Goal: Task Accomplishment & Management: Use online tool/utility

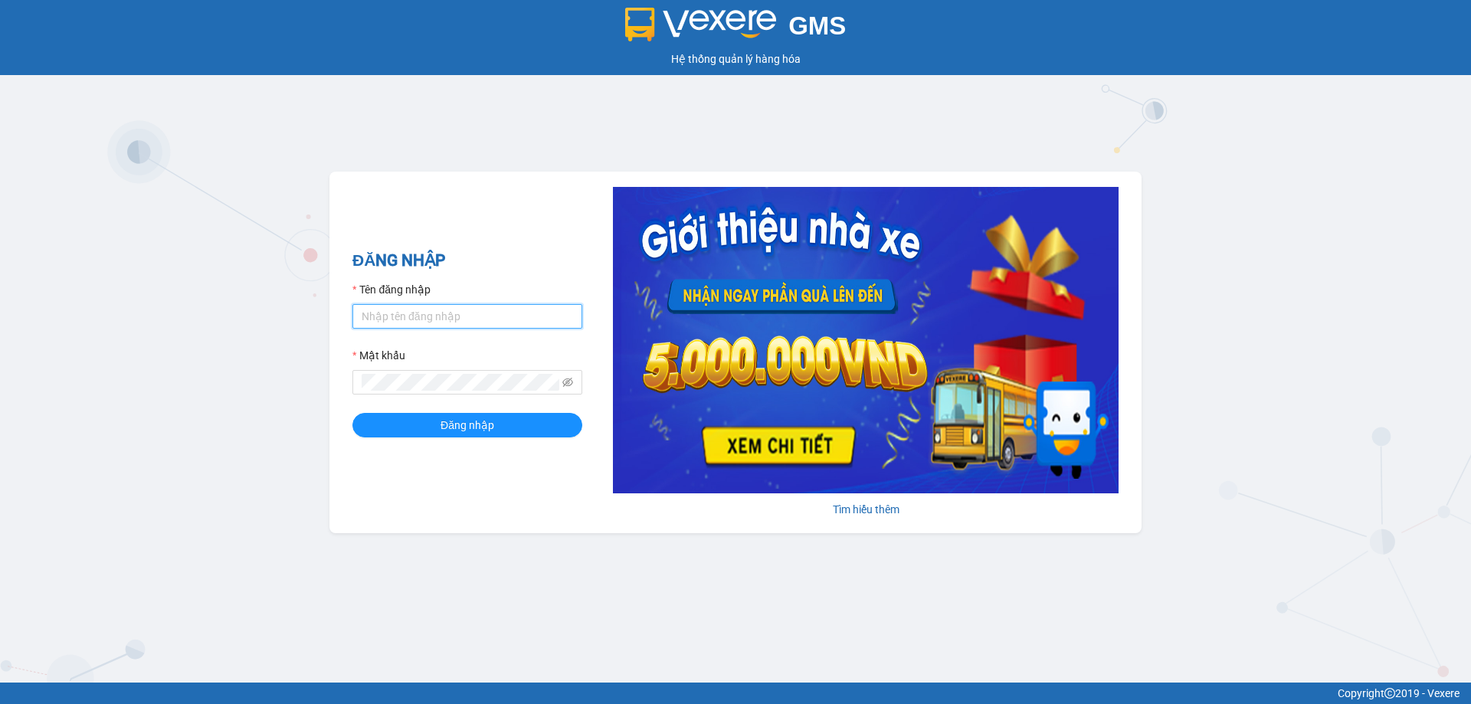
click at [457, 325] on input "Tên đăng nhập" at bounding box center [467, 316] width 230 height 25
type input "cvlkhanh.hhg"
click at [352, 413] on button "Đăng nhập" at bounding box center [467, 425] width 230 height 25
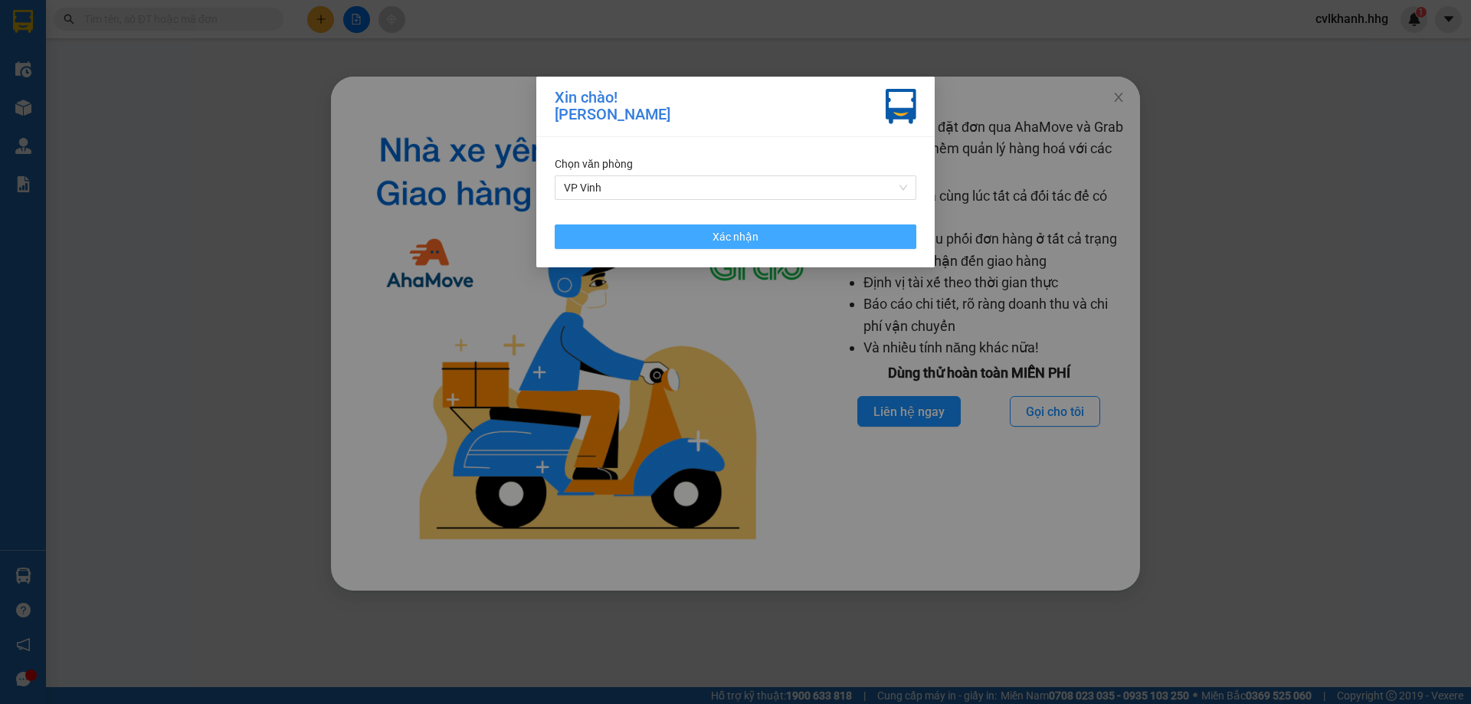
click at [765, 236] on button "Xác nhận" at bounding box center [736, 237] width 362 height 25
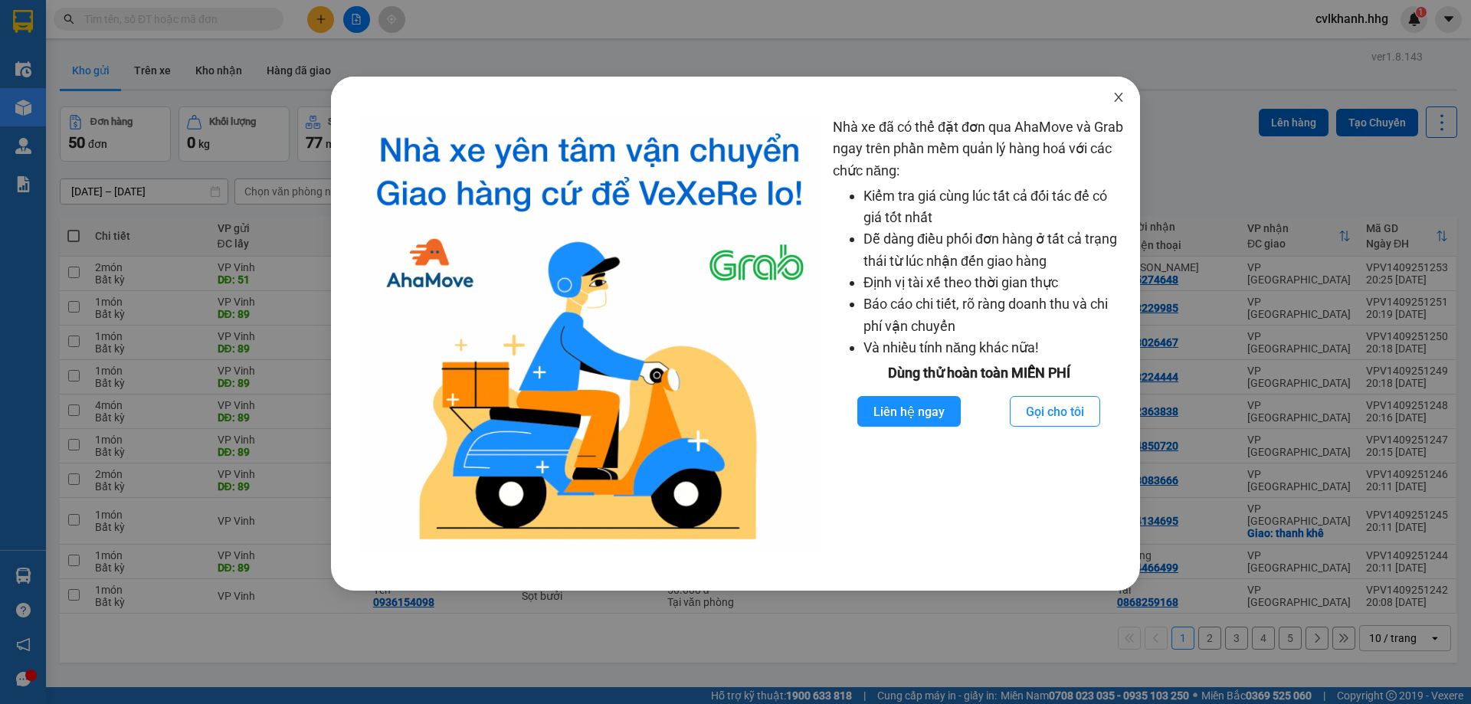
click at [1117, 100] on icon "close" at bounding box center [1118, 97] width 8 height 9
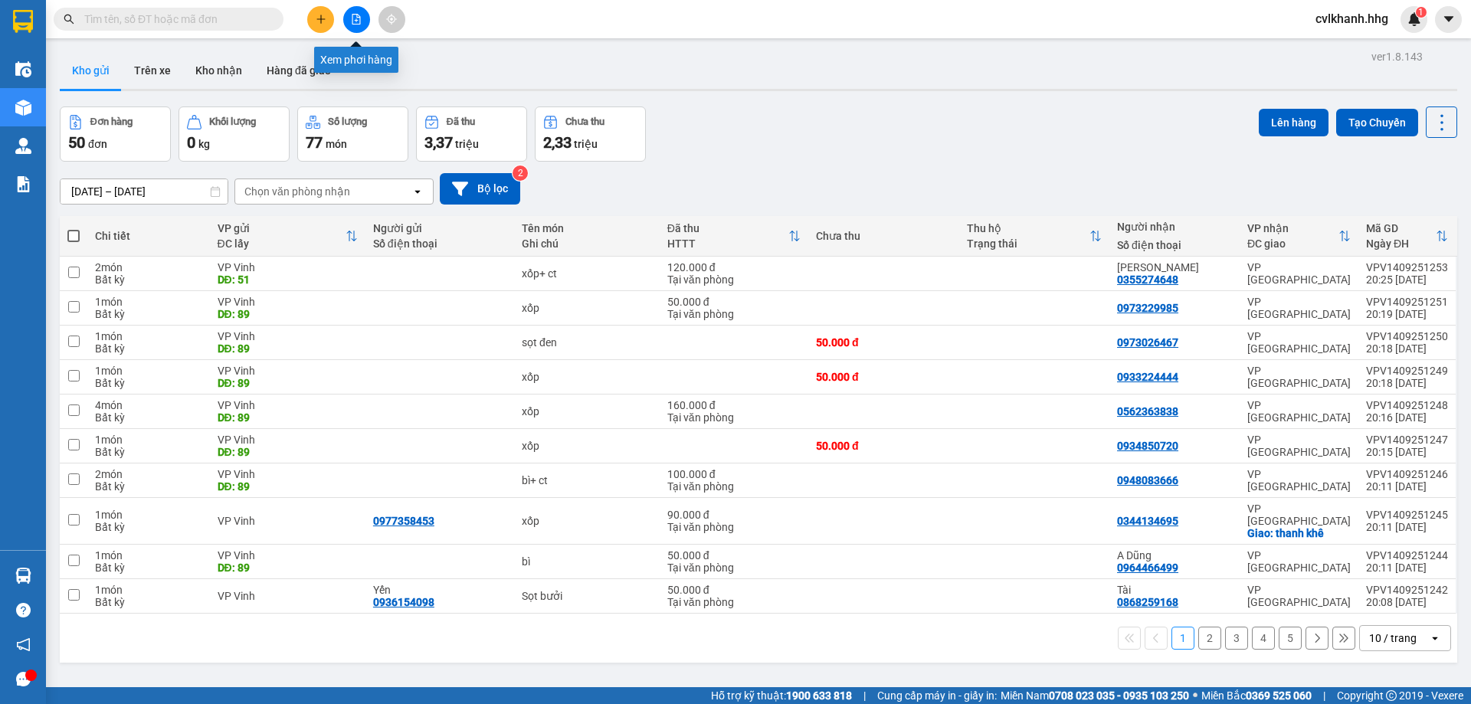
click at [350, 18] on button at bounding box center [356, 19] width 27 height 27
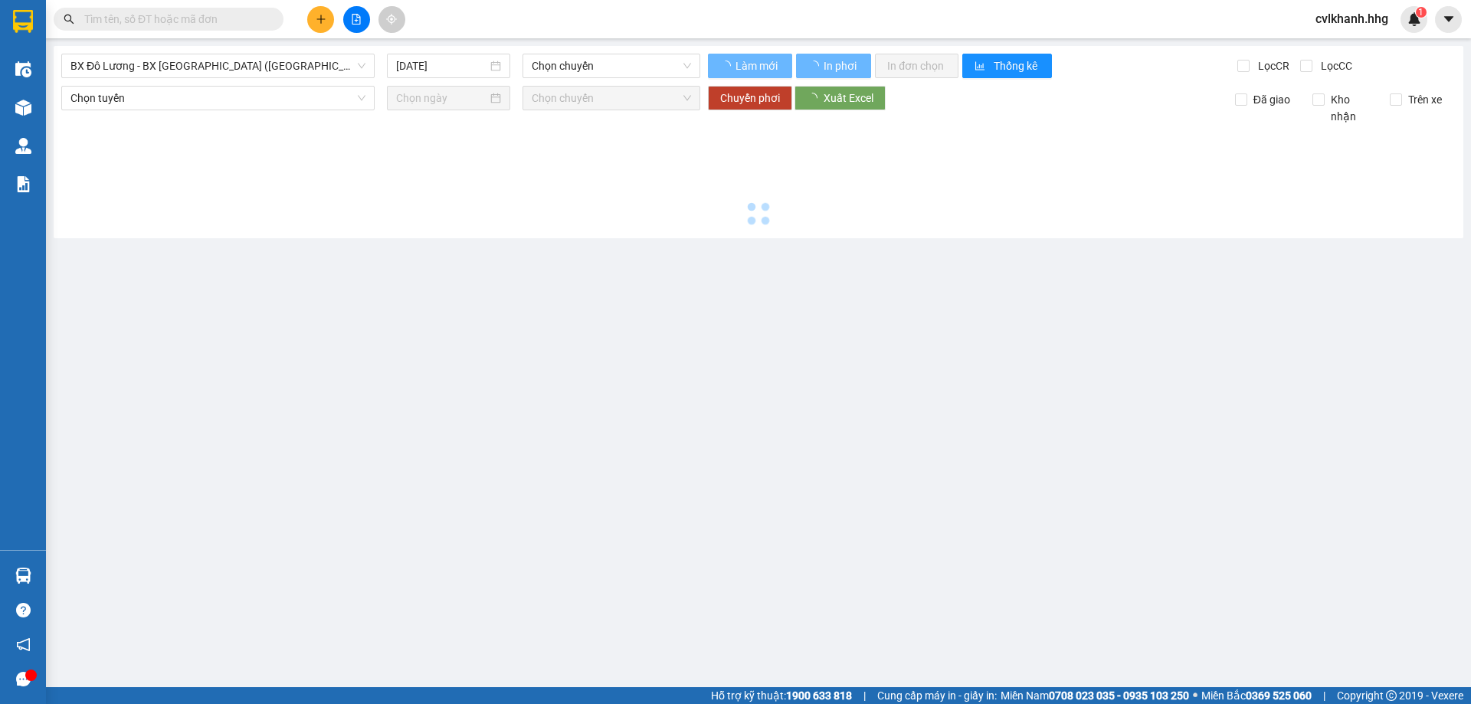
type input "[DATE]"
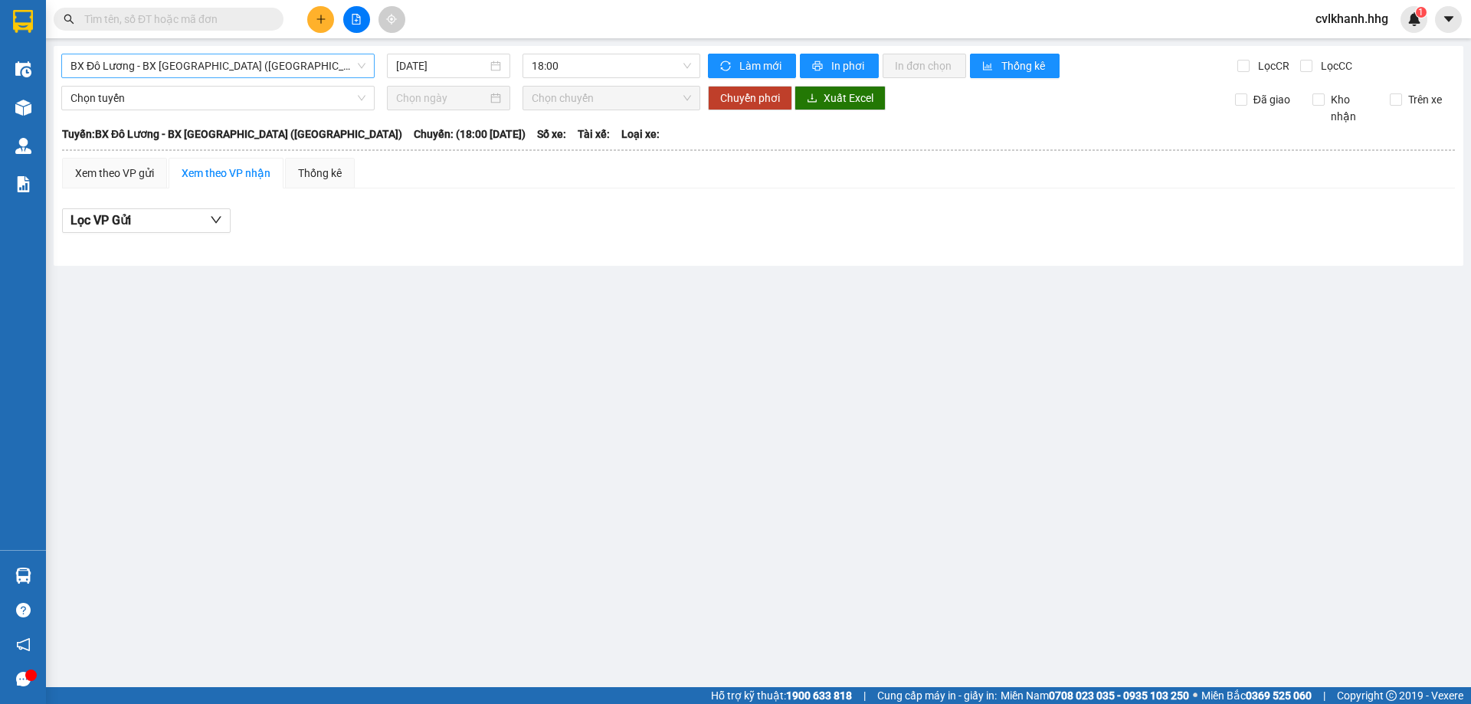
click at [341, 70] on span "BX Đô Lương - BX [GEOGRAPHIC_DATA] ([GEOGRAPHIC_DATA])" at bounding box center [217, 65] width 295 height 23
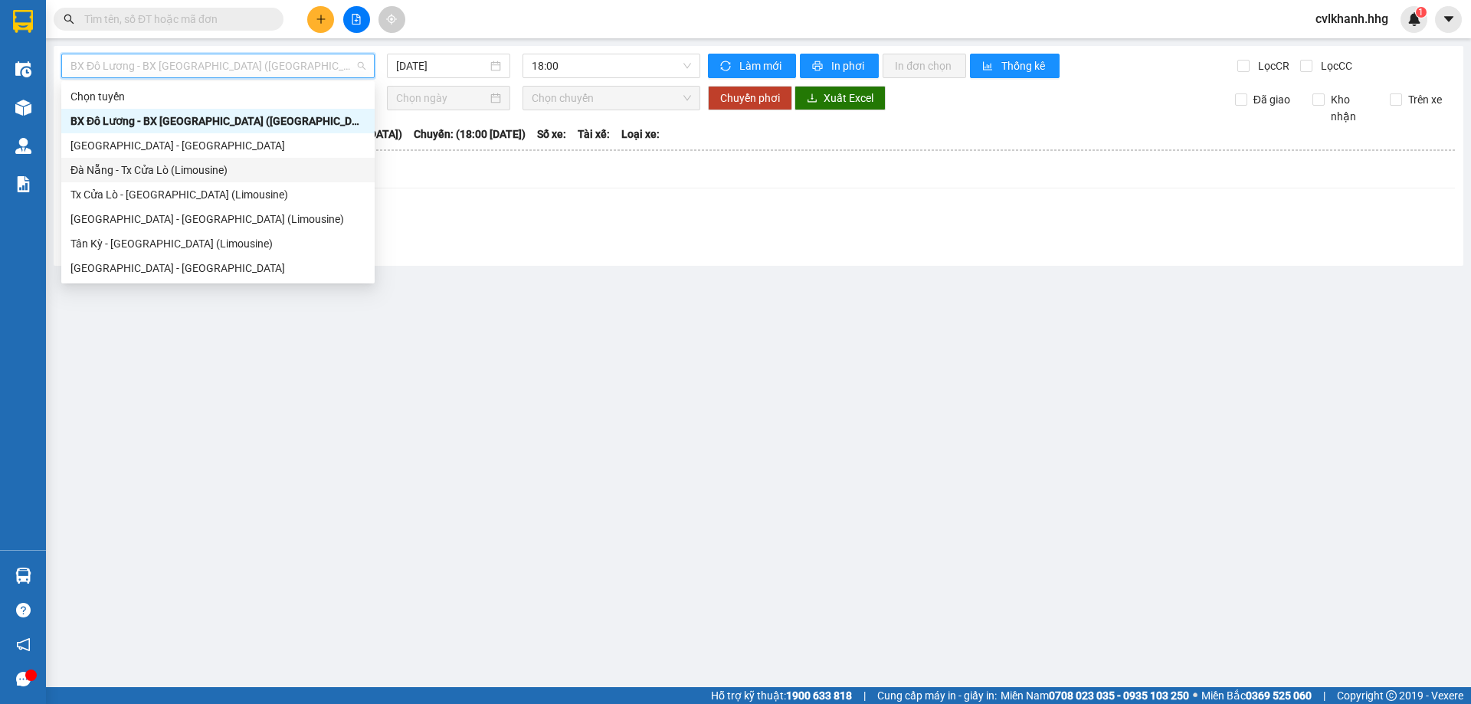
click at [140, 176] on div "Đà Nẵng - Tx Cửa Lò (Limousine)" at bounding box center [217, 170] width 295 height 17
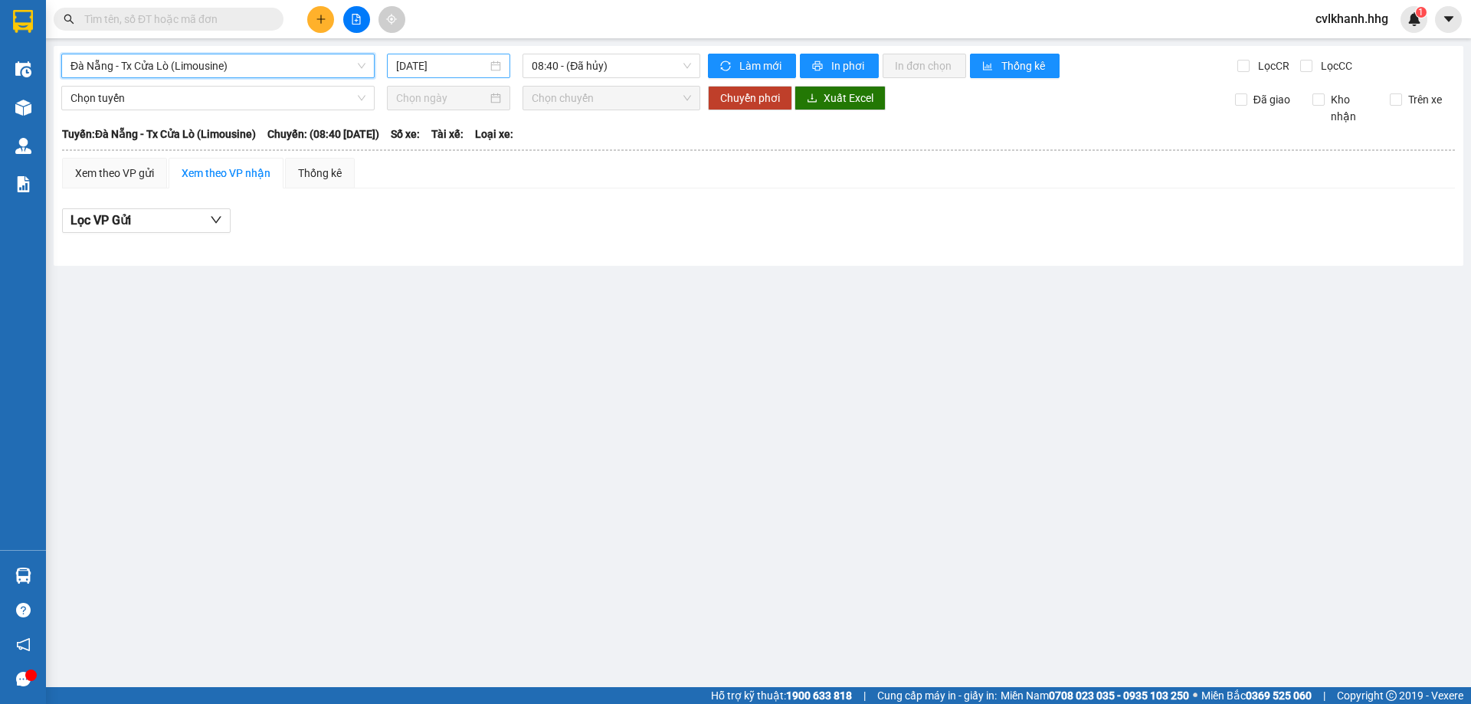
click at [497, 69] on div "15/09/2025" at bounding box center [448, 65] width 105 height 17
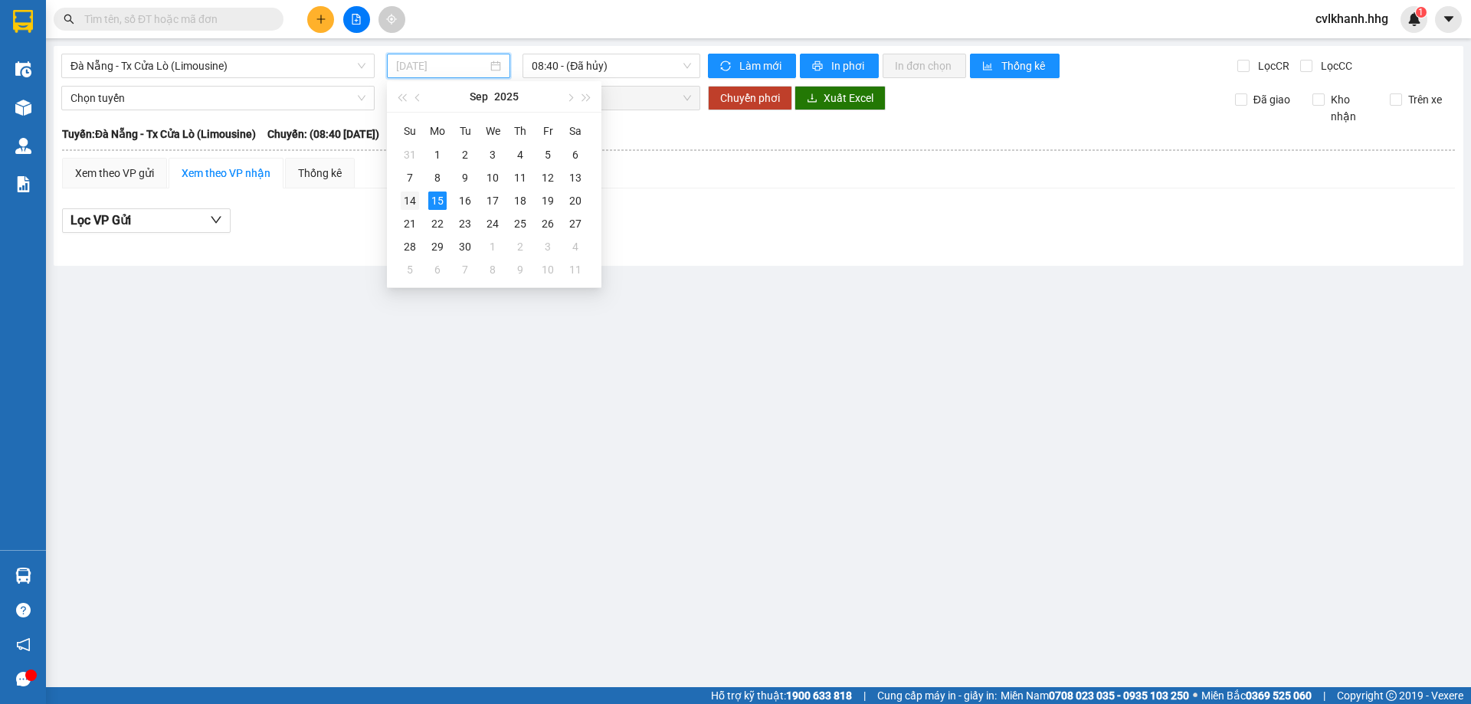
click at [405, 200] on div "14" at bounding box center [410, 201] width 18 height 18
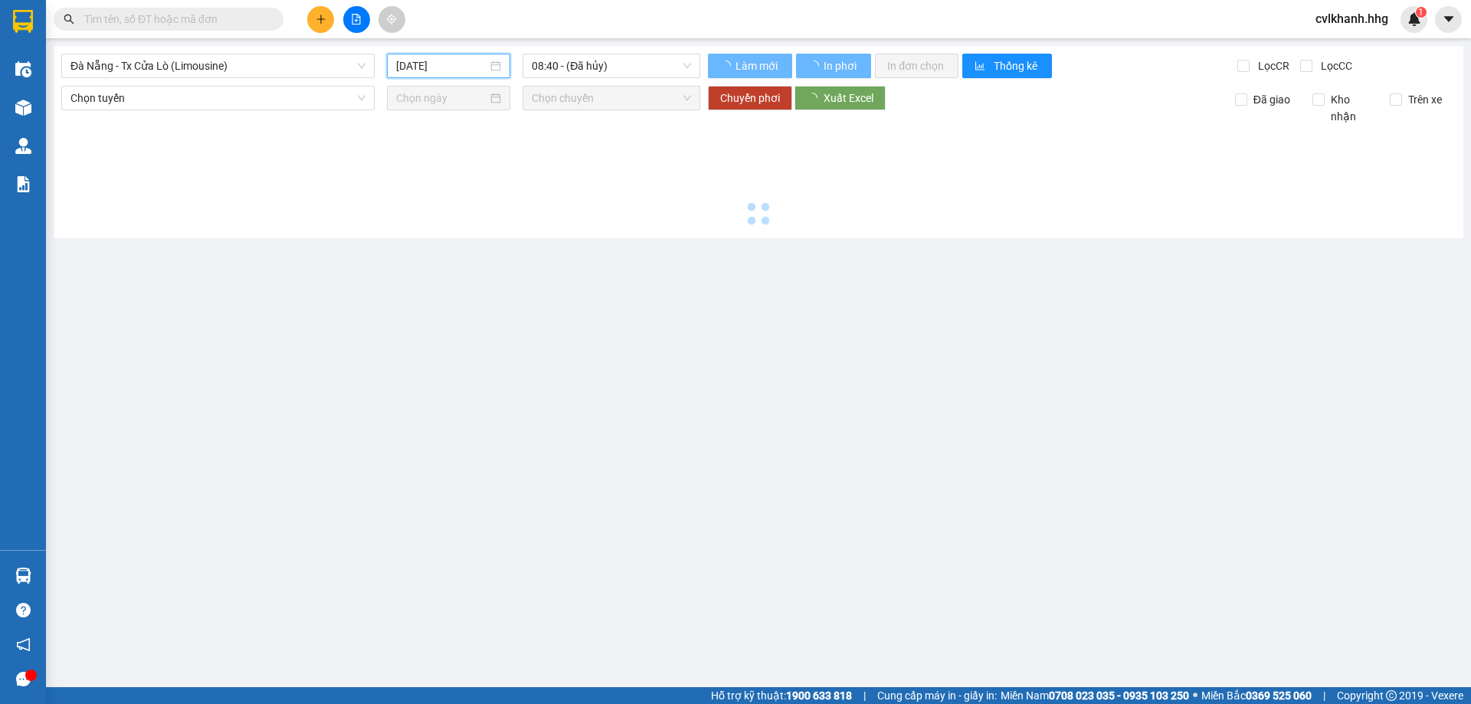
type input "14/09/2025"
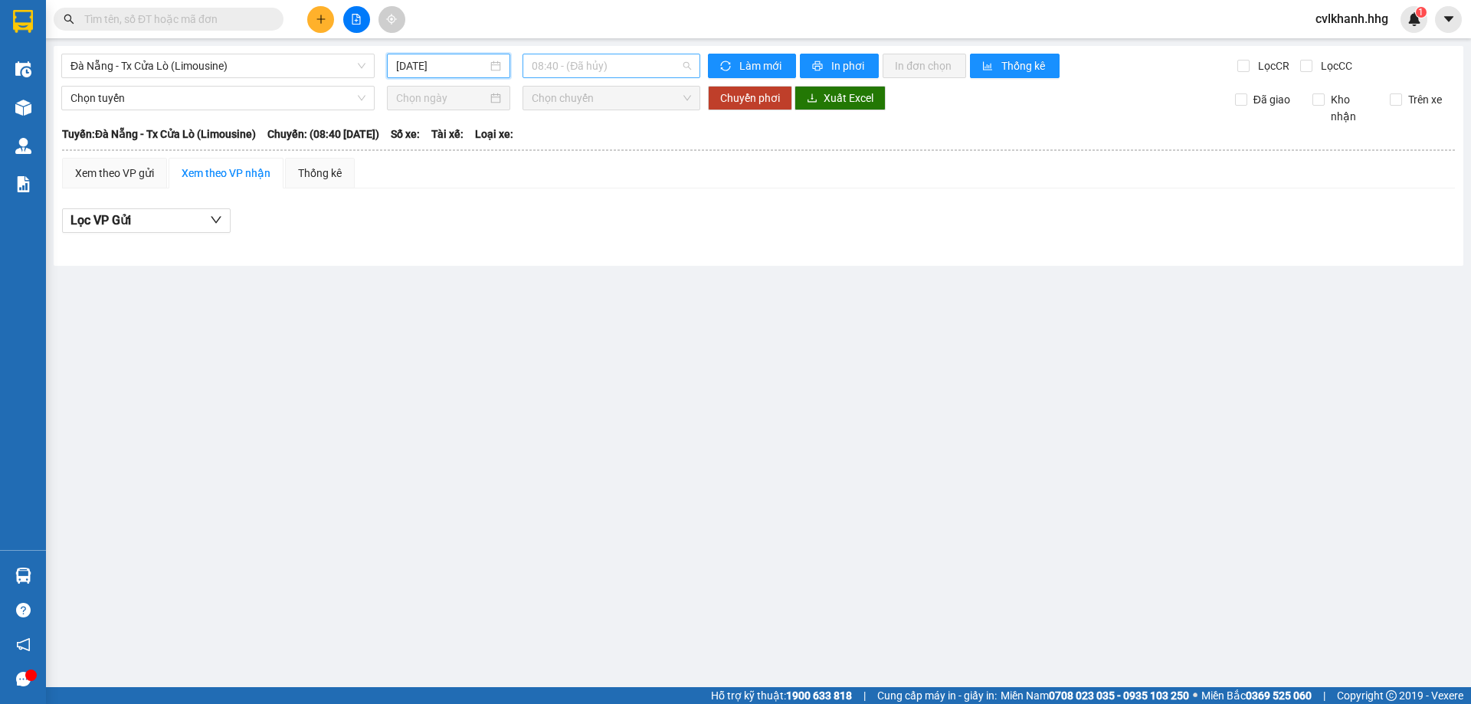
click at [651, 70] on span "08:40 - (Đã hủy)" at bounding box center [611, 65] width 159 height 23
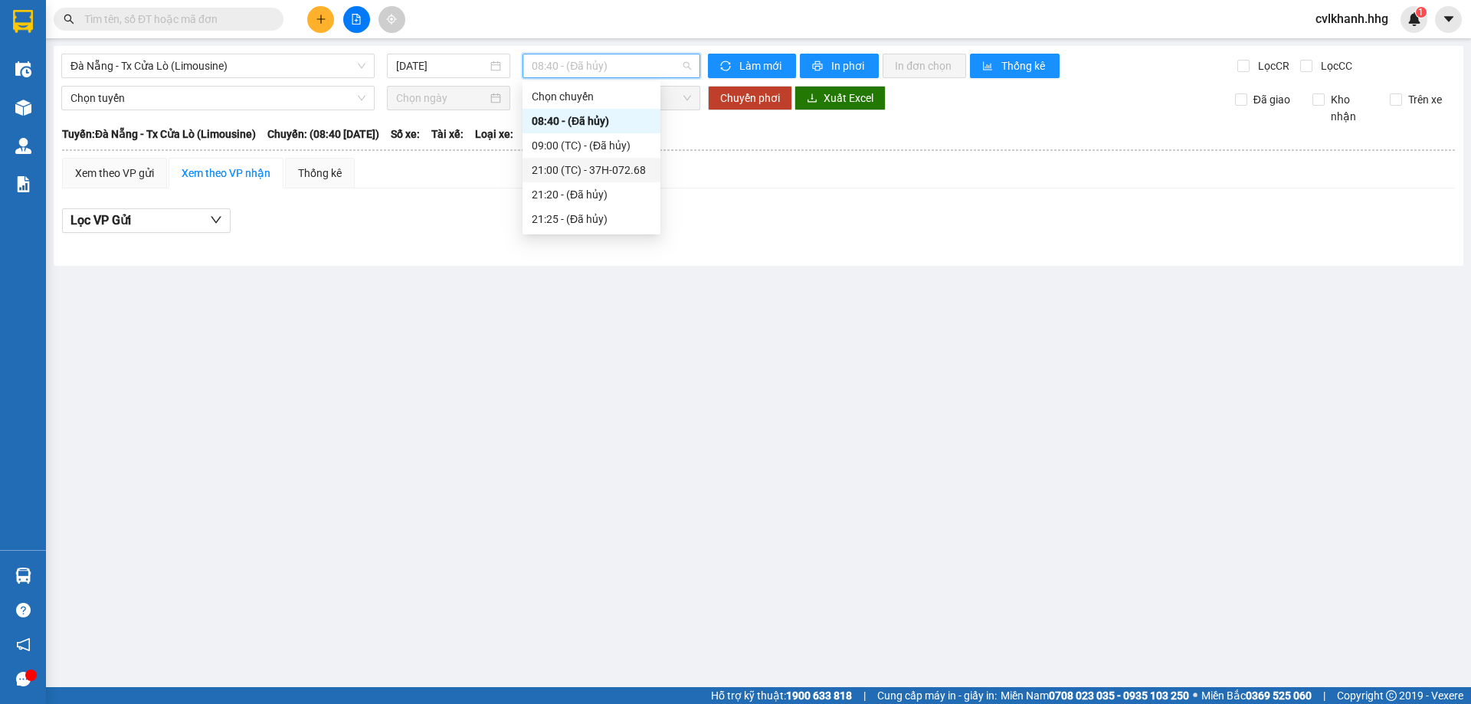
click at [585, 167] on div "21:00 (TC) - 37H-072.68" at bounding box center [592, 170] width 120 height 17
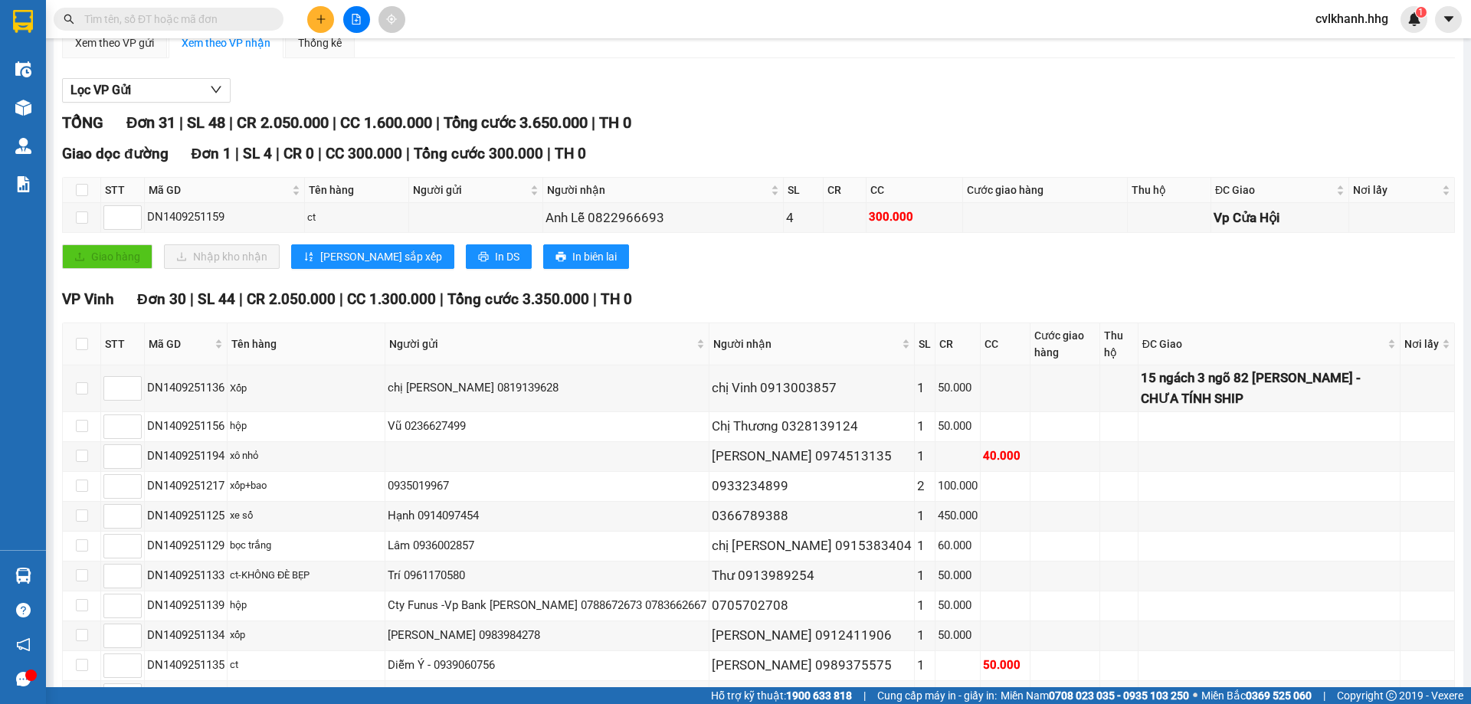
scroll to position [117, 0]
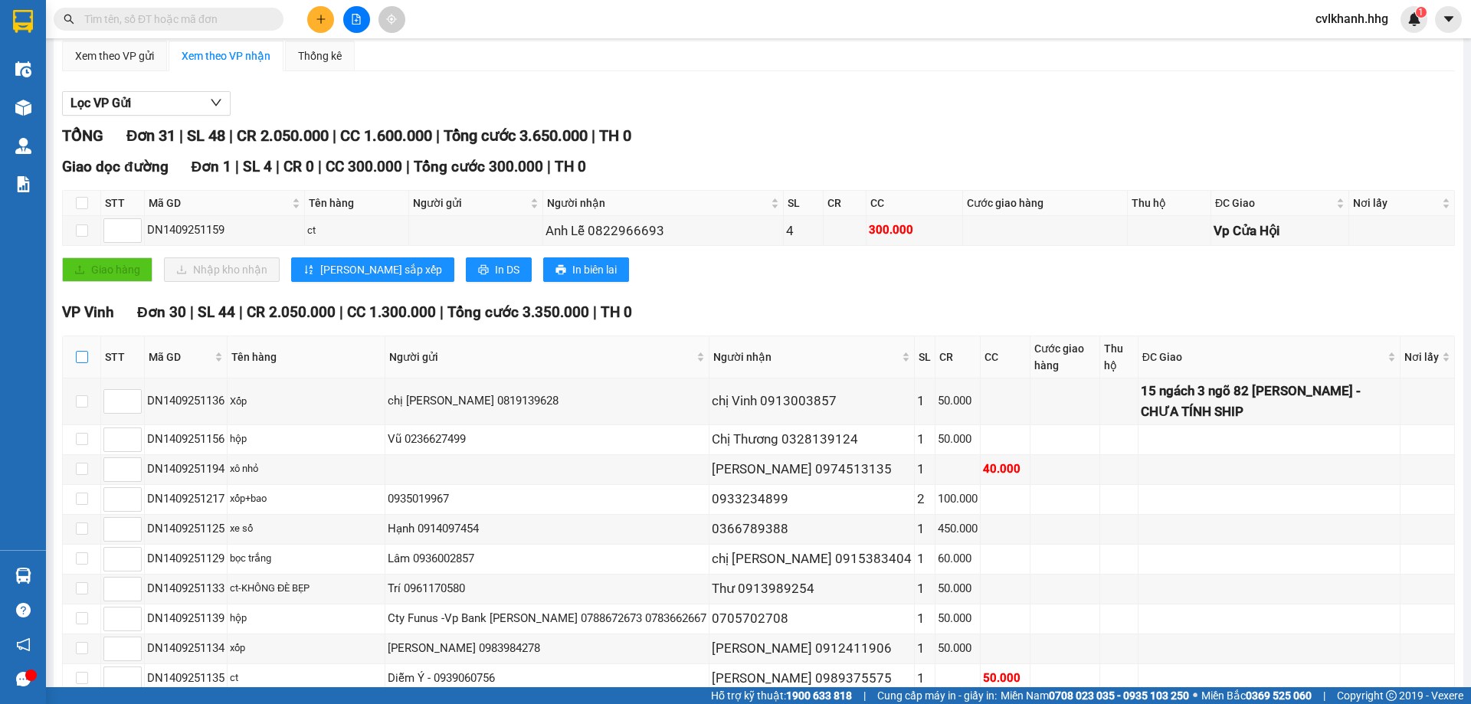
click at [80, 363] on label at bounding box center [82, 357] width 12 height 17
click at [80, 363] on input "checkbox" at bounding box center [82, 357] width 12 height 12
checkbox input "true"
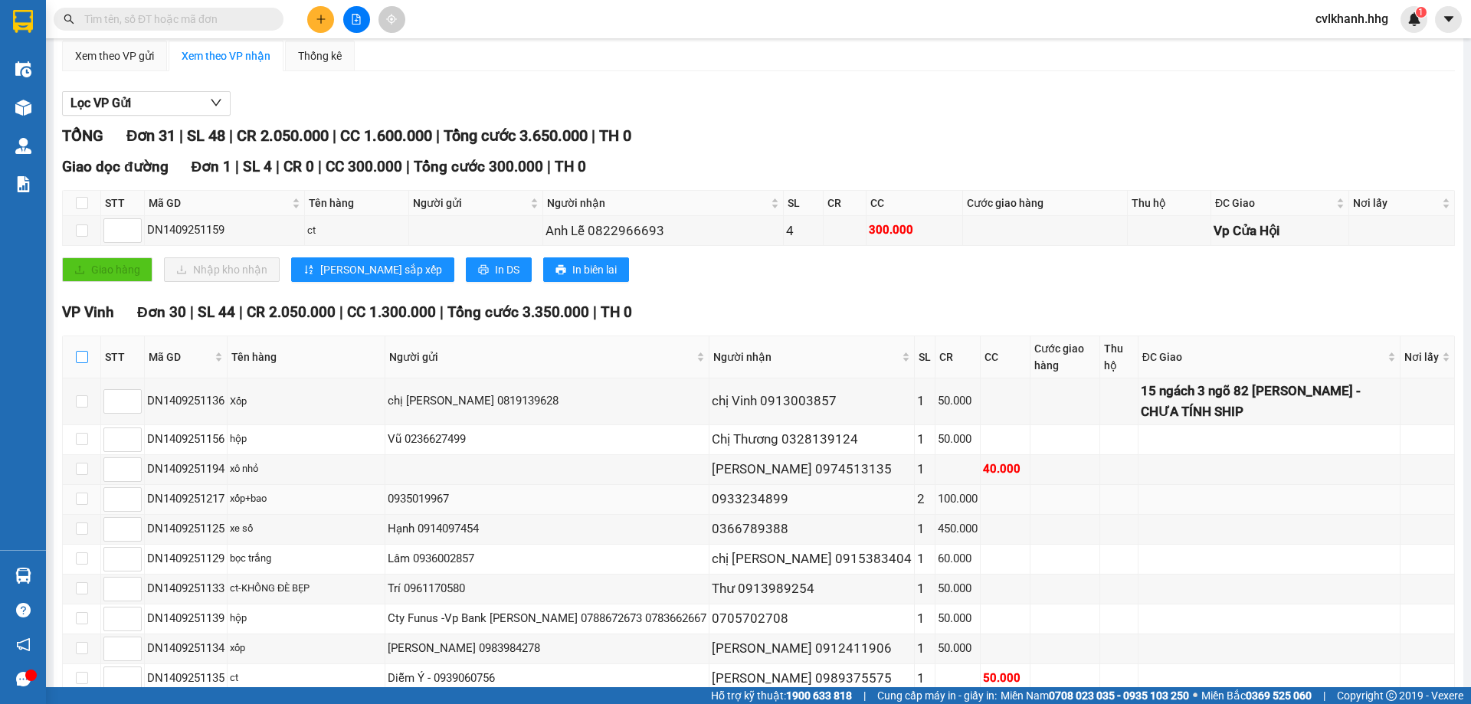
checkbox input "true"
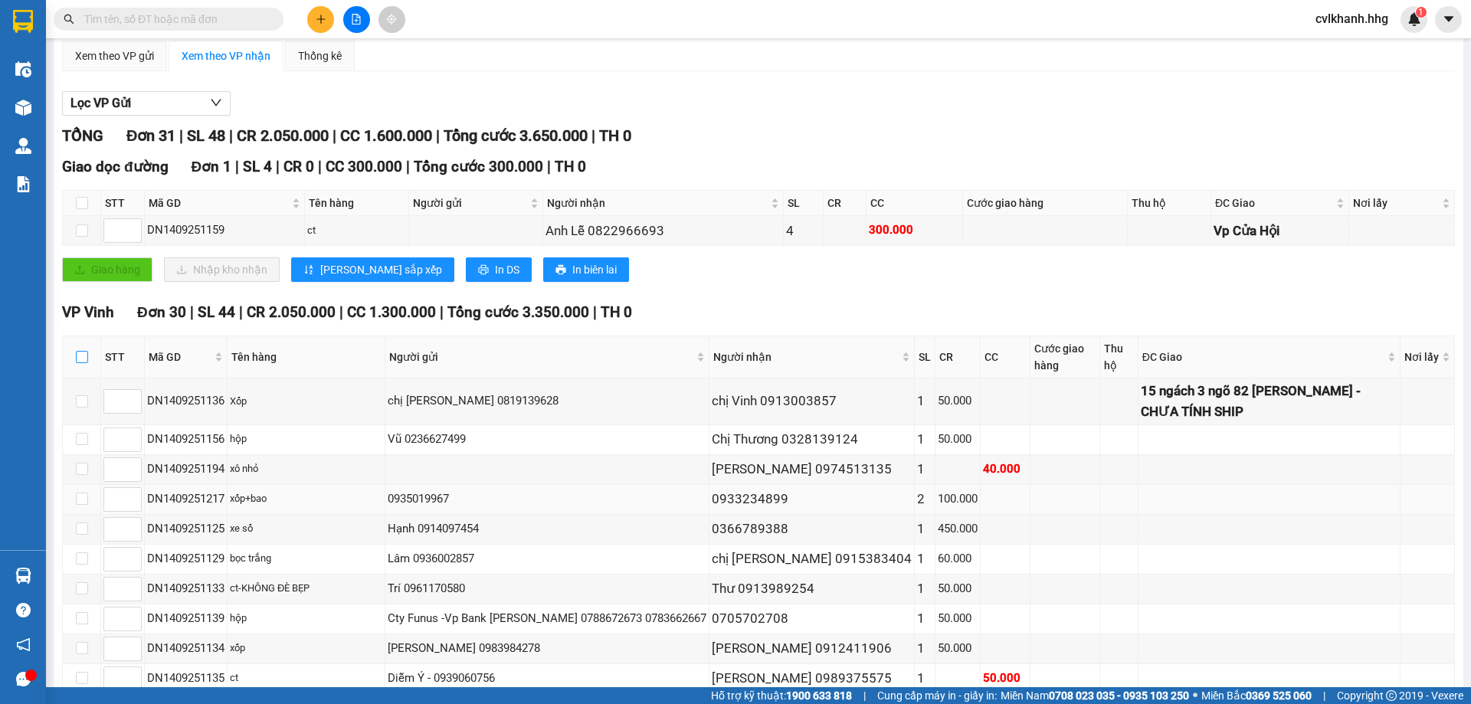
checkbox input "true"
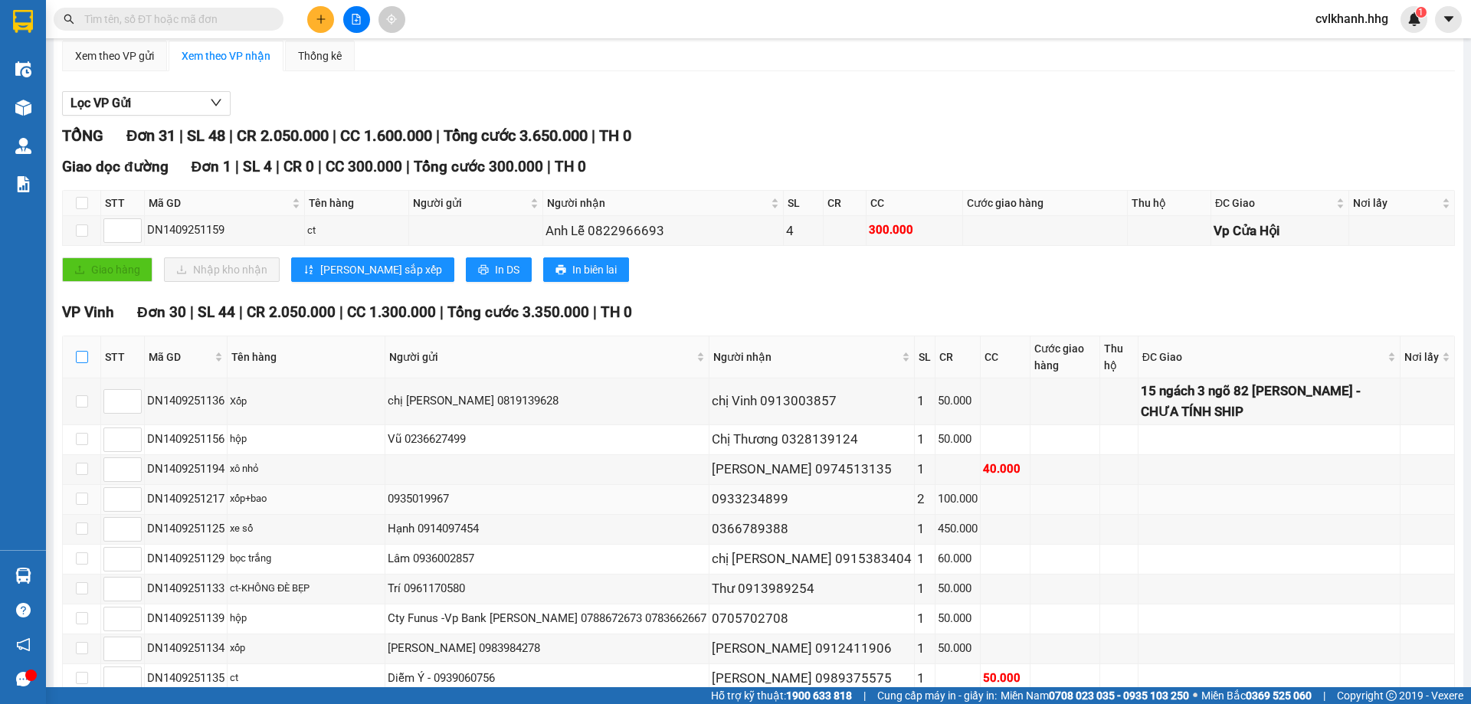
checkbox input "true"
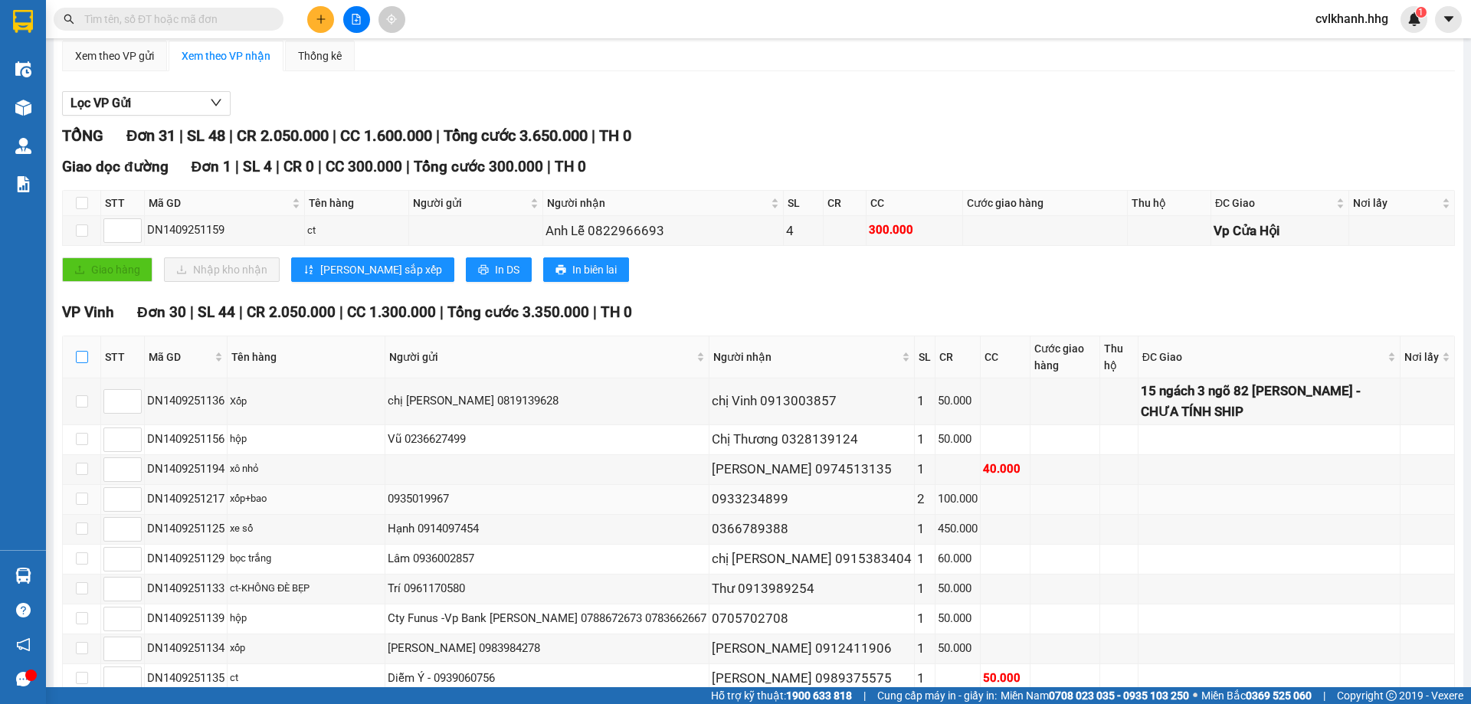
checkbox input "true"
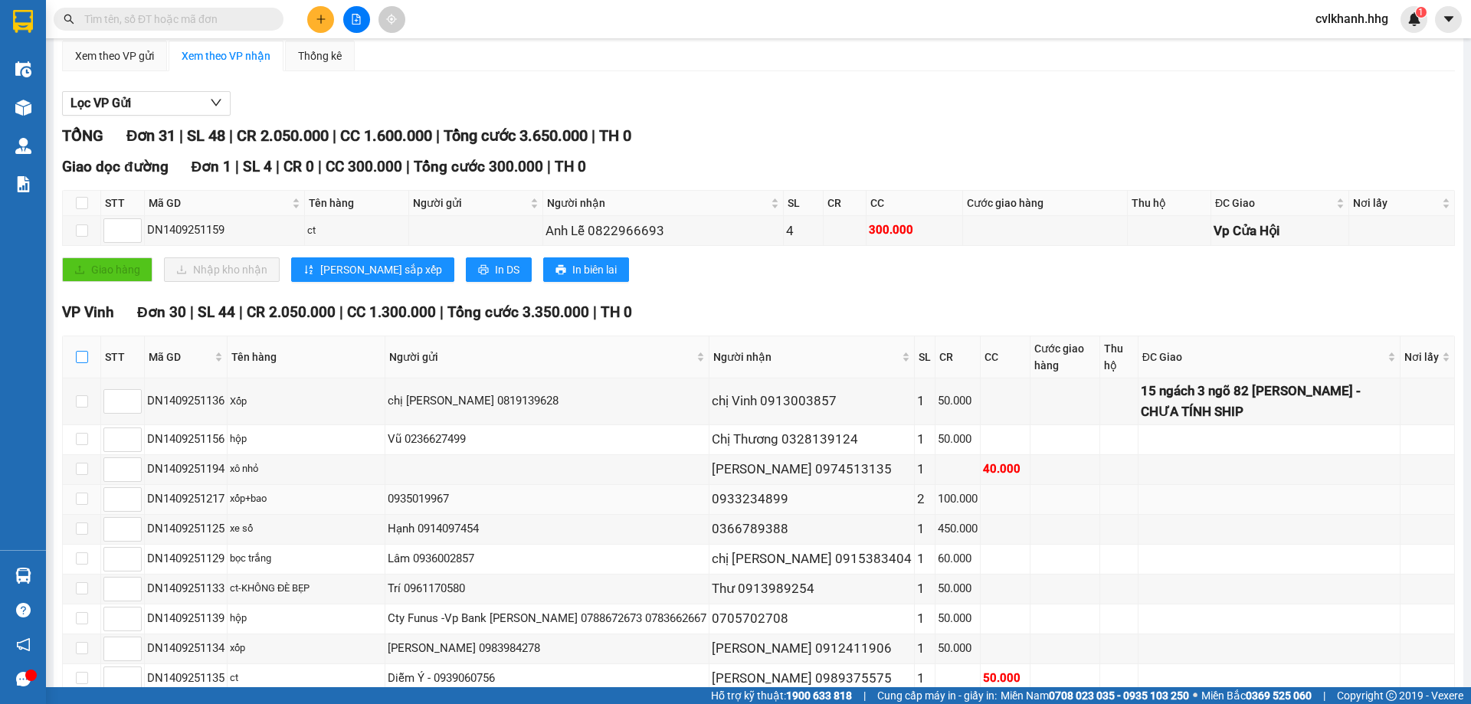
checkbox input "true"
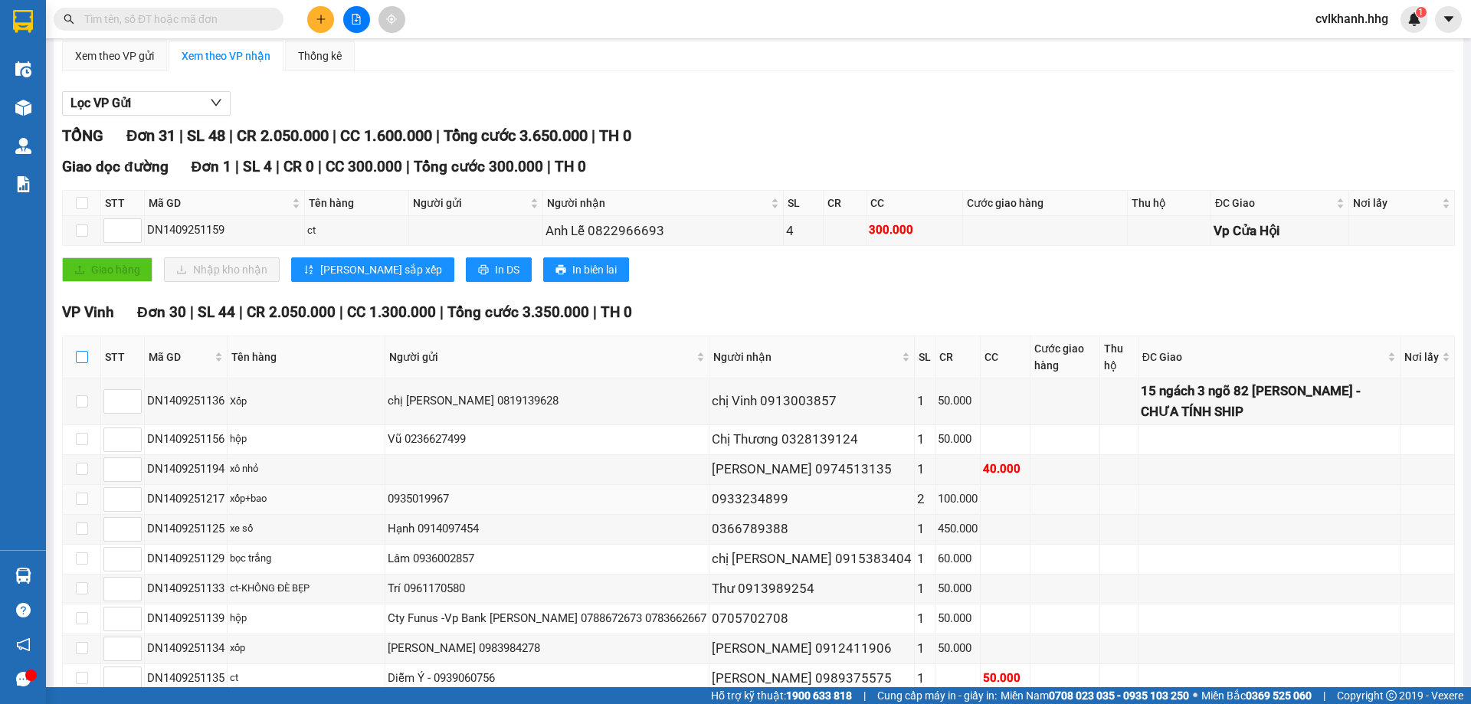
checkbox input "true"
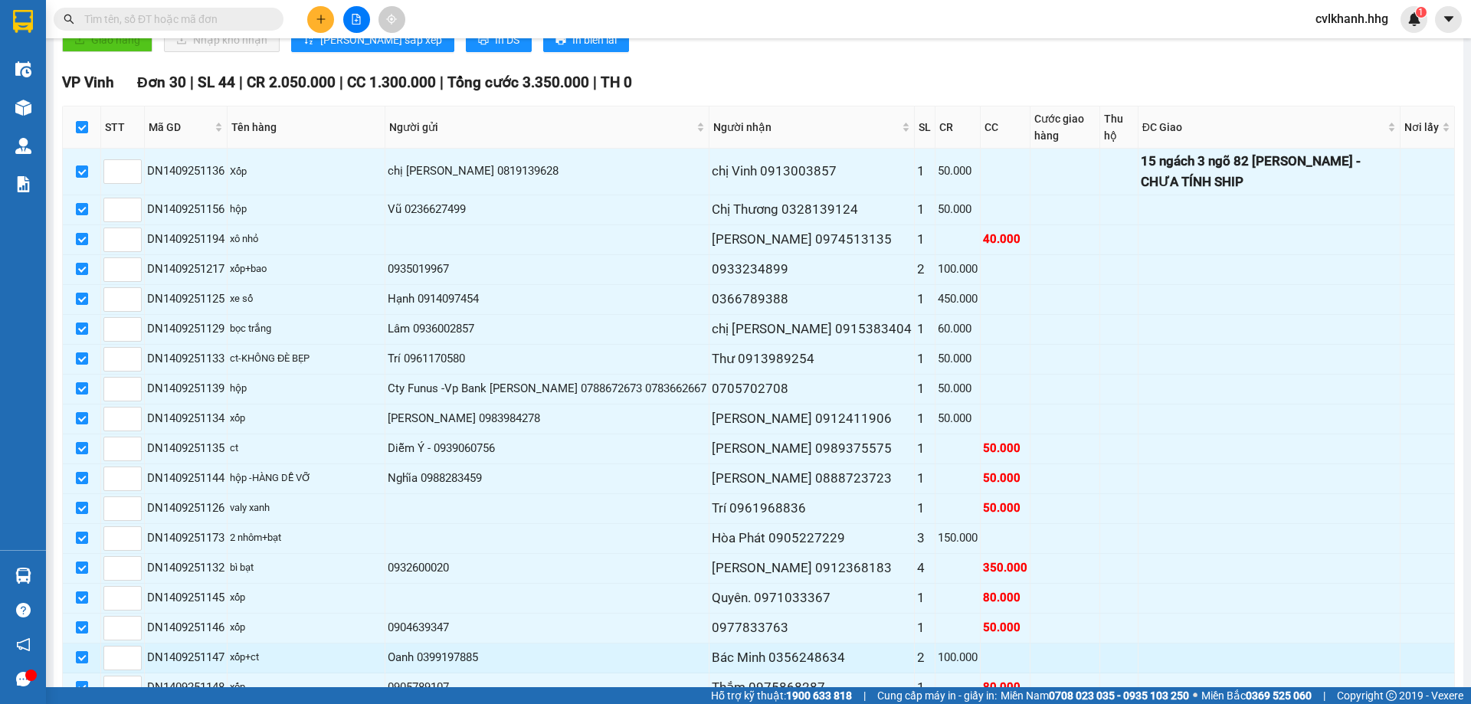
scroll to position [807, 0]
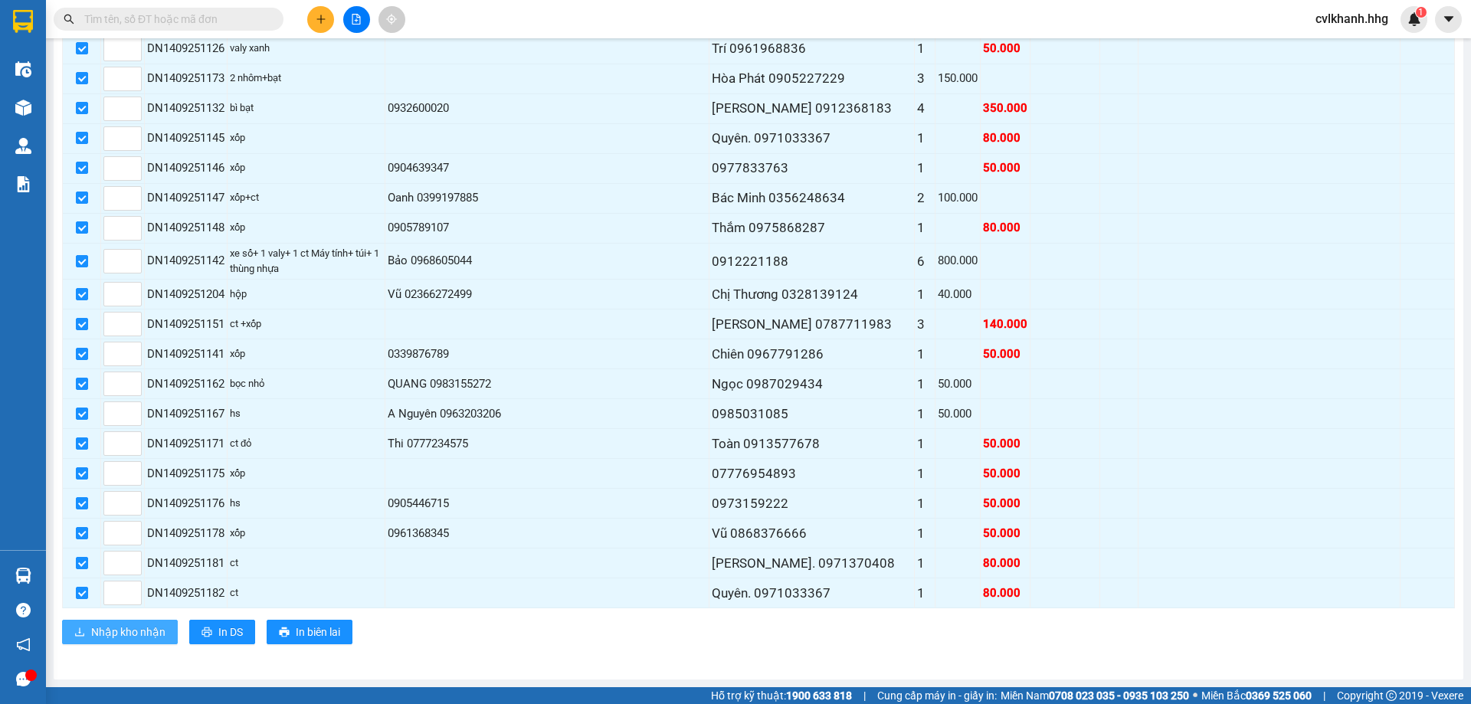
click at [141, 631] on span "Nhập kho nhận" at bounding box center [128, 632] width 74 height 17
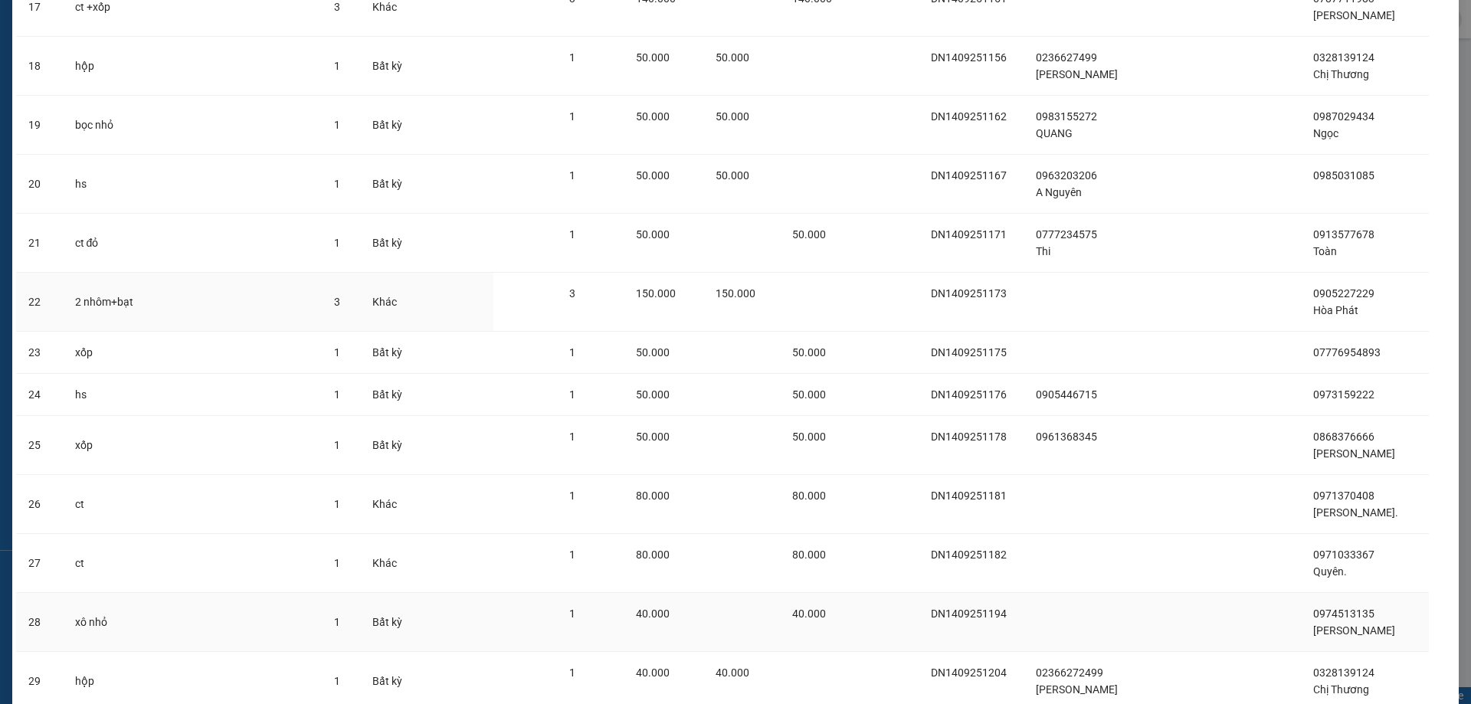
scroll to position [1239, 0]
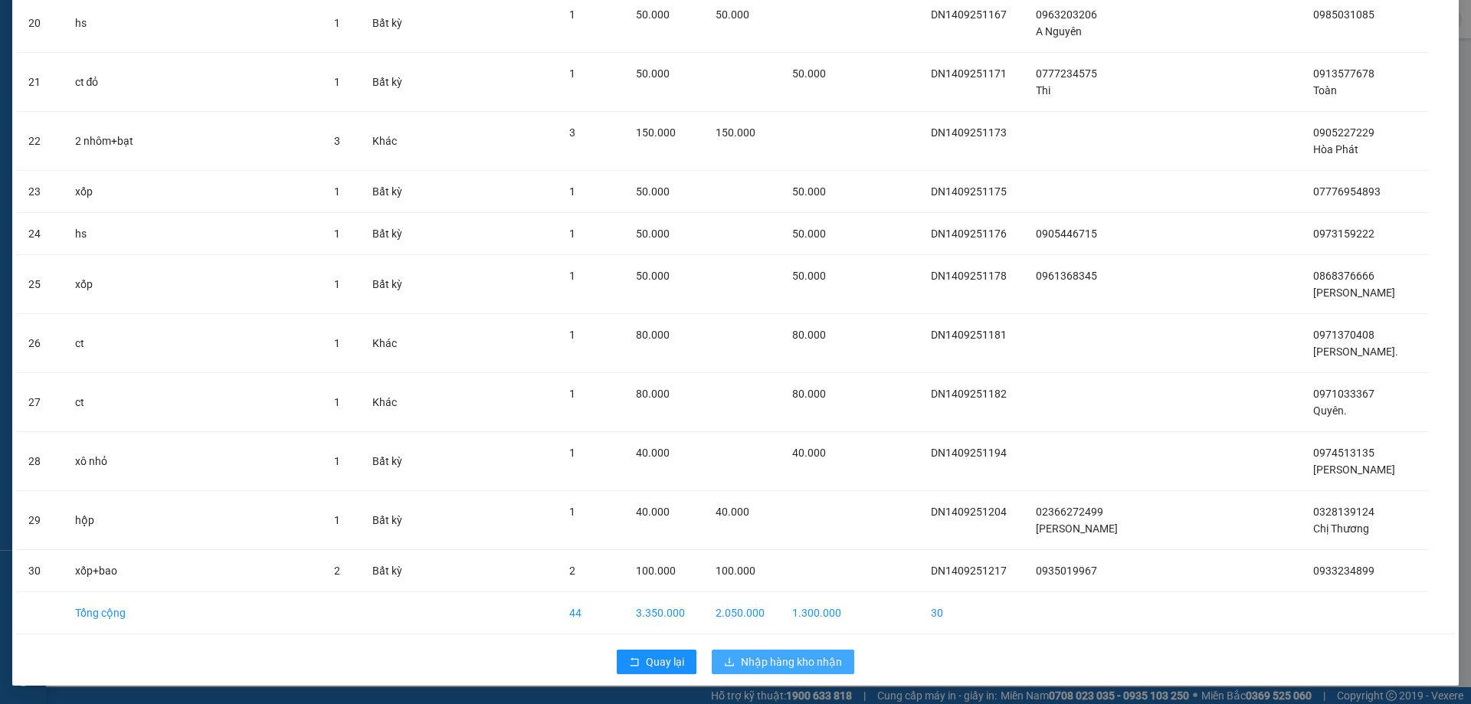
click at [787, 658] on span "Nhập hàng kho nhận" at bounding box center [791, 662] width 101 height 17
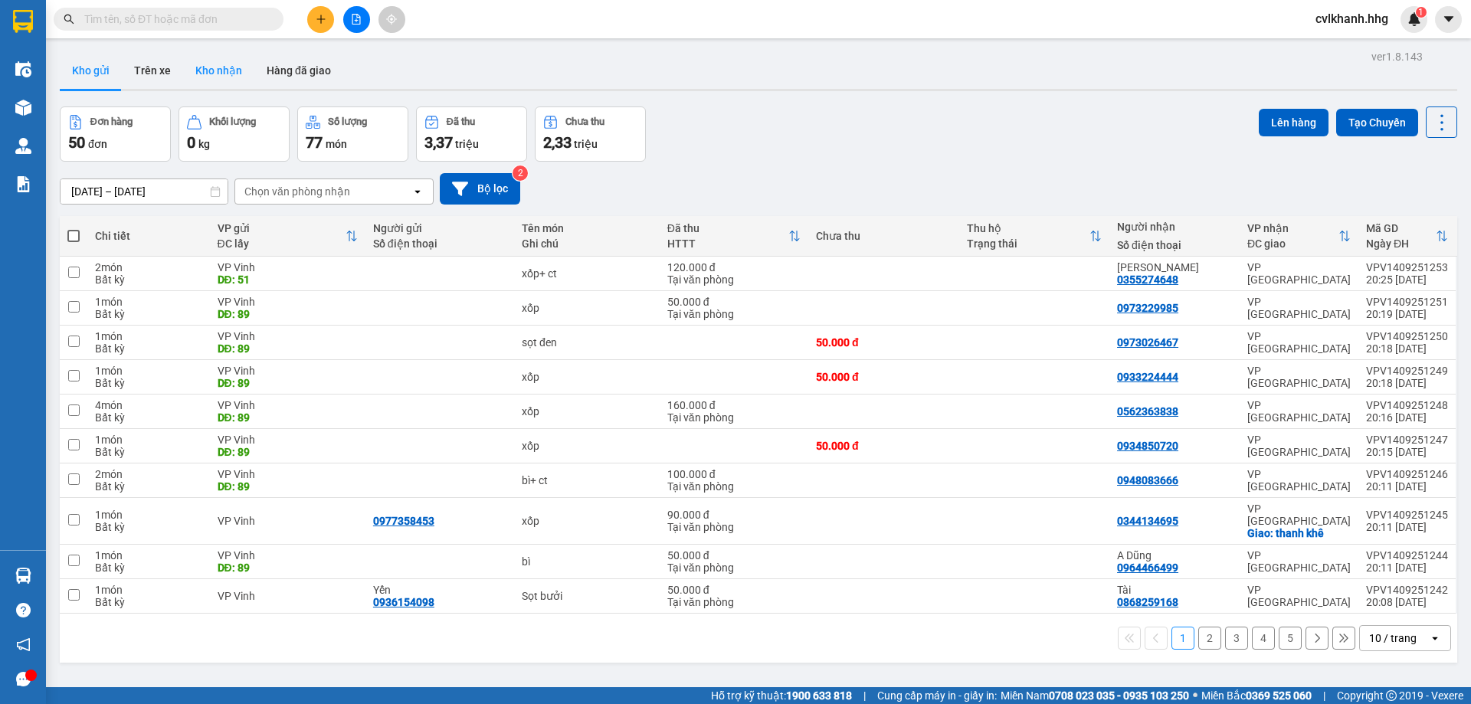
click at [218, 72] on button "Kho nhận" at bounding box center [218, 70] width 71 height 37
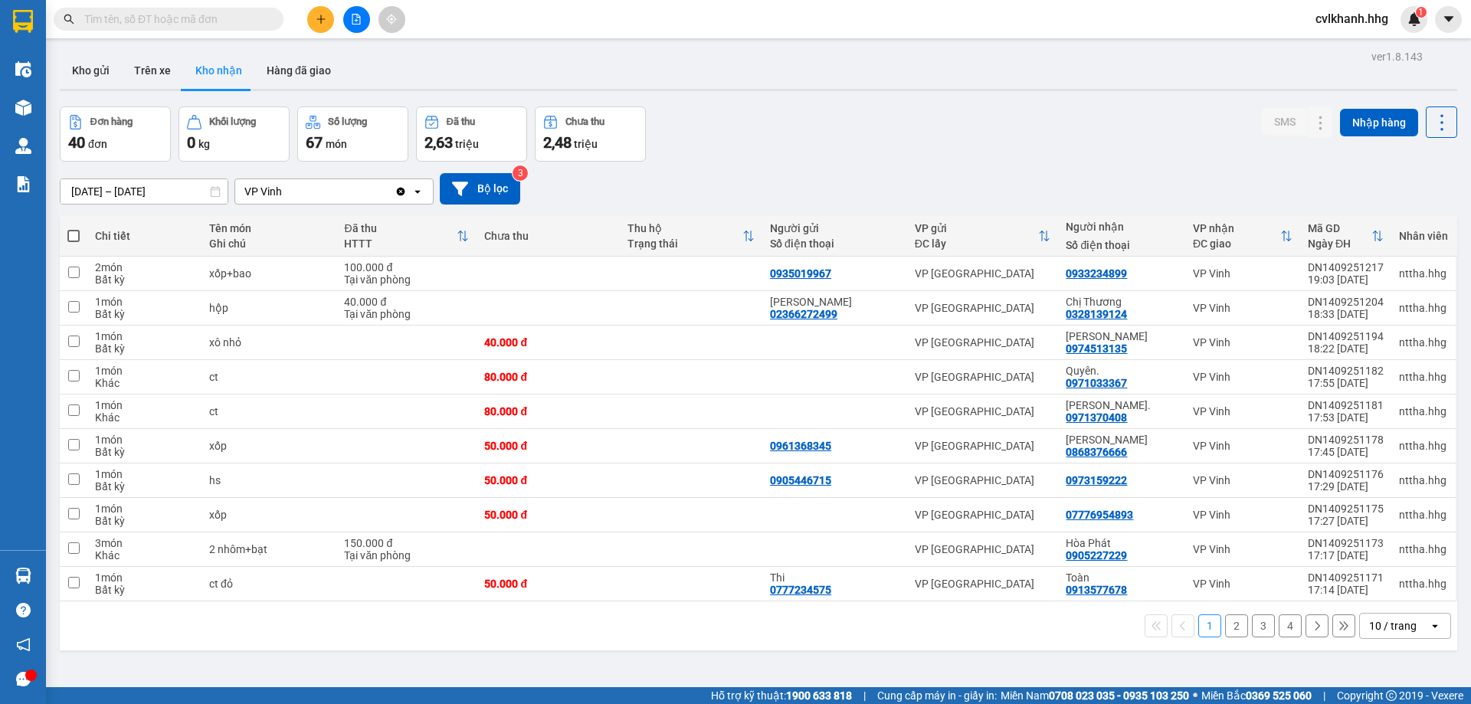
click at [1383, 614] on div "10 / trang" at bounding box center [1394, 626] width 69 height 25
click at [1365, 582] on div "100 / trang" at bounding box center [1394, 593] width 92 height 28
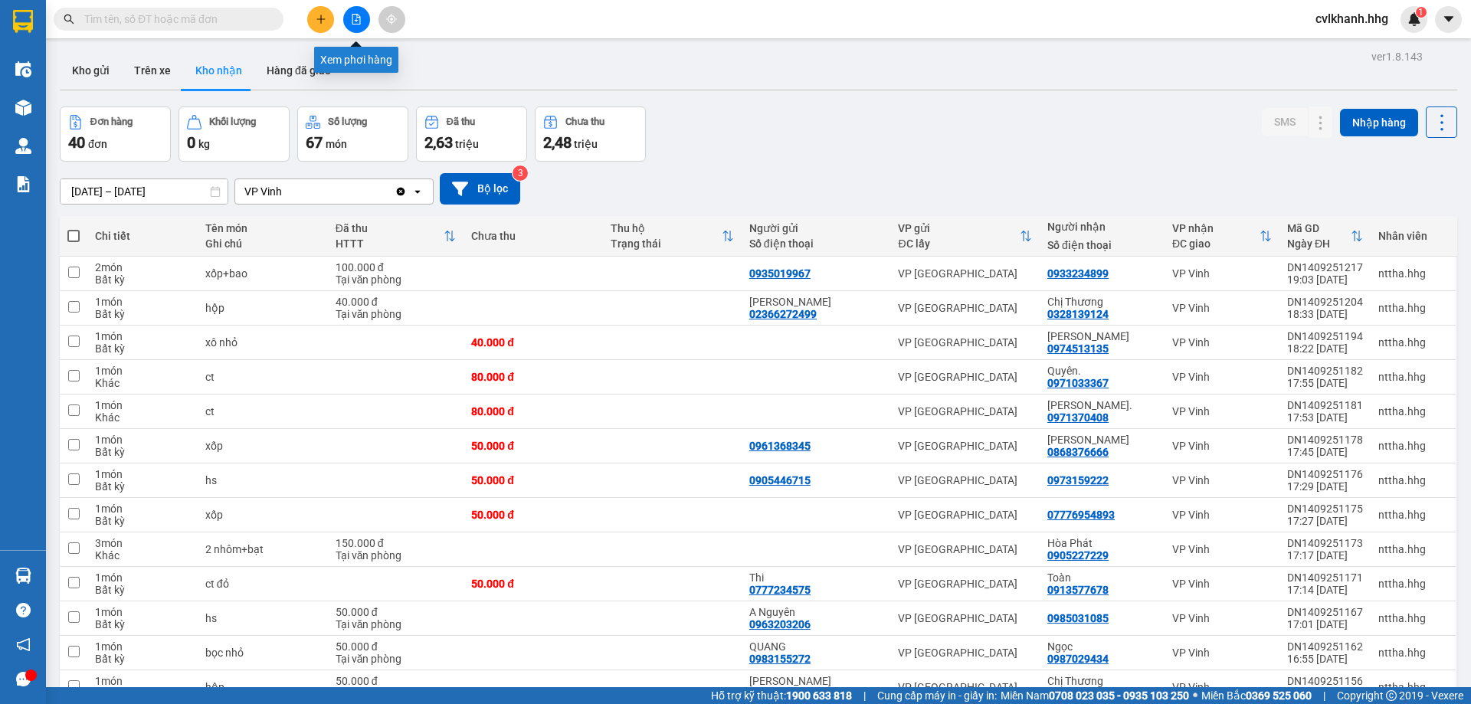
click at [362, 15] on button at bounding box center [356, 19] width 27 height 27
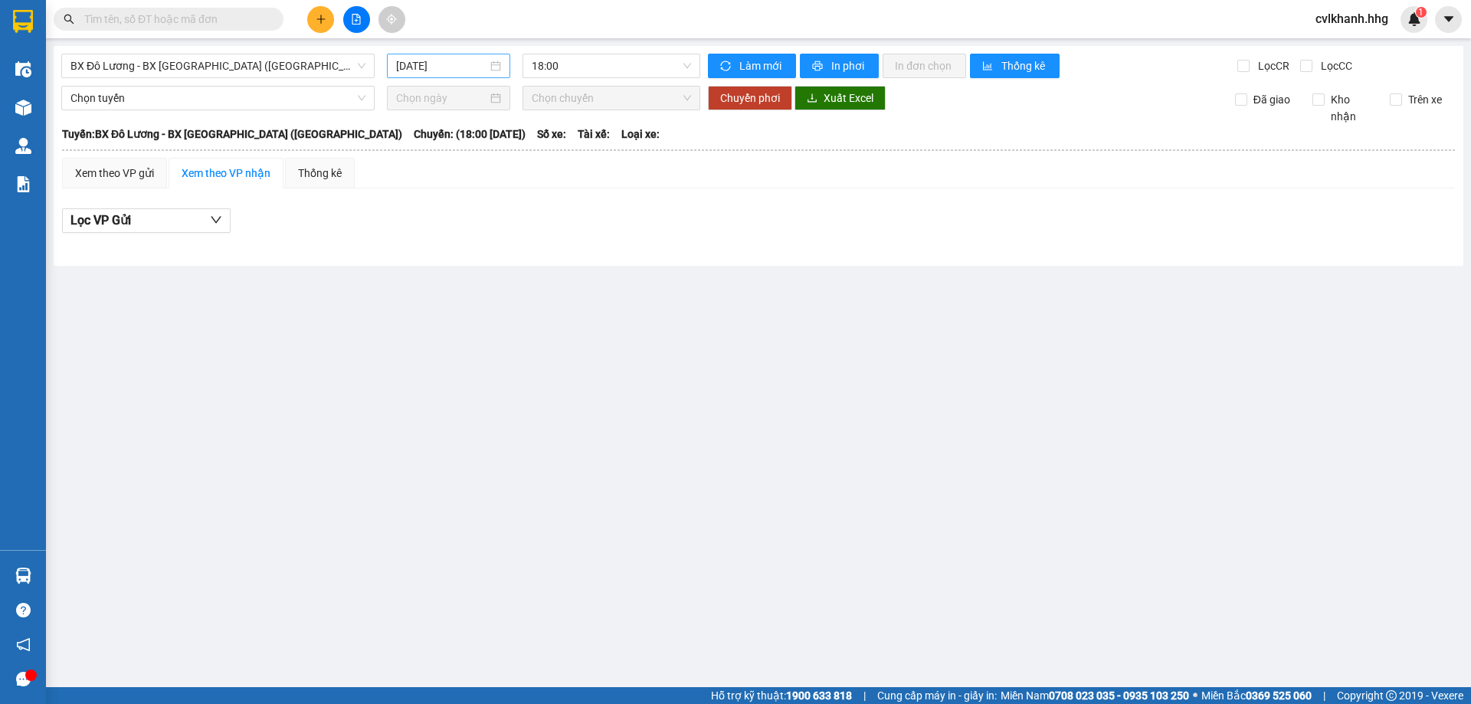
click at [493, 64] on div "15/09/2025" at bounding box center [448, 65] width 105 height 17
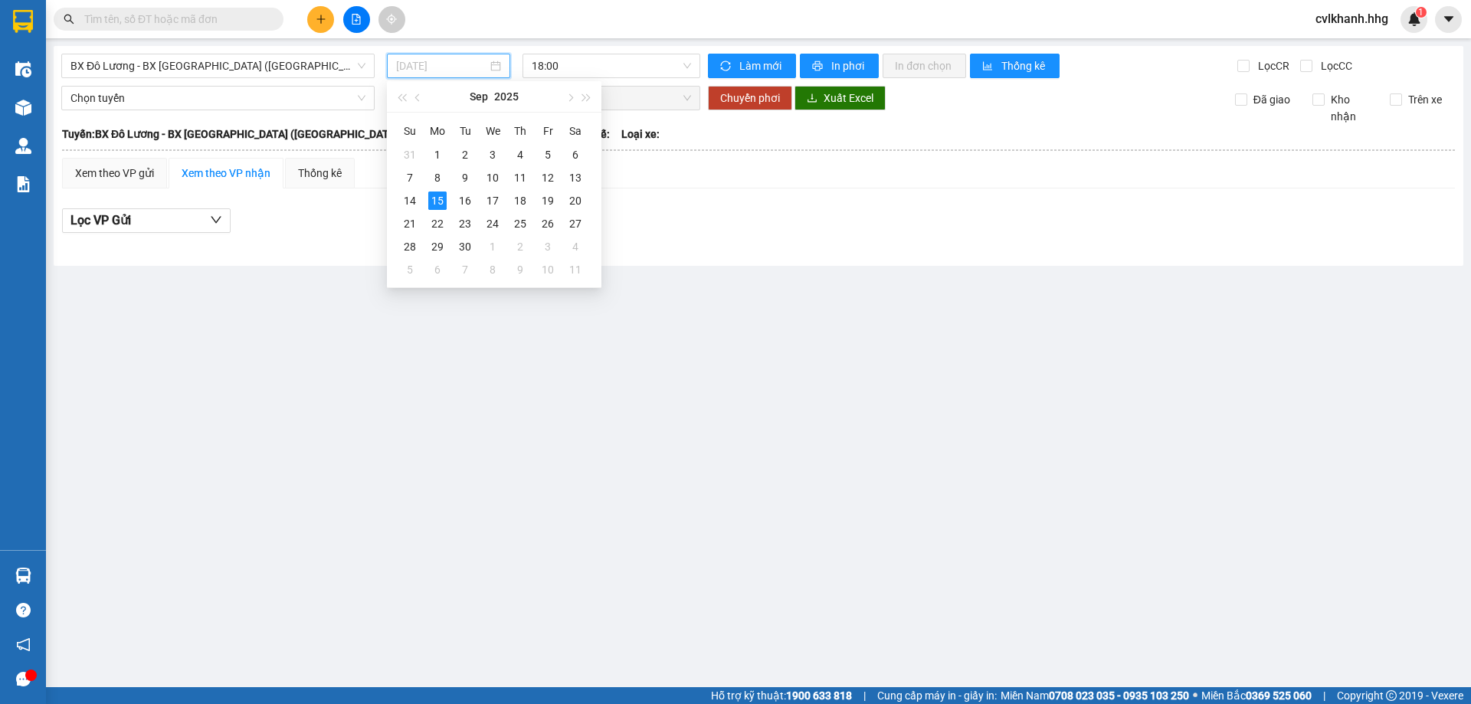
type input "15/09/2025"
click at [433, 202] on div "15" at bounding box center [437, 201] width 18 height 18
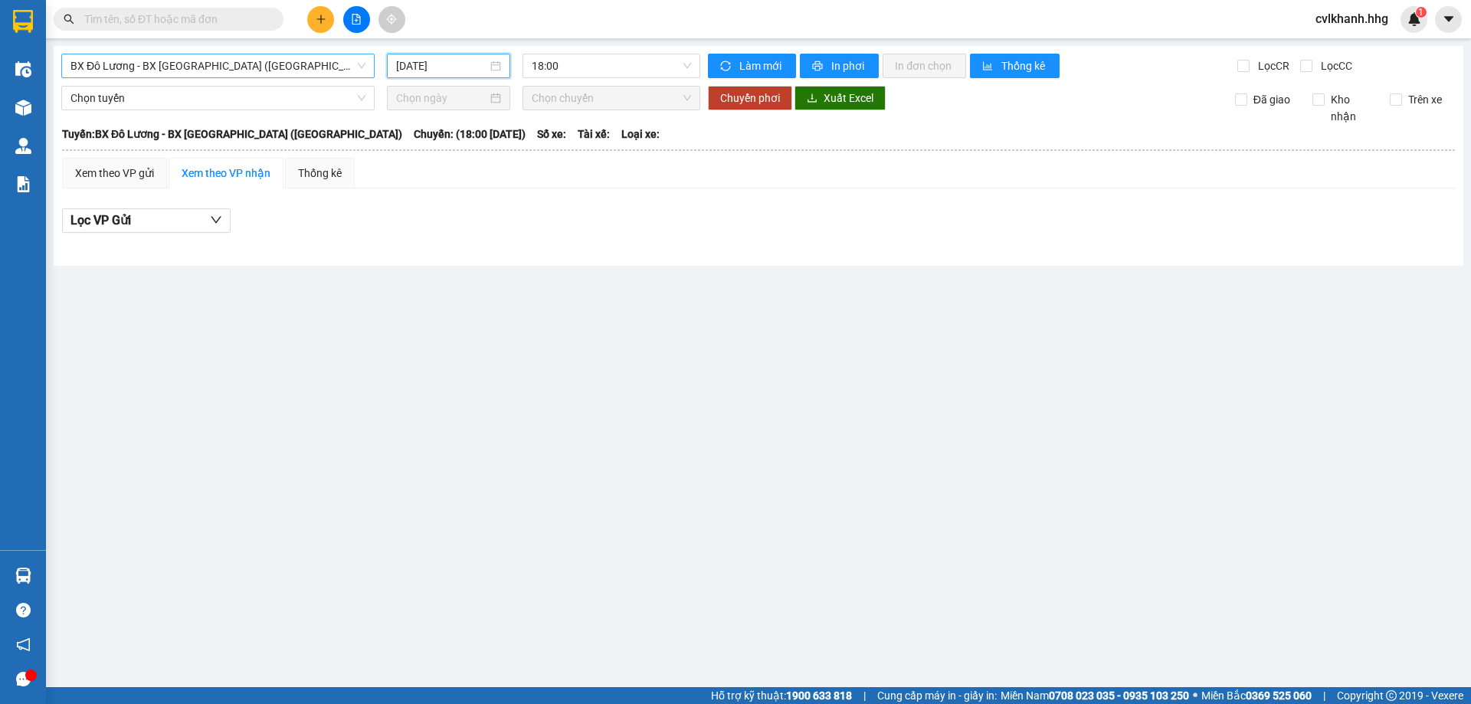
click at [346, 75] on span "BX Đô Lương - BX Quảng Ngãi (Limousine)" at bounding box center [217, 65] width 295 height 23
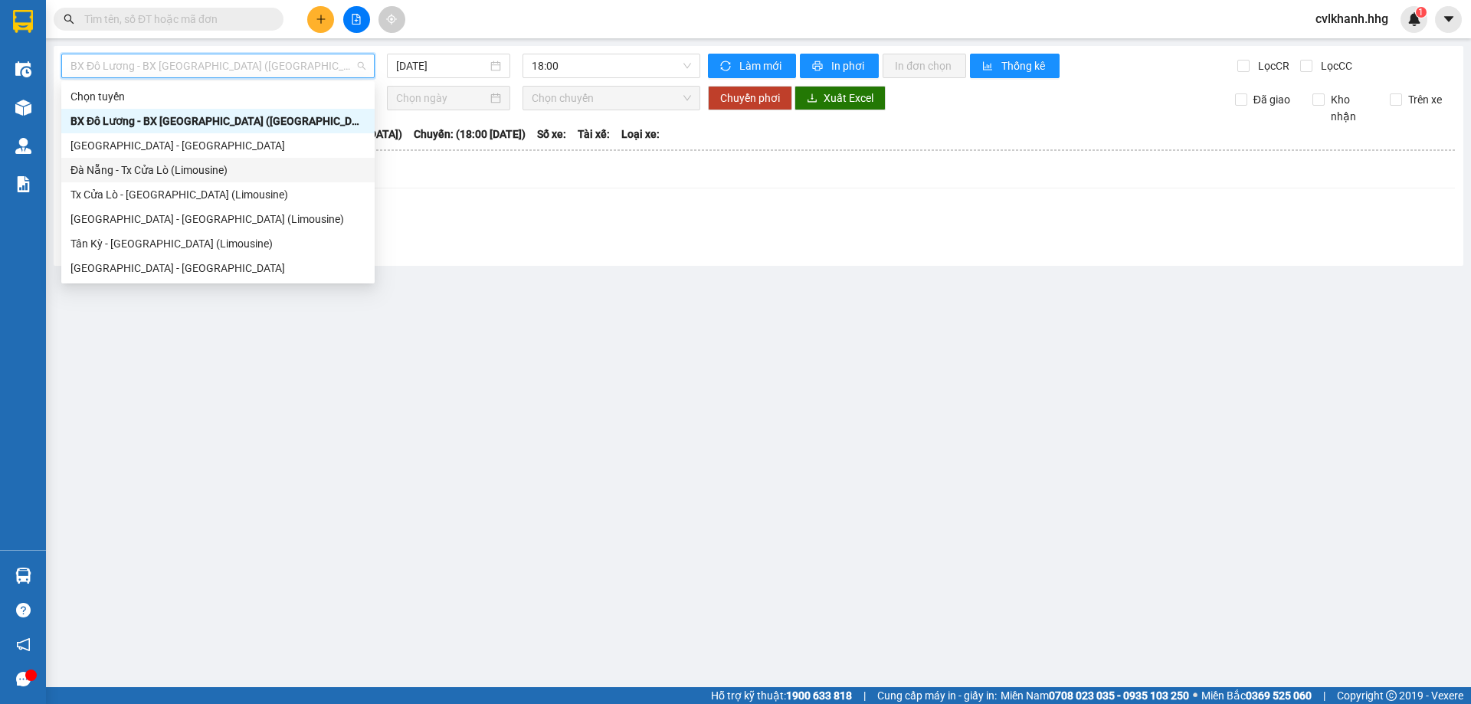
click at [153, 179] on div "Đà Nẵng - Tx Cửa Lò (Limousine)" at bounding box center [217, 170] width 313 height 25
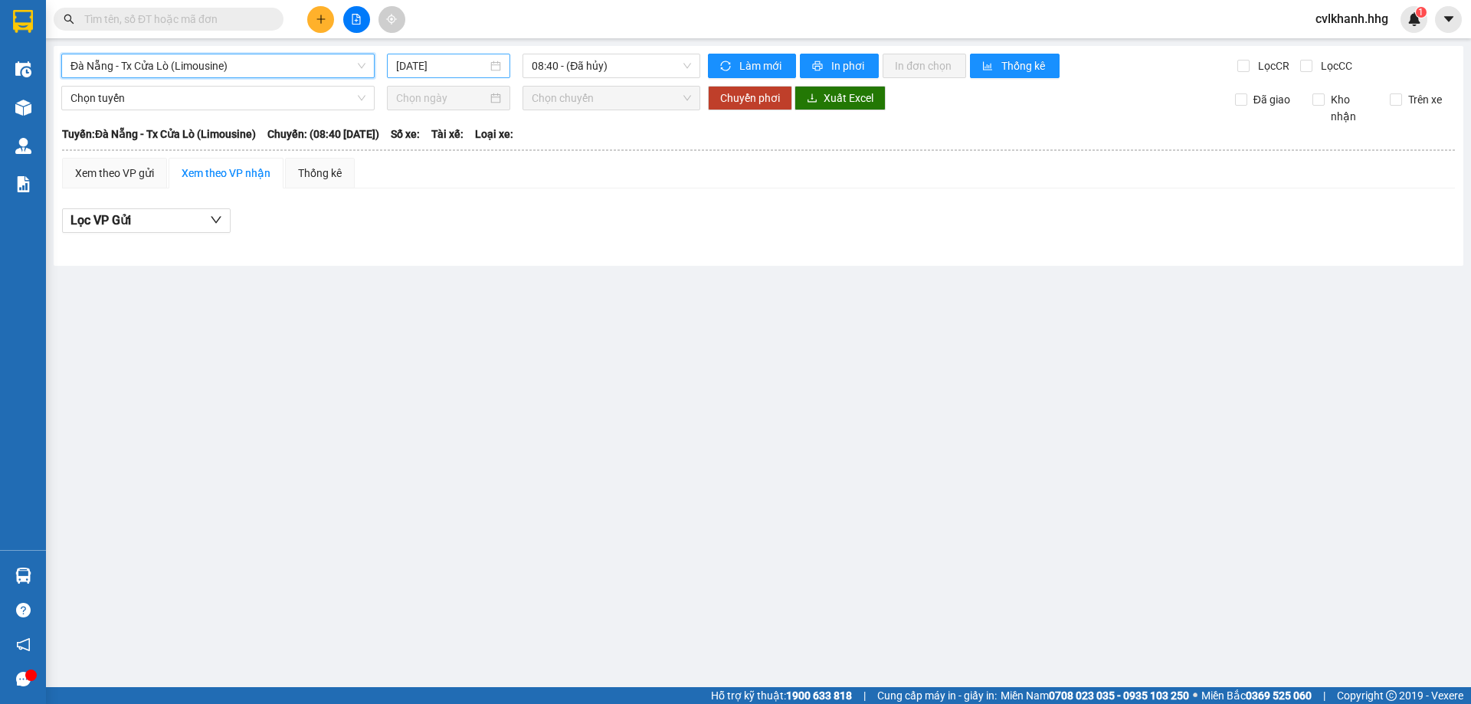
click at [506, 70] on div "15/09/2025" at bounding box center [448, 66] width 123 height 25
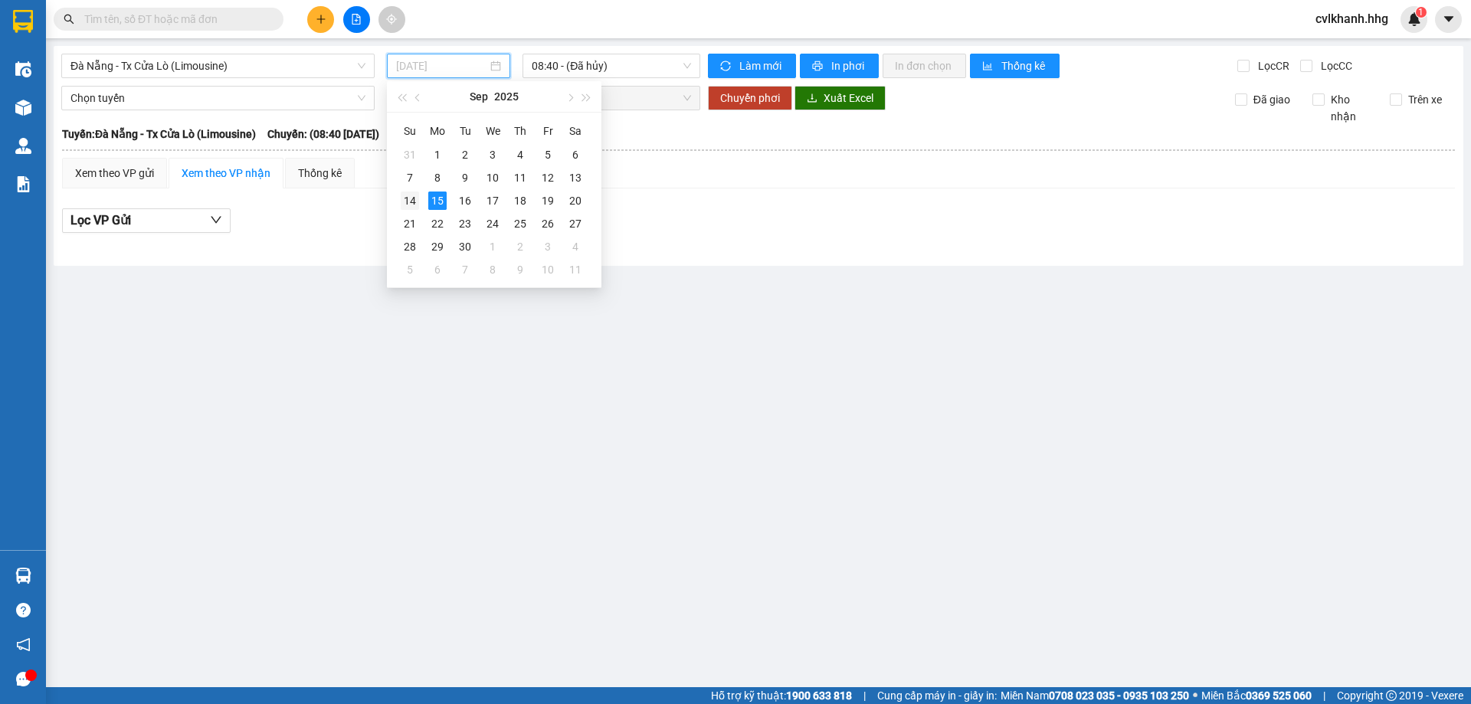
click at [411, 192] on div "14" at bounding box center [410, 201] width 18 height 18
type input "14/09/2025"
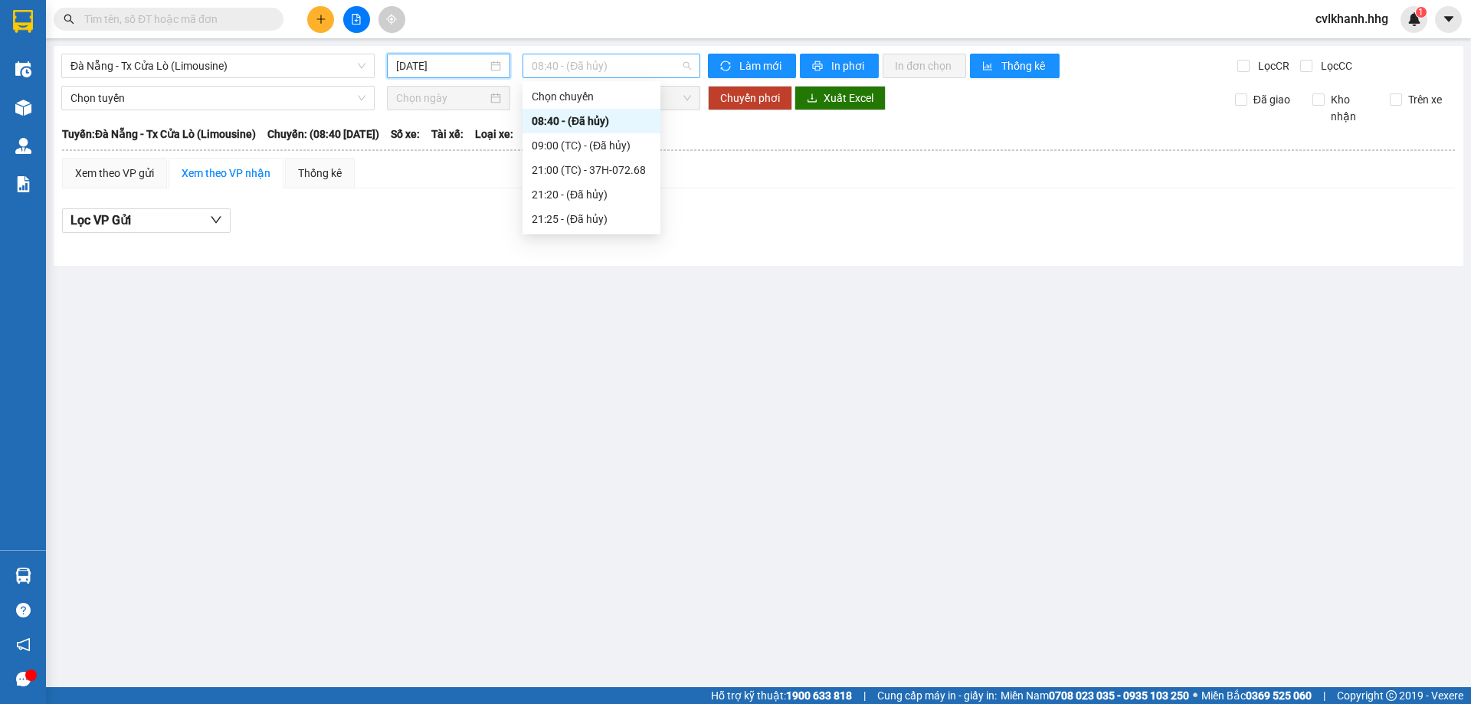
click at [602, 65] on span "08:40 - (Đã hủy)" at bounding box center [611, 65] width 159 height 23
click at [583, 169] on div "21:00 (TC) - 37H-072.68" at bounding box center [592, 170] width 120 height 17
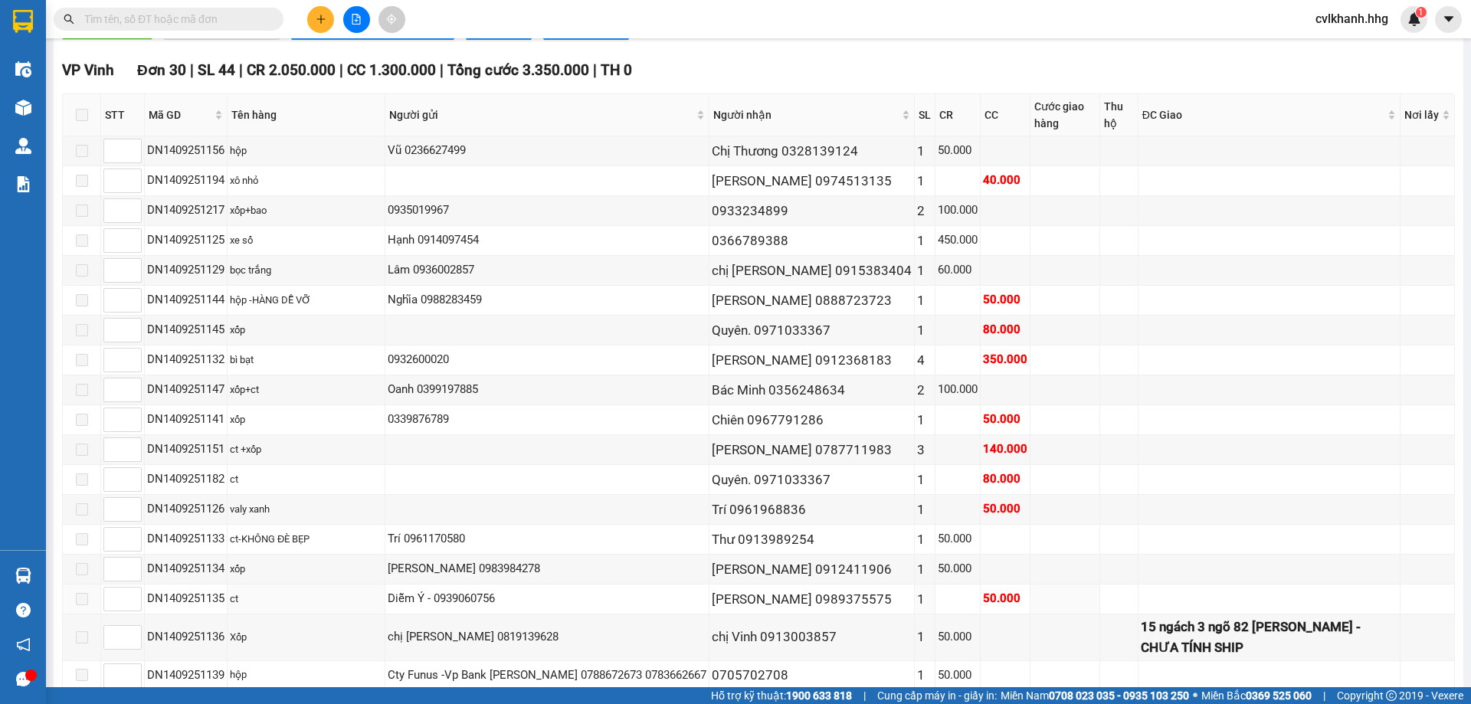
scroll to position [270, 0]
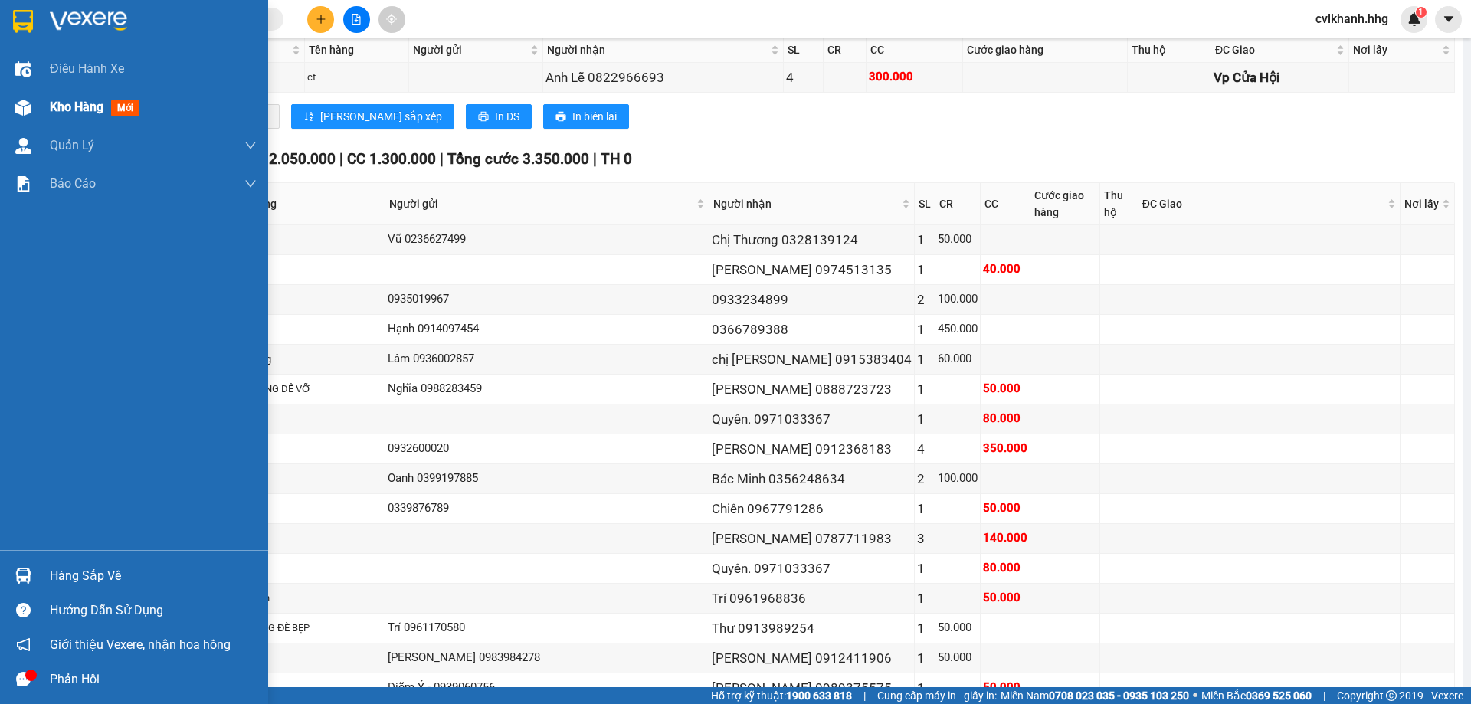
click at [69, 103] on span "Kho hàng" at bounding box center [77, 107] width 54 height 15
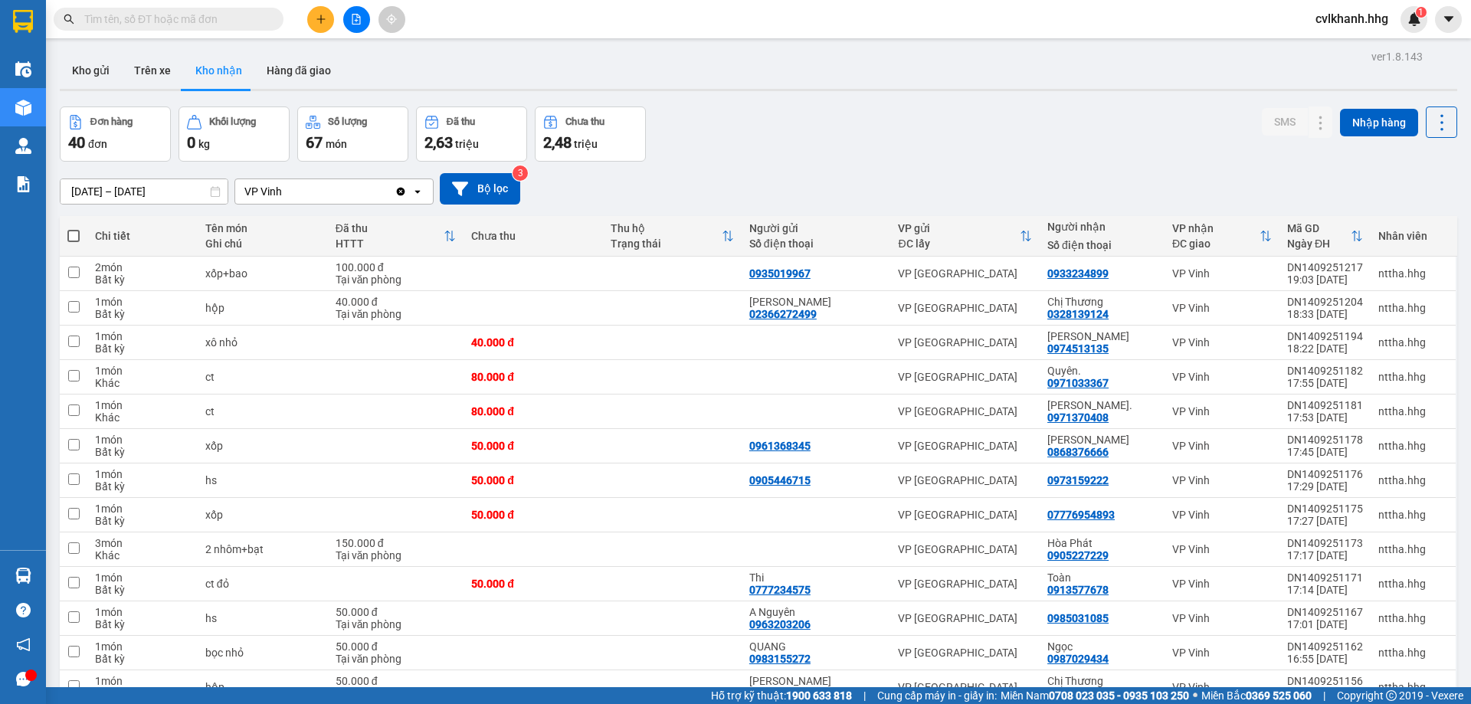
click at [211, 188] on icon at bounding box center [215, 191] width 9 height 11
click at [166, 195] on input "13/09/2025 – 15/09/2025" at bounding box center [144, 191] width 167 height 25
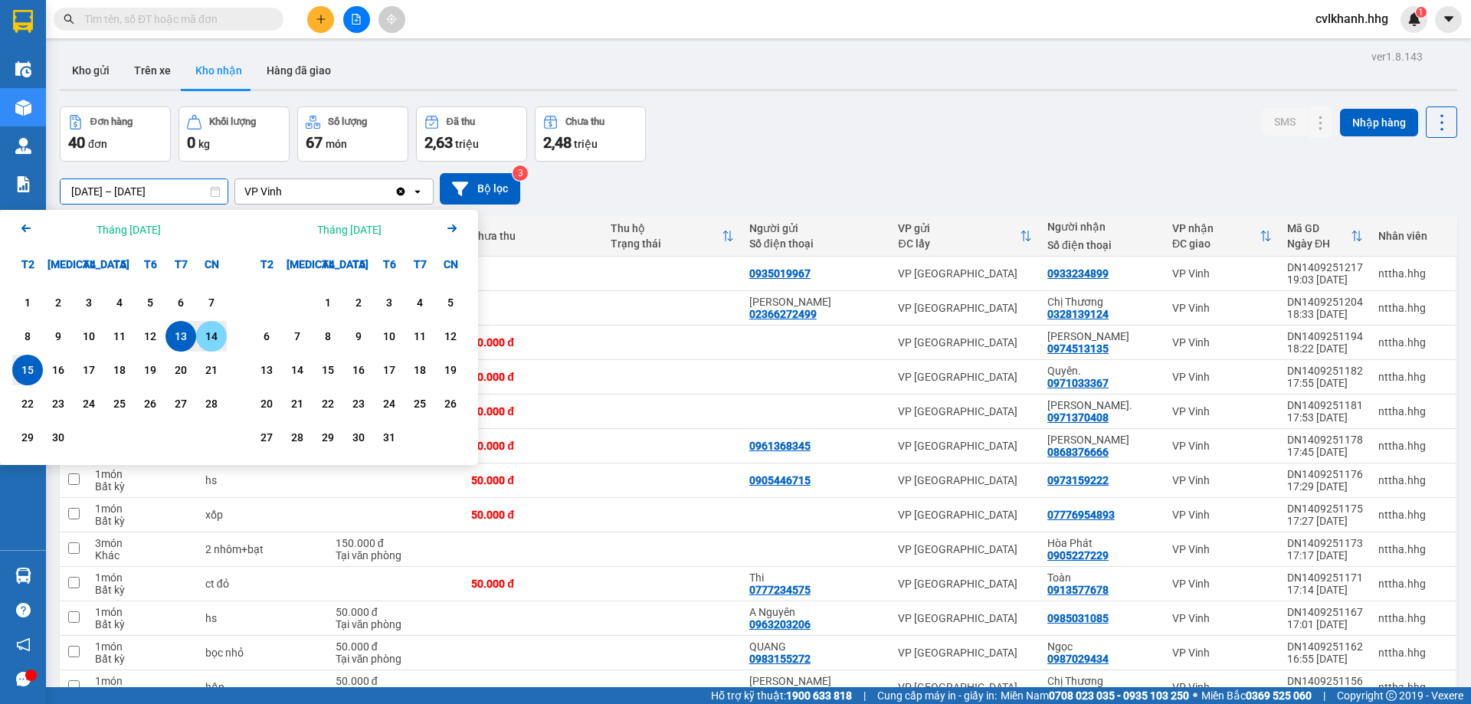
click at [214, 338] on div "14" at bounding box center [211, 336] width 21 height 18
click at [498, 254] on th "Chưa thu" at bounding box center [533, 236] width 139 height 41
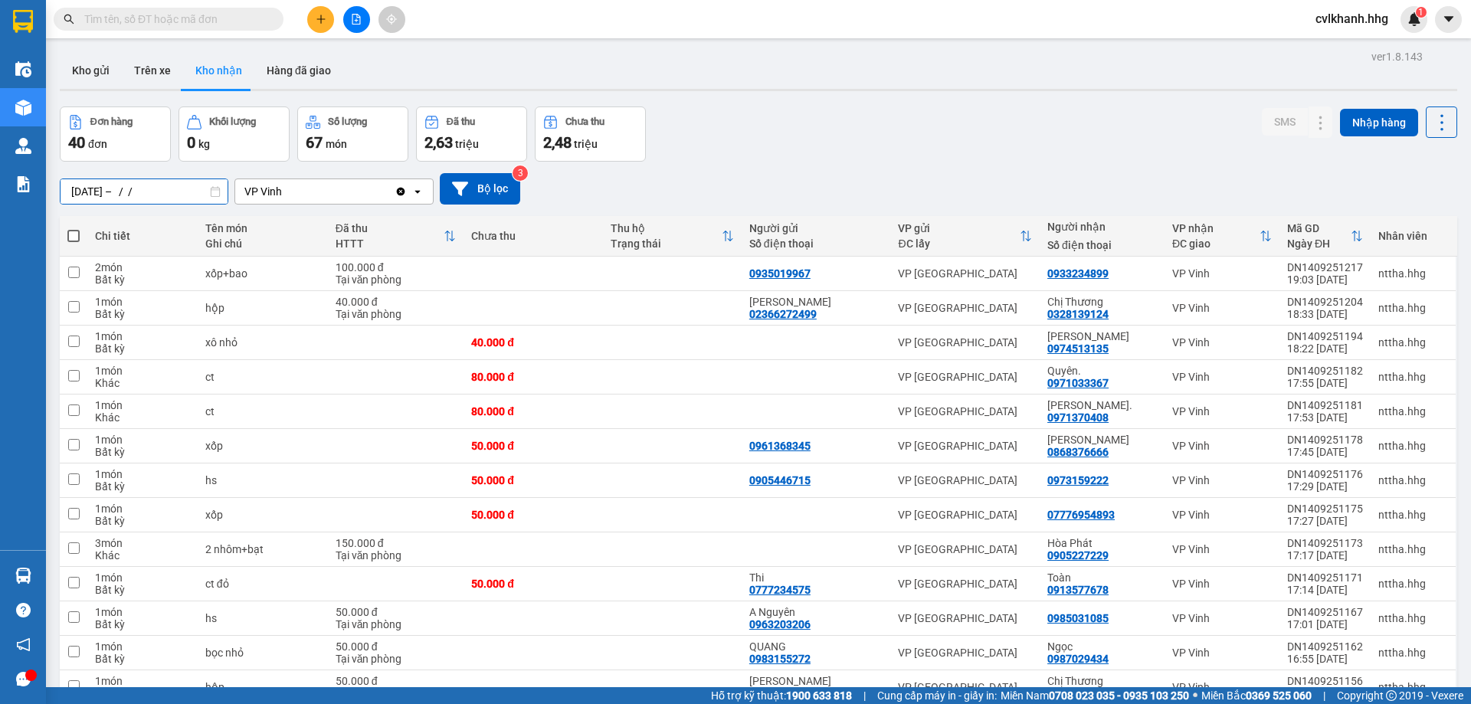
click at [198, 192] on input "14/09/2025 – / /" at bounding box center [144, 191] width 167 height 25
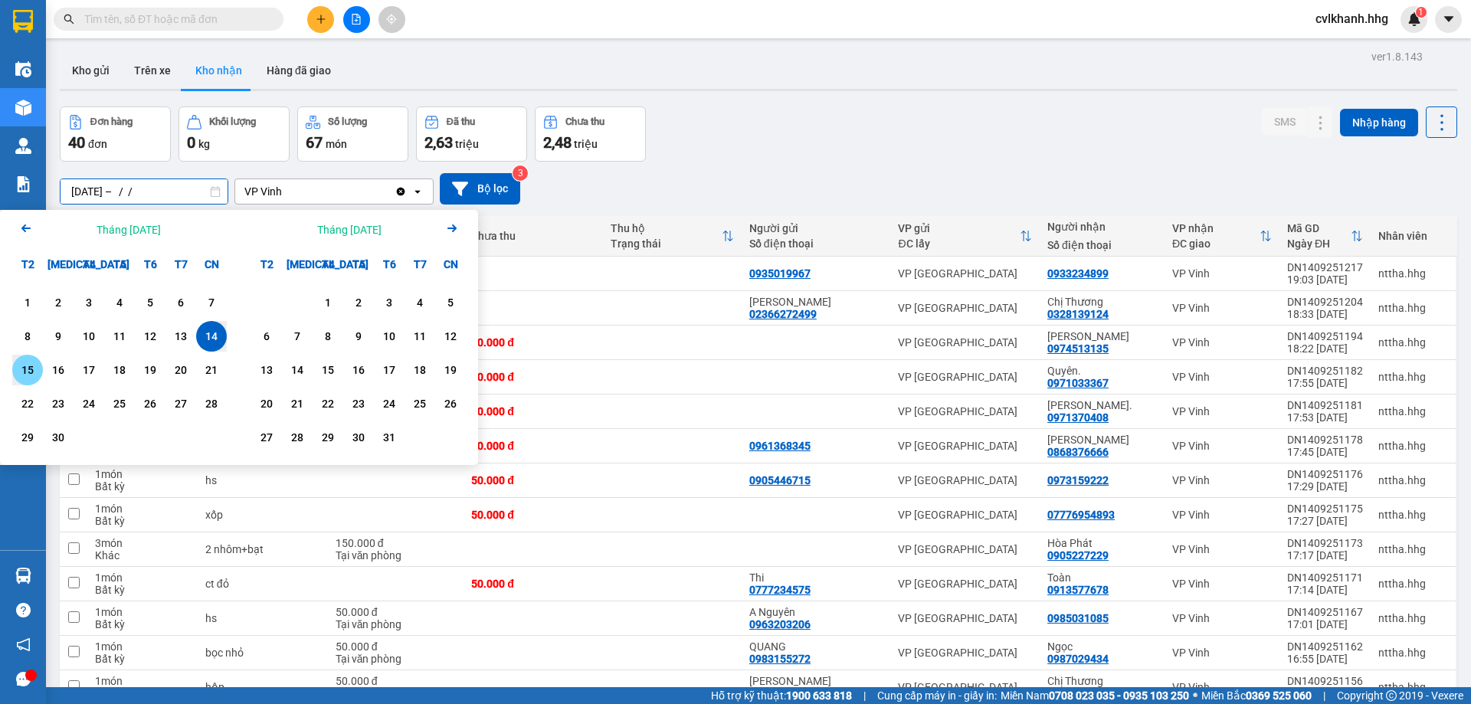
click at [30, 374] on div "15" at bounding box center [27, 370] width 21 height 18
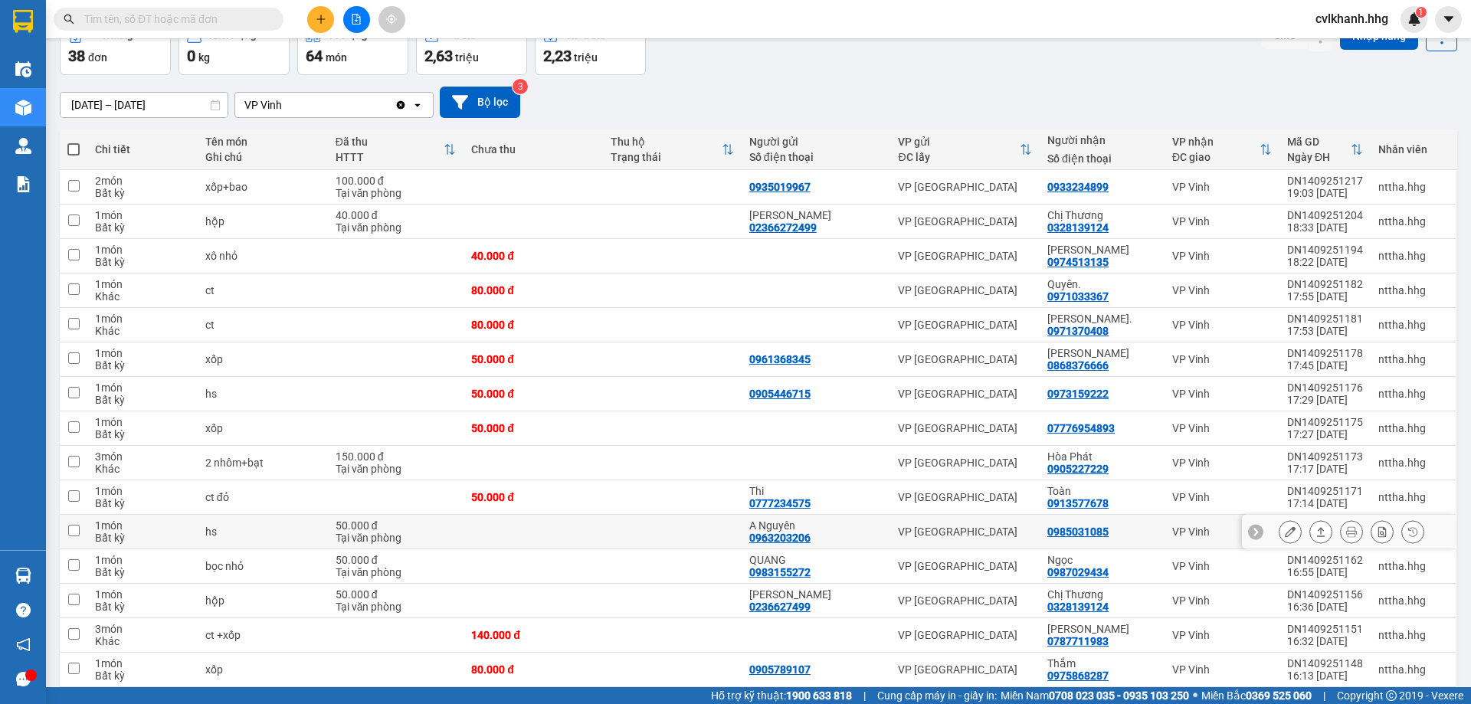
scroll to position [60, 0]
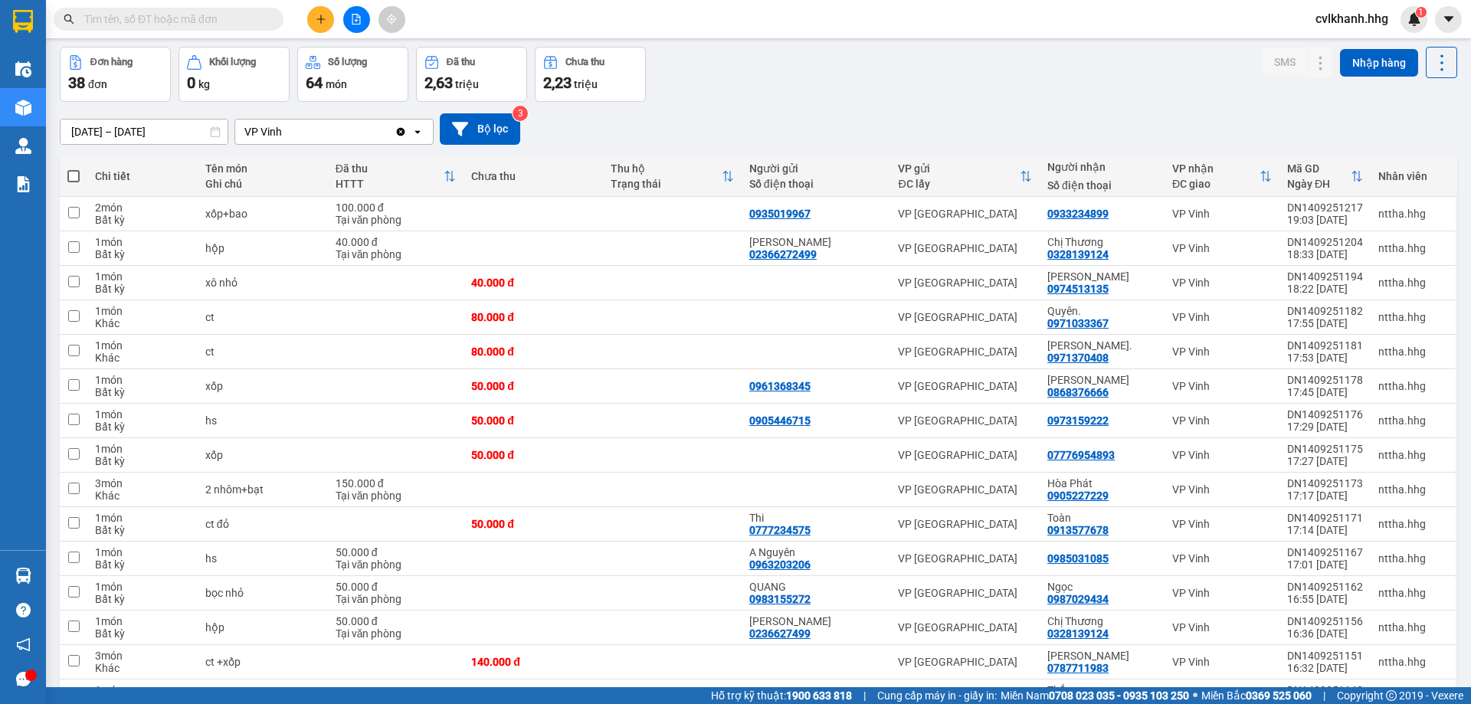
click at [210, 126] on icon at bounding box center [215, 131] width 11 height 11
click at [215, 128] on icon at bounding box center [215, 131] width 9 height 11
click at [199, 126] on input "14/09/2025 – 15/09/2025" at bounding box center [144, 132] width 167 height 25
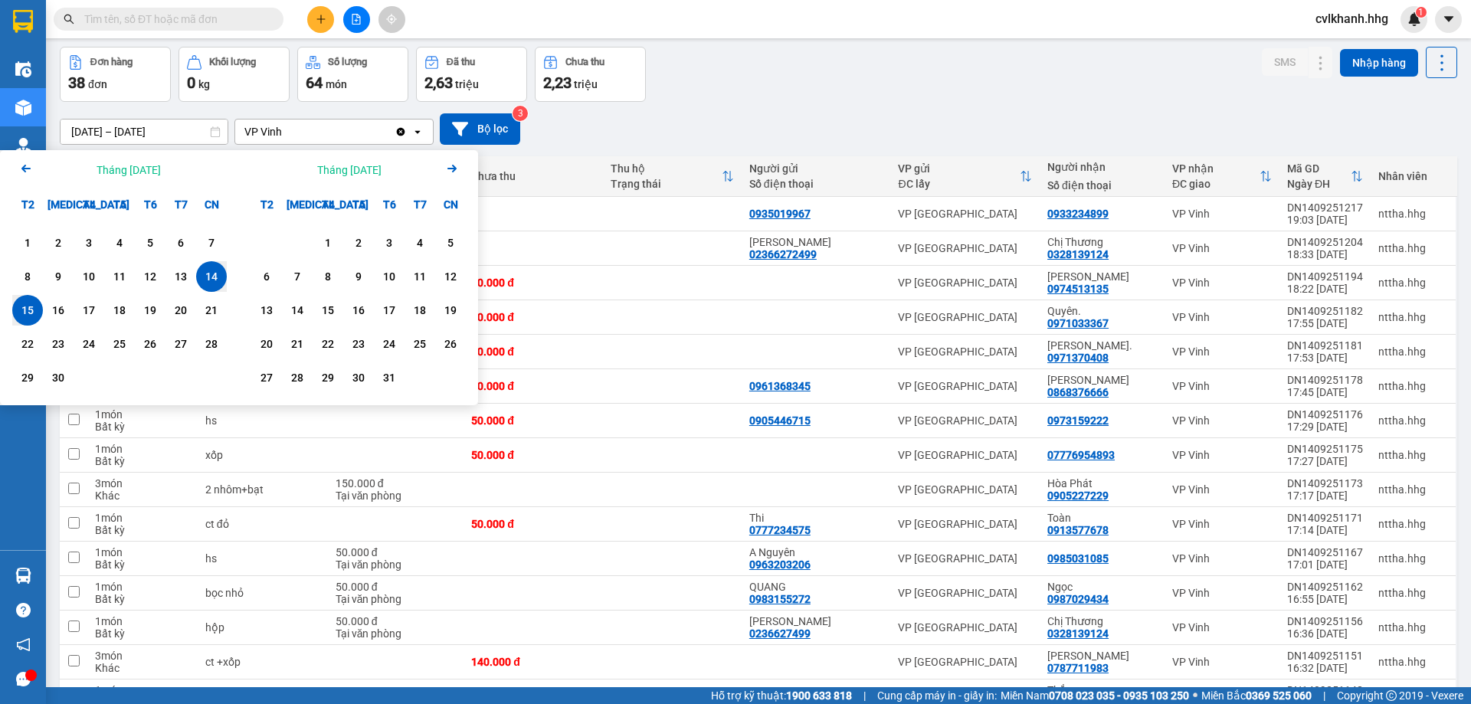
click at [35, 311] on div "15" at bounding box center [27, 310] width 21 height 18
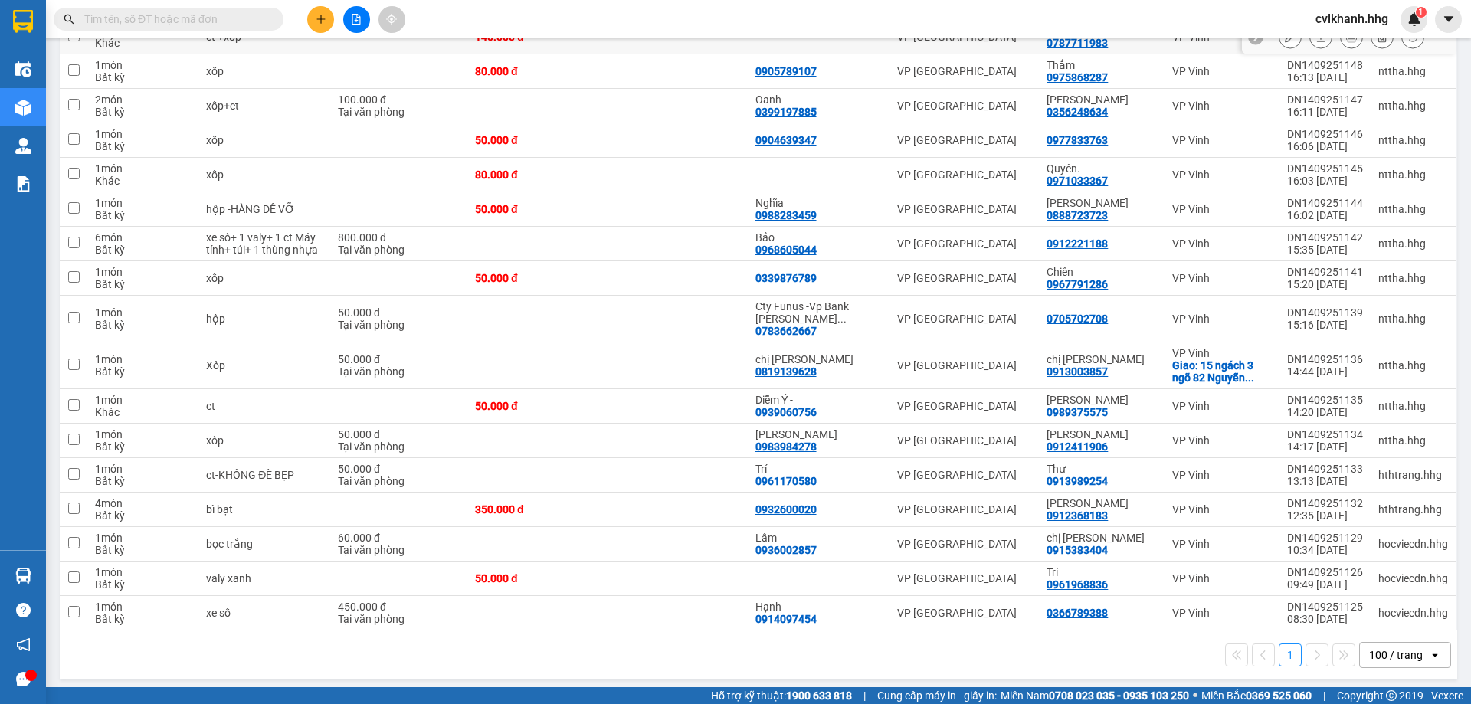
scroll to position [691, 0]
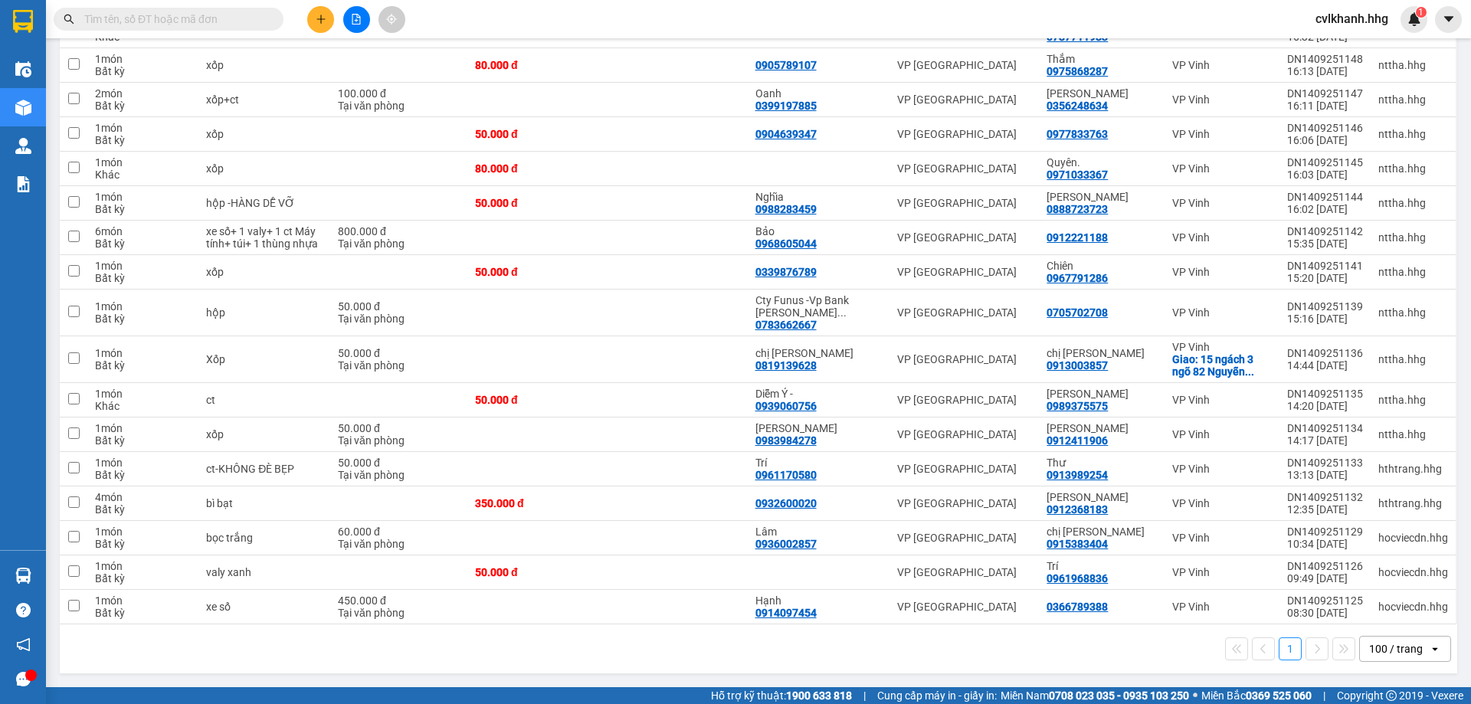
click at [1394, 639] on div "100 / trang" at bounding box center [1394, 649] width 69 height 25
click at [1388, 611] on span "100 / trang" at bounding box center [1389, 615] width 58 height 15
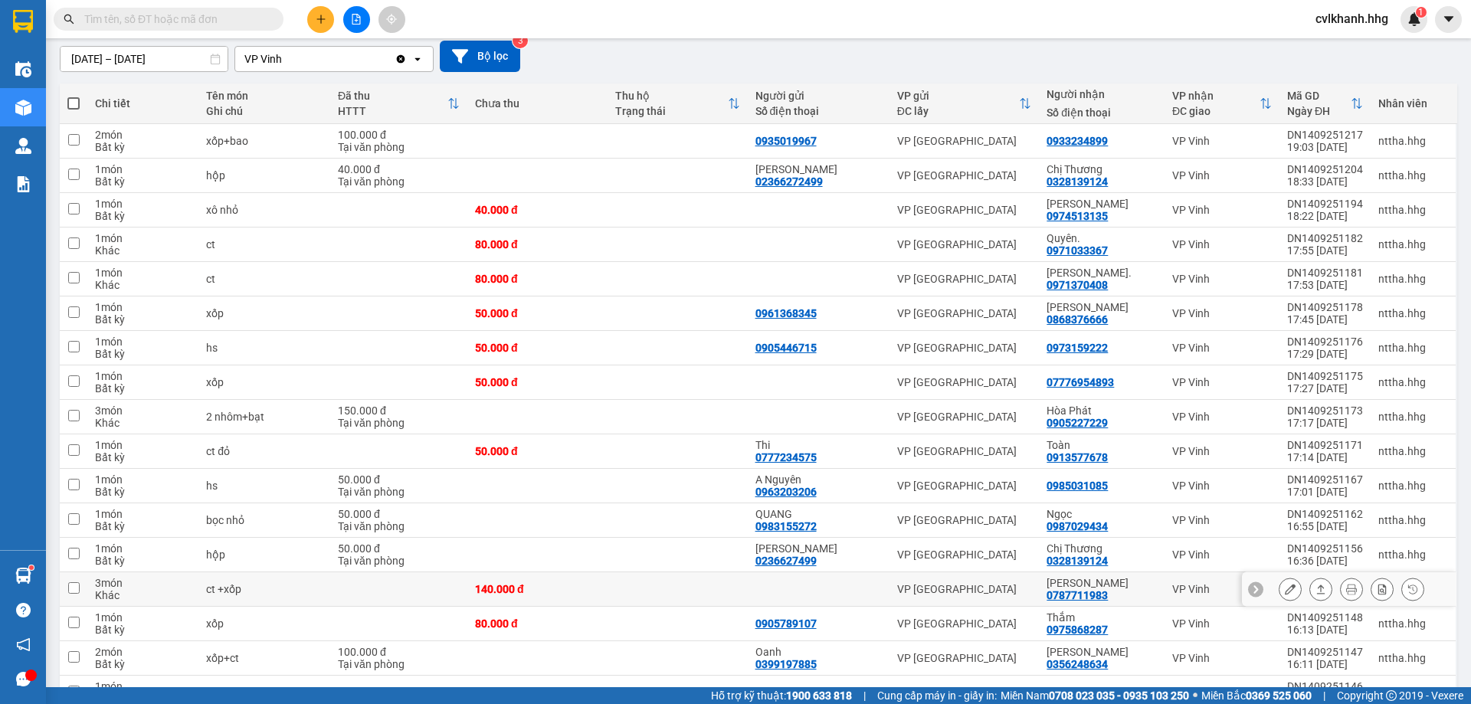
scroll to position [0, 0]
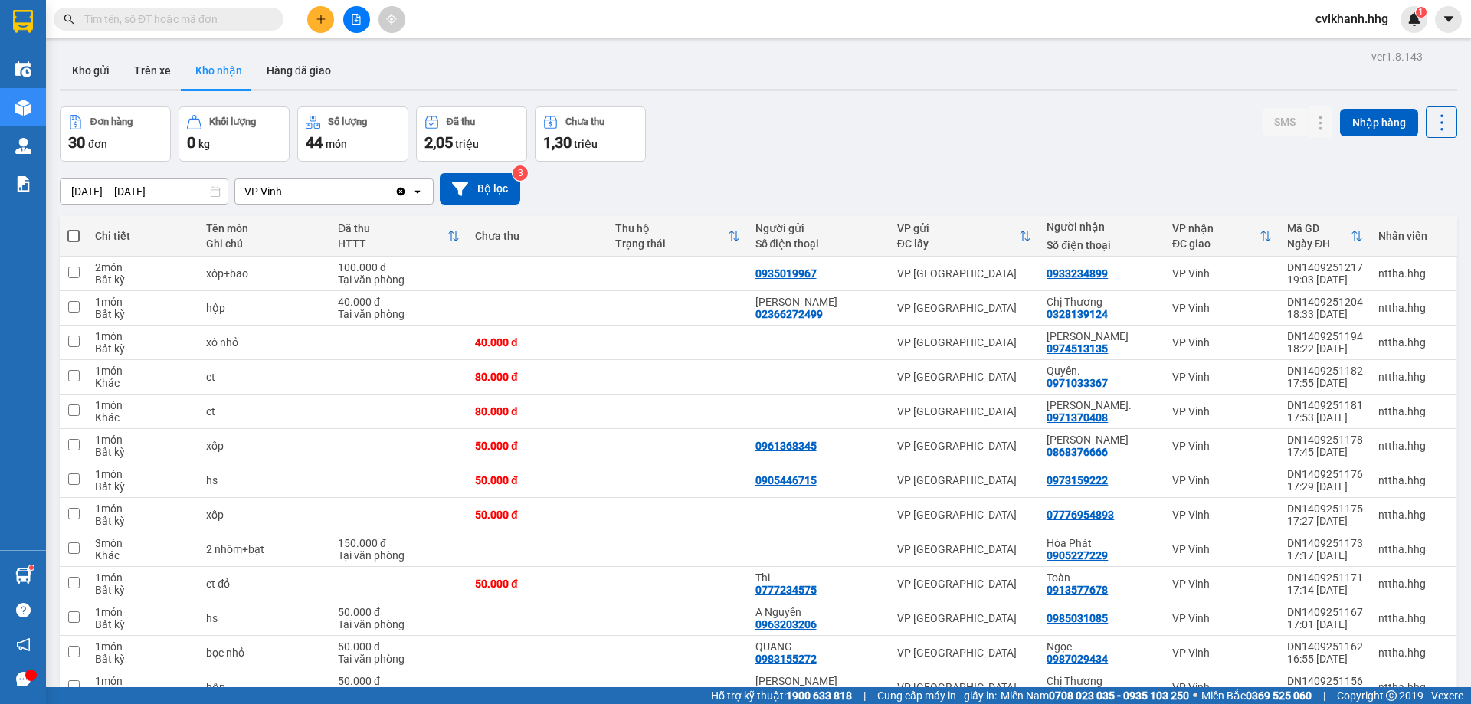
click at [205, 188] on input "15/09/2025 – 15/09/2025" at bounding box center [144, 191] width 167 height 25
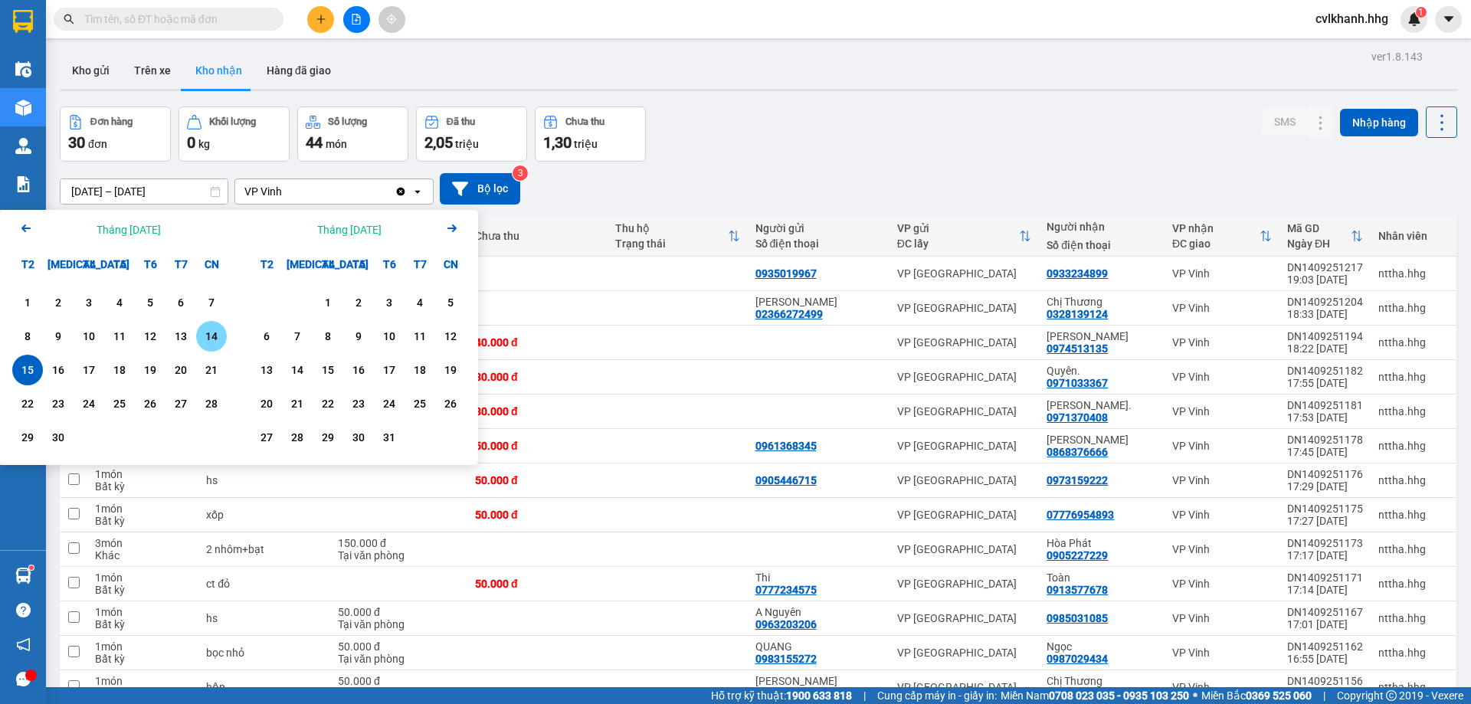
click at [210, 342] on div "14" at bounding box center [211, 336] width 21 height 18
click at [28, 371] on div "15" at bounding box center [27, 370] width 21 height 18
type input "14/09/2025 – 15/09/2025"
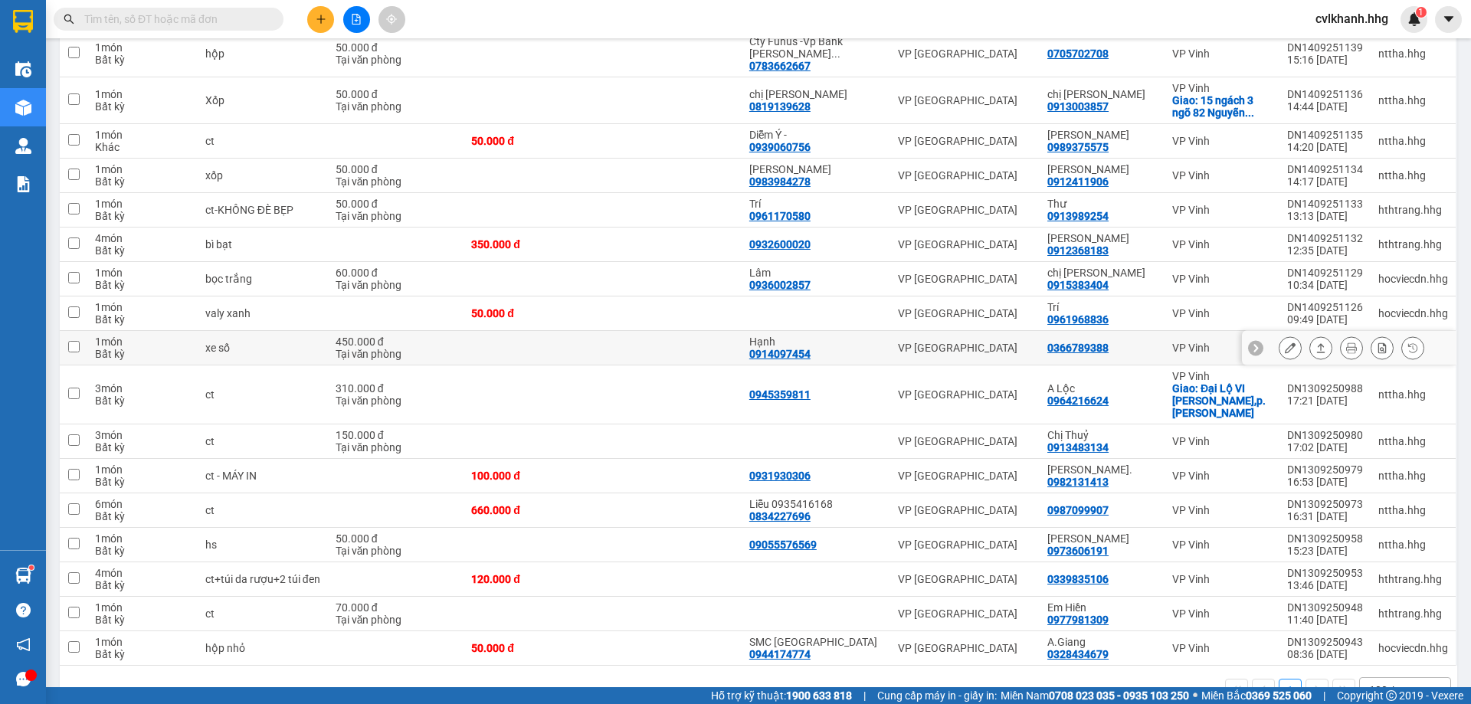
scroll to position [979, 0]
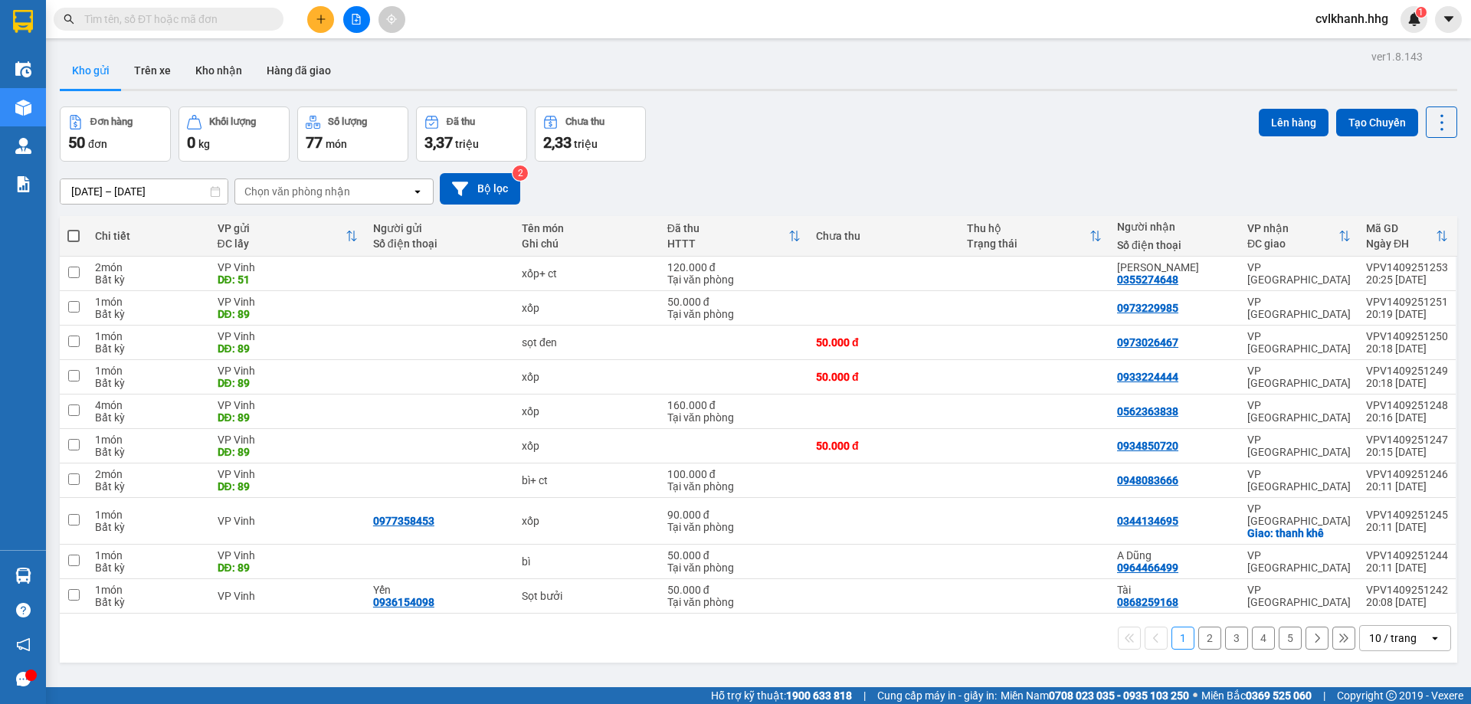
click at [1378, 631] on div "10 / trang" at bounding box center [1393, 638] width 48 height 15
click at [1379, 597] on span "100 / trang" at bounding box center [1387, 592] width 55 height 15
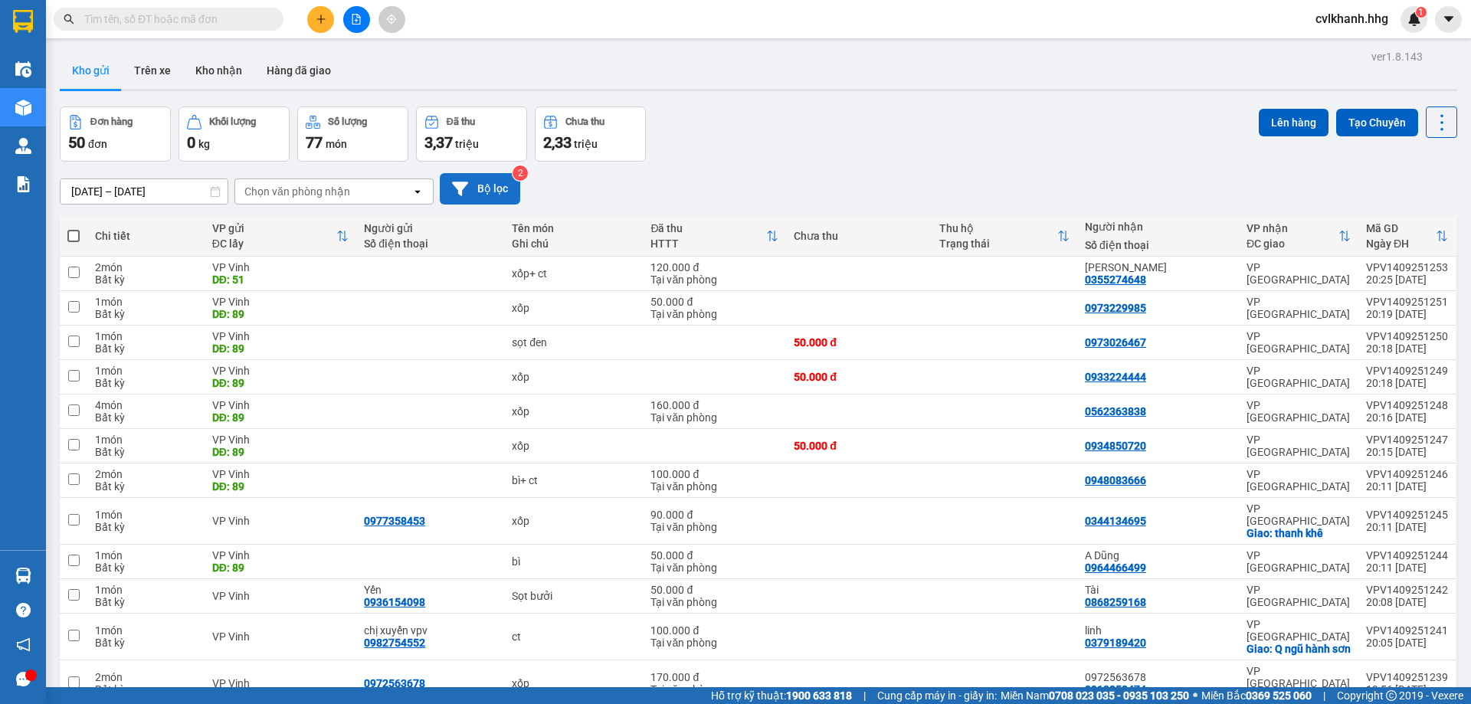
click at [492, 192] on button "Bộ lọc" at bounding box center [480, 188] width 80 height 31
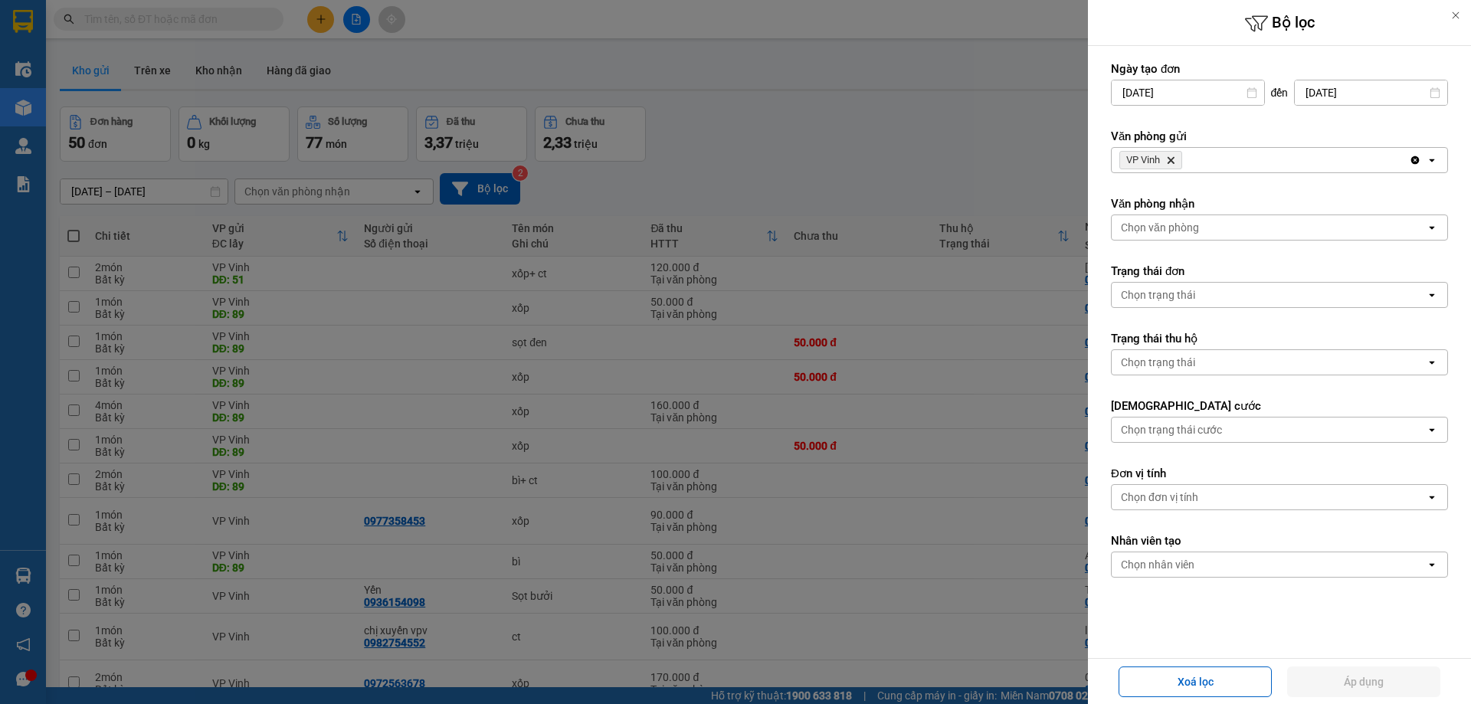
click at [1238, 162] on div "VP Vinh Delete" at bounding box center [1260, 160] width 297 height 25
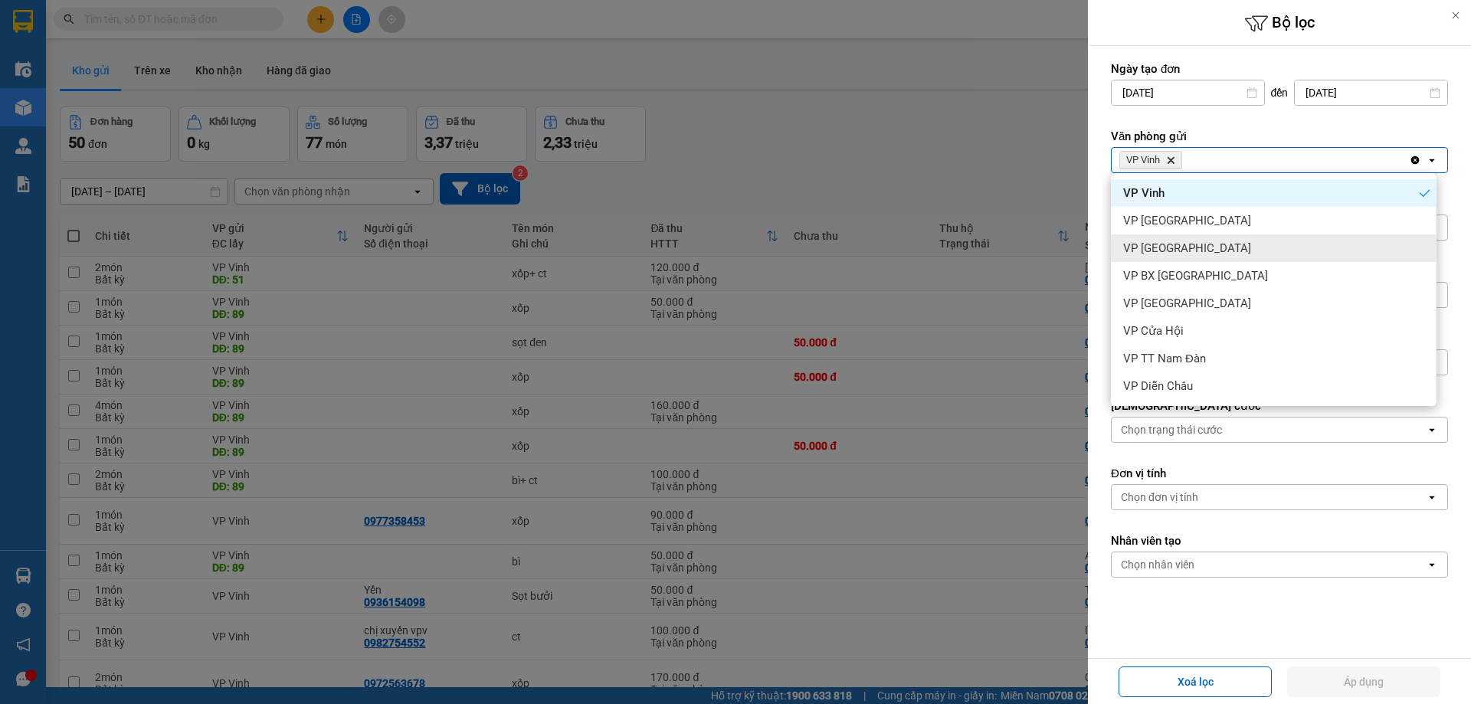
click at [1216, 239] on div "VP Can Lộc" at bounding box center [1274, 248] width 326 height 28
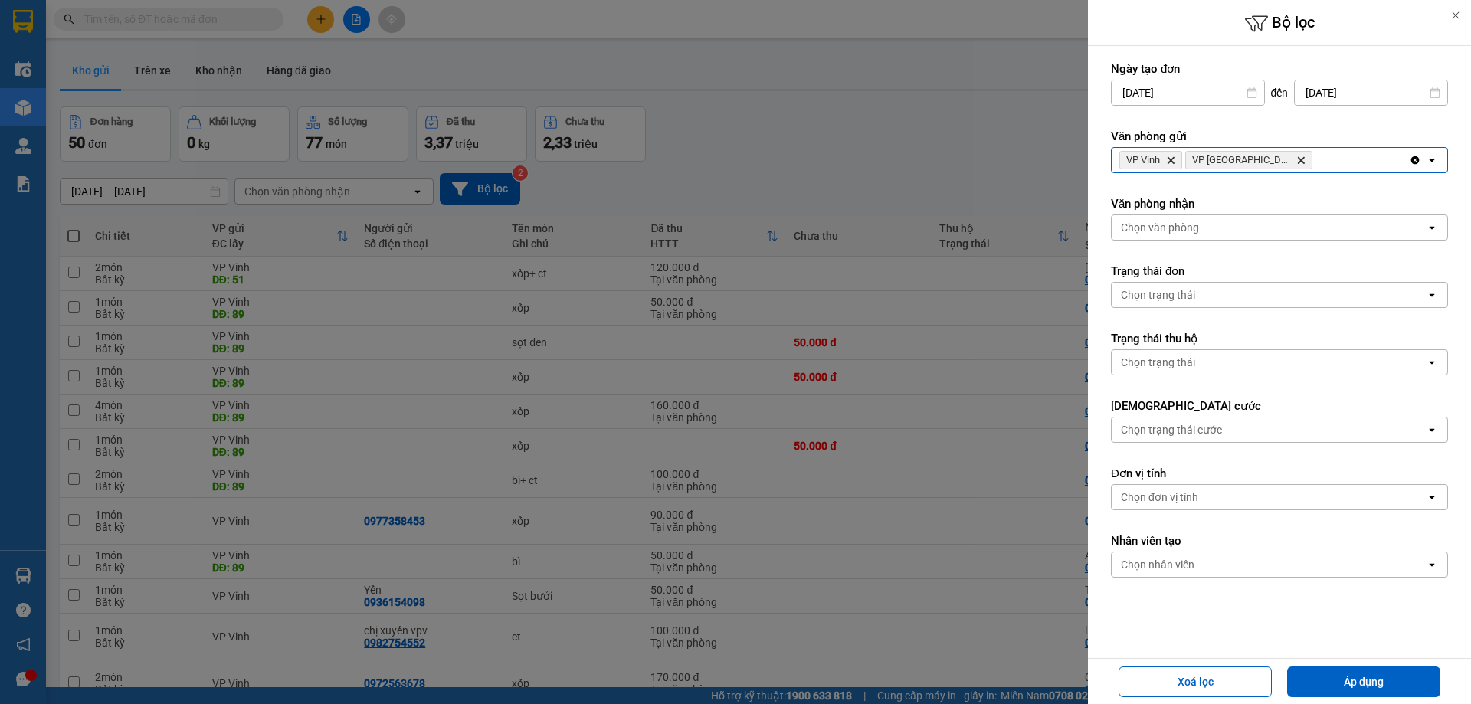
click at [1306, 161] on div "VP Vinh Delete VP Can Lộc Delete" at bounding box center [1260, 160] width 297 height 25
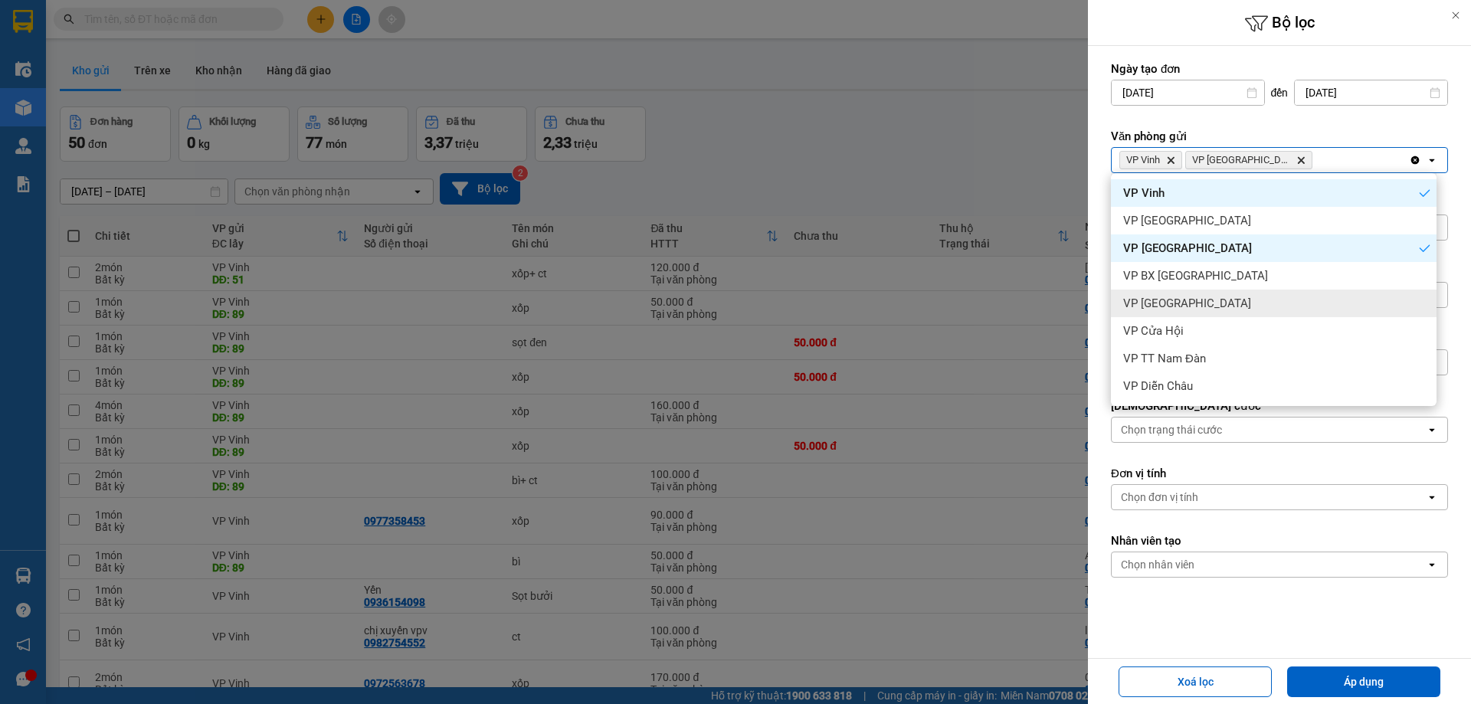
click at [1220, 293] on div "VP Cầu Yên Xuân" at bounding box center [1274, 304] width 326 height 28
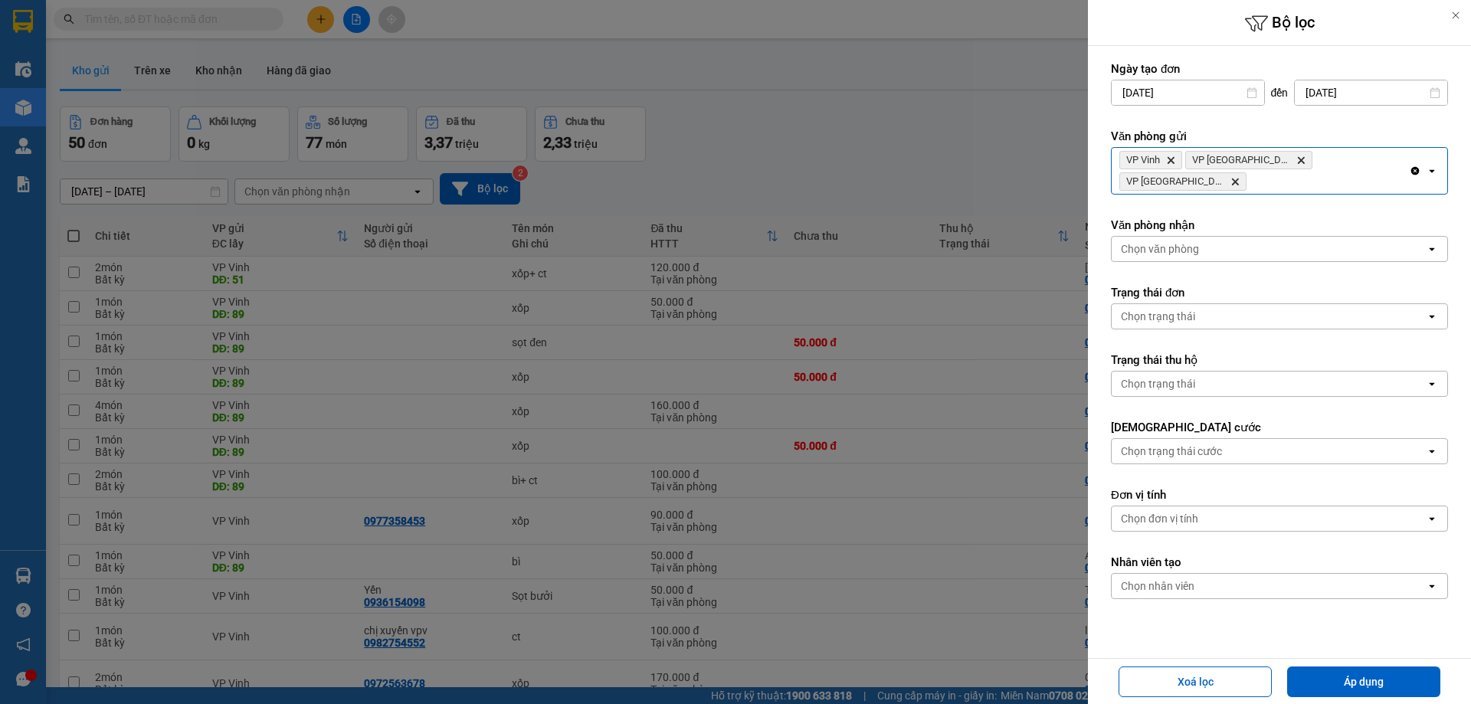
click at [1389, 156] on div "VP Vinh Delete VP Can Lộc Delete VP Cầu Yên Xuân Delete" at bounding box center [1260, 171] width 297 height 46
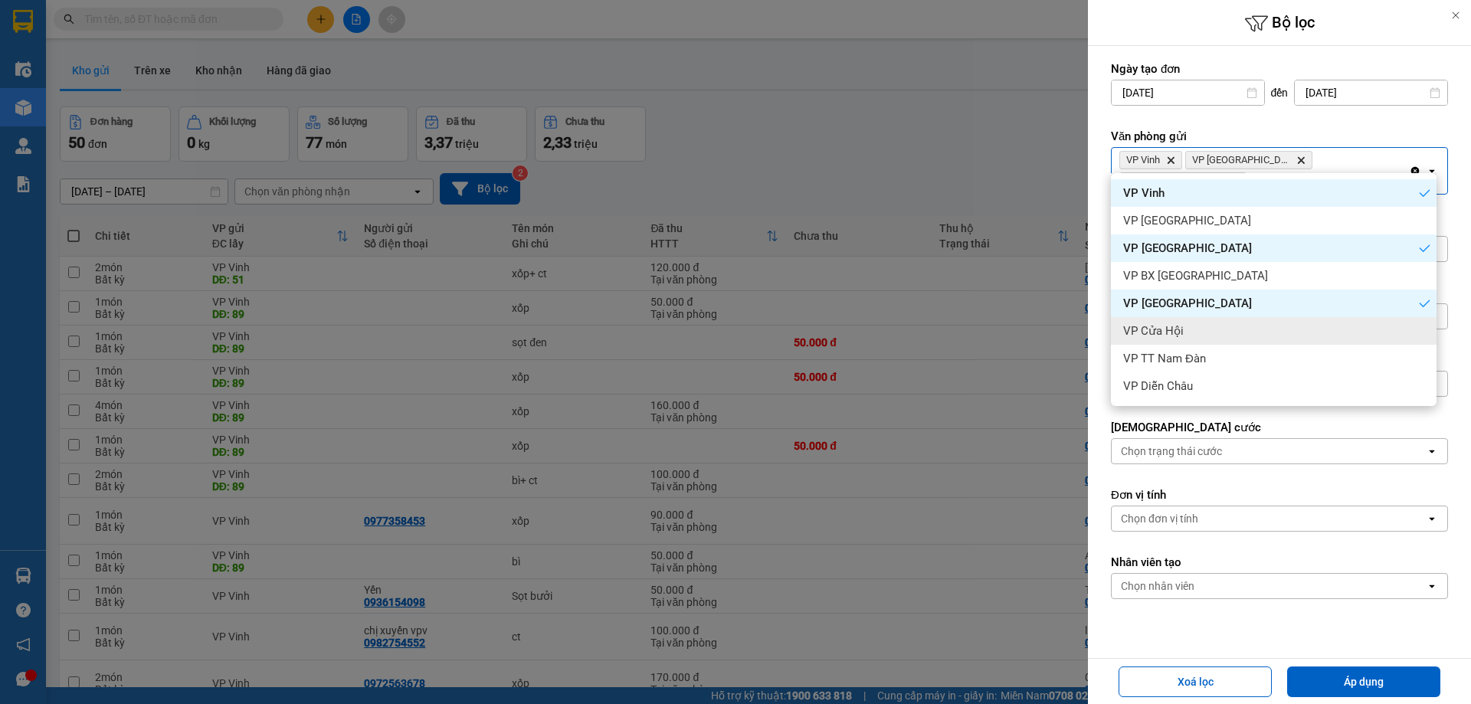
click at [1185, 338] on div "VP Cửa Hội" at bounding box center [1274, 331] width 326 height 28
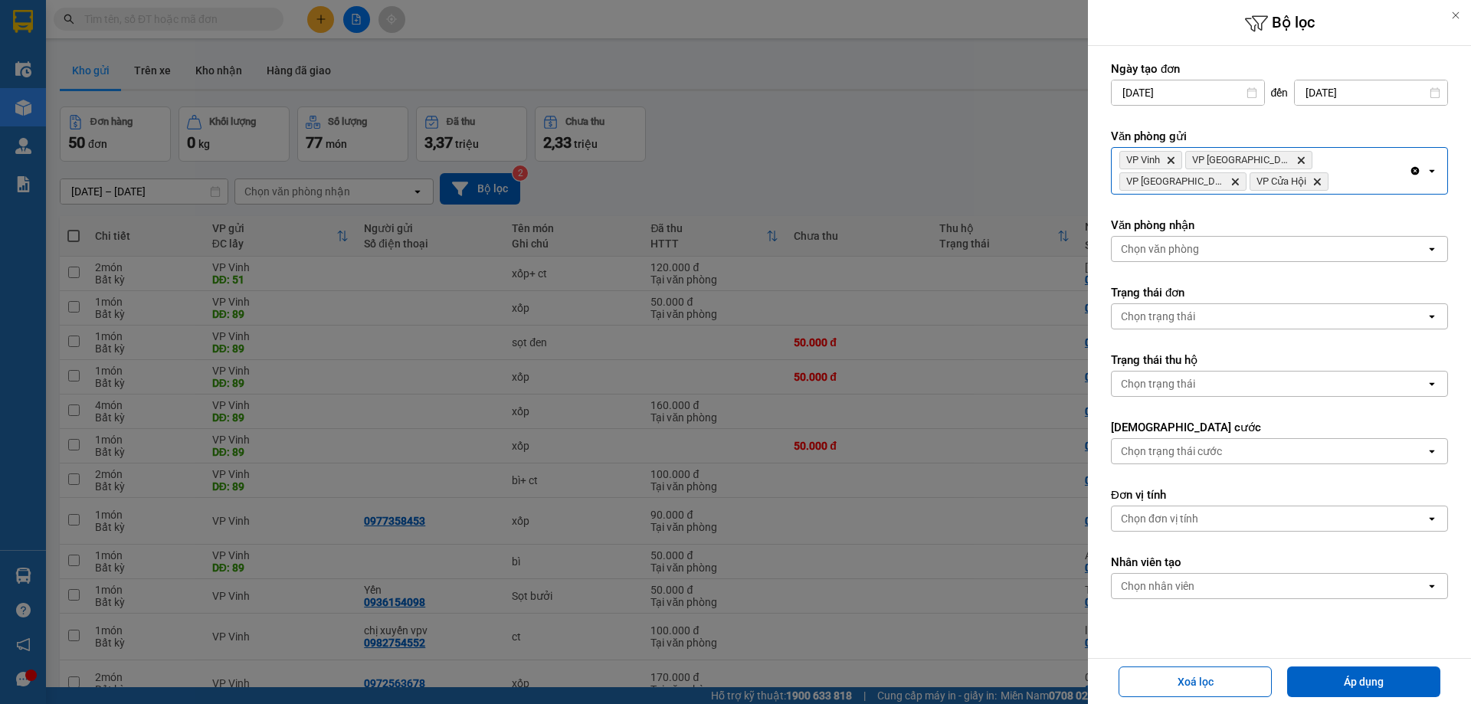
click at [1254, 175] on div "VP Vinh Delete VP Can Lộc Delete VP Cầu Yên Xuân Delete VP Cửa Hội Delete" at bounding box center [1260, 171] width 297 height 46
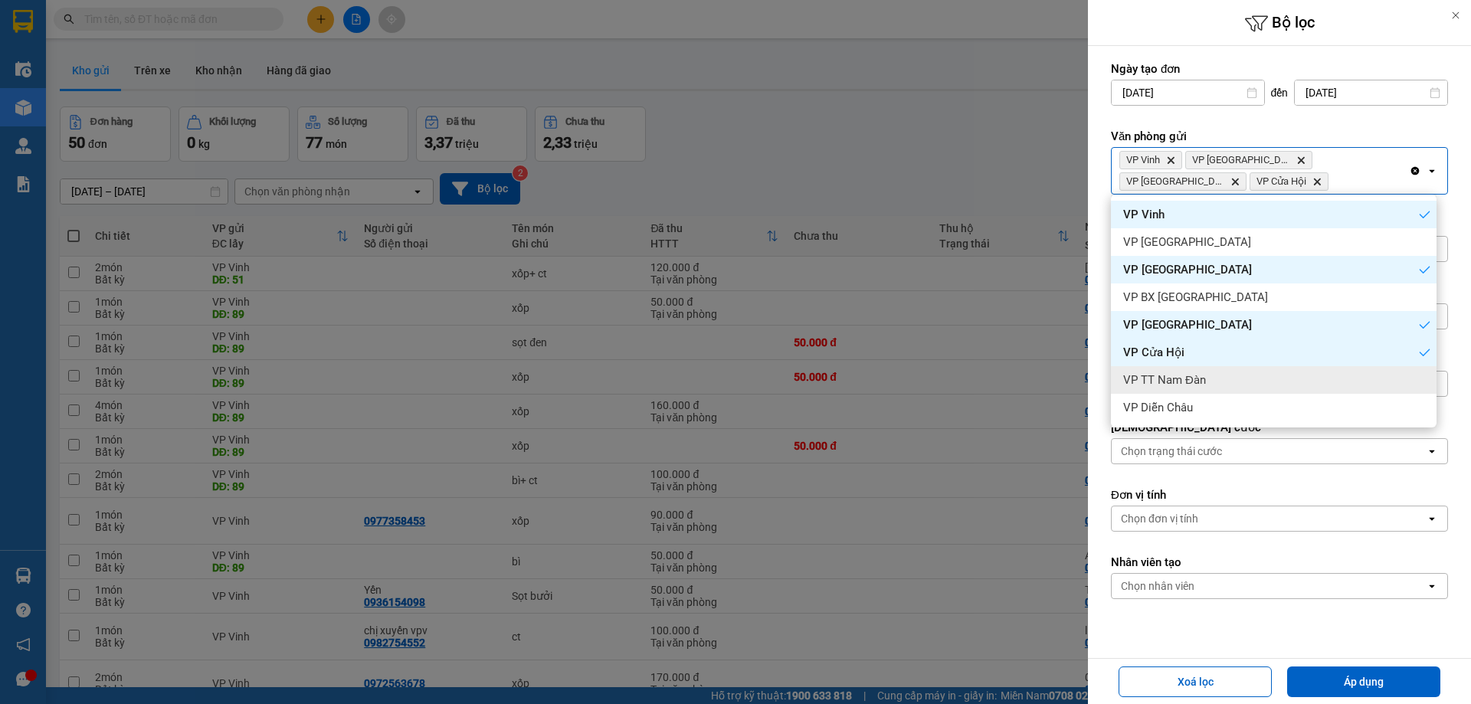
click at [1191, 379] on span "VP TT Nam Đàn" at bounding box center [1164, 379] width 83 height 15
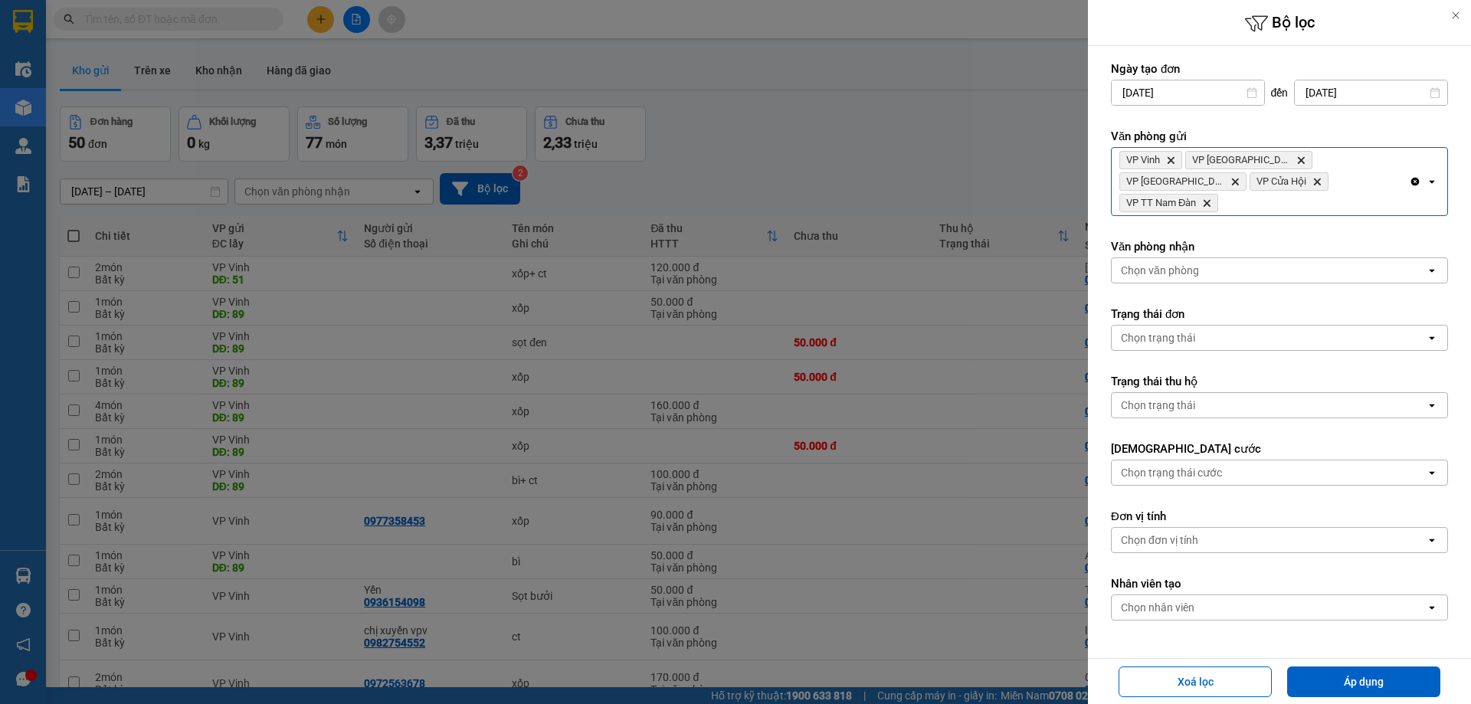
click at [1339, 172] on div "VP Vinh Delete VP Can Lộc Delete VP Cầu Yên Xuân Delete VP Cửa Hội Delete VP TT…" at bounding box center [1260, 181] width 297 height 67
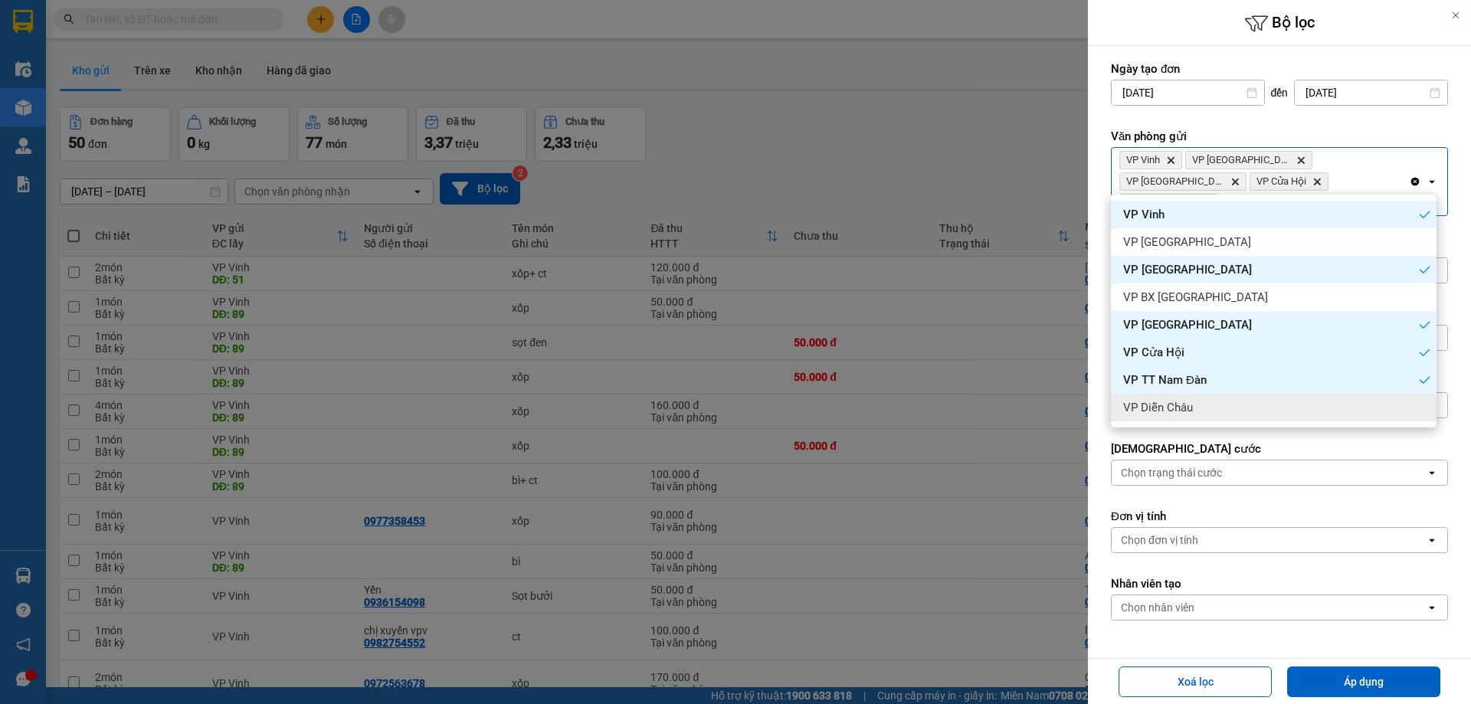
click at [1197, 407] on div "VP Diễn Châu" at bounding box center [1274, 408] width 326 height 28
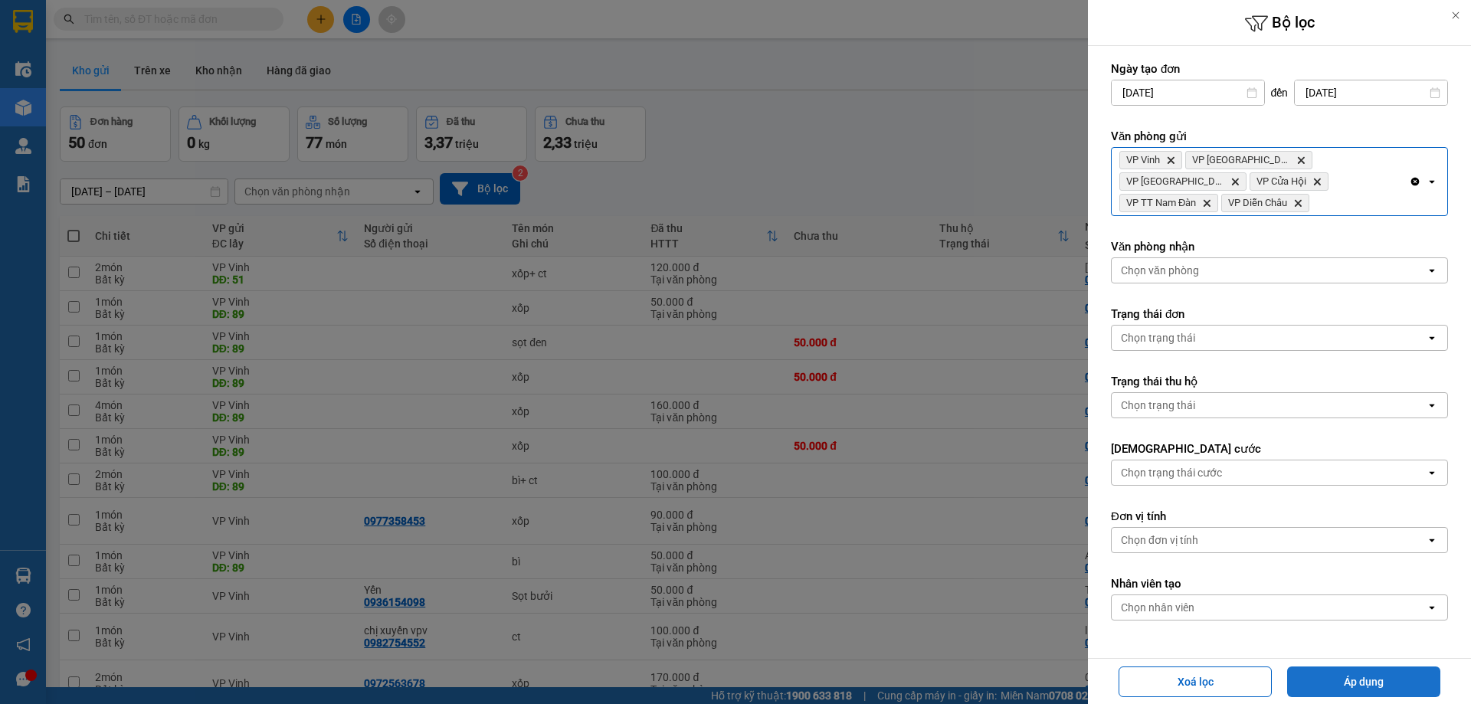
click at [1360, 680] on button "Áp dụng" at bounding box center [1363, 682] width 153 height 31
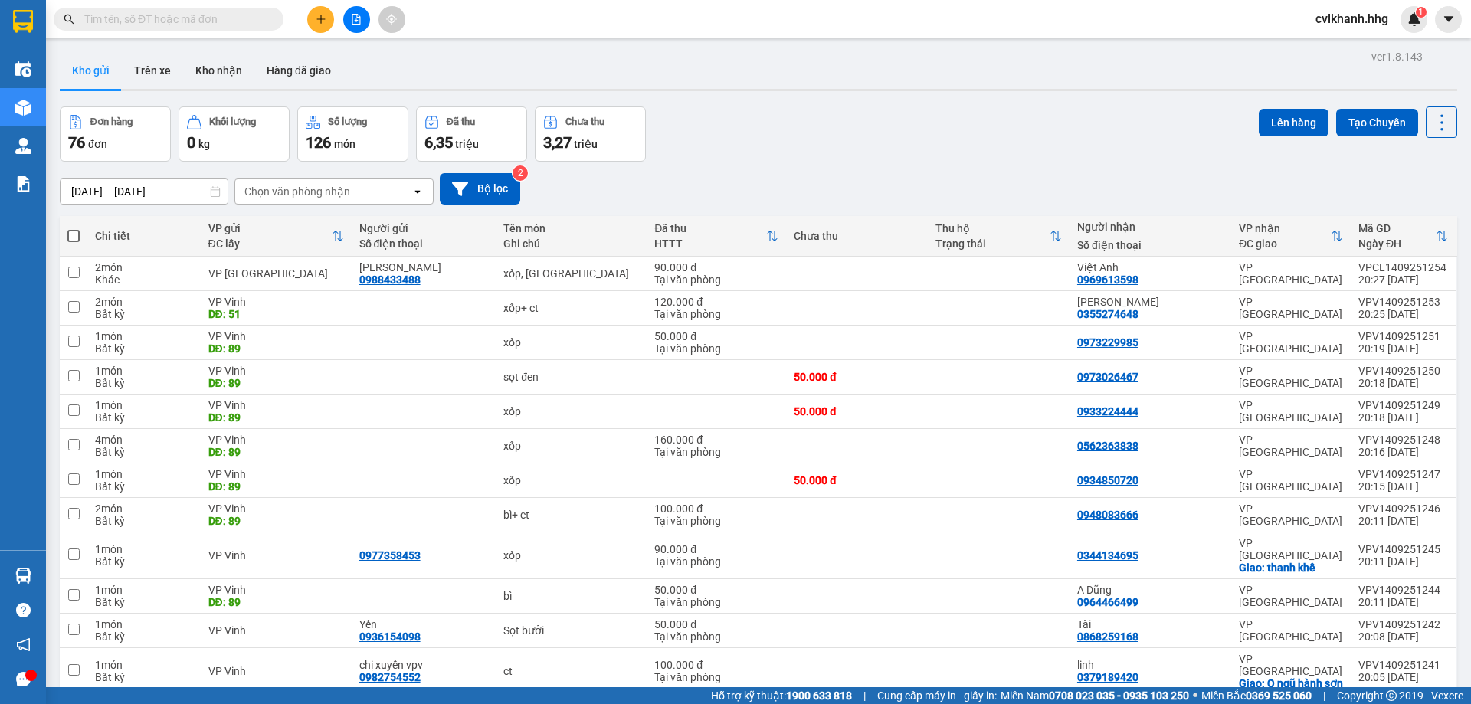
click at [72, 232] on span at bounding box center [73, 236] width 12 height 12
click at [74, 228] on input "checkbox" at bounding box center [74, 228] width 0 height 0
checkbox input "true"
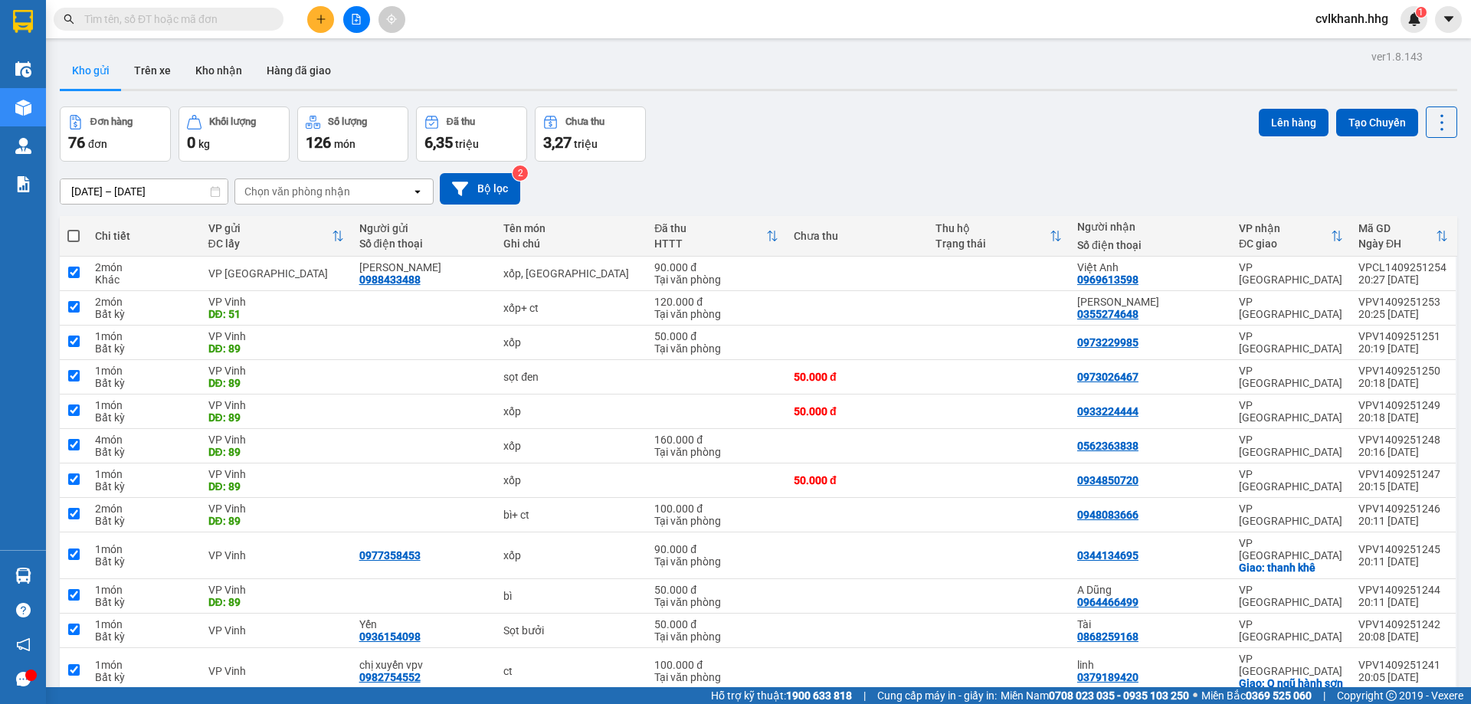
checkbox input "true"
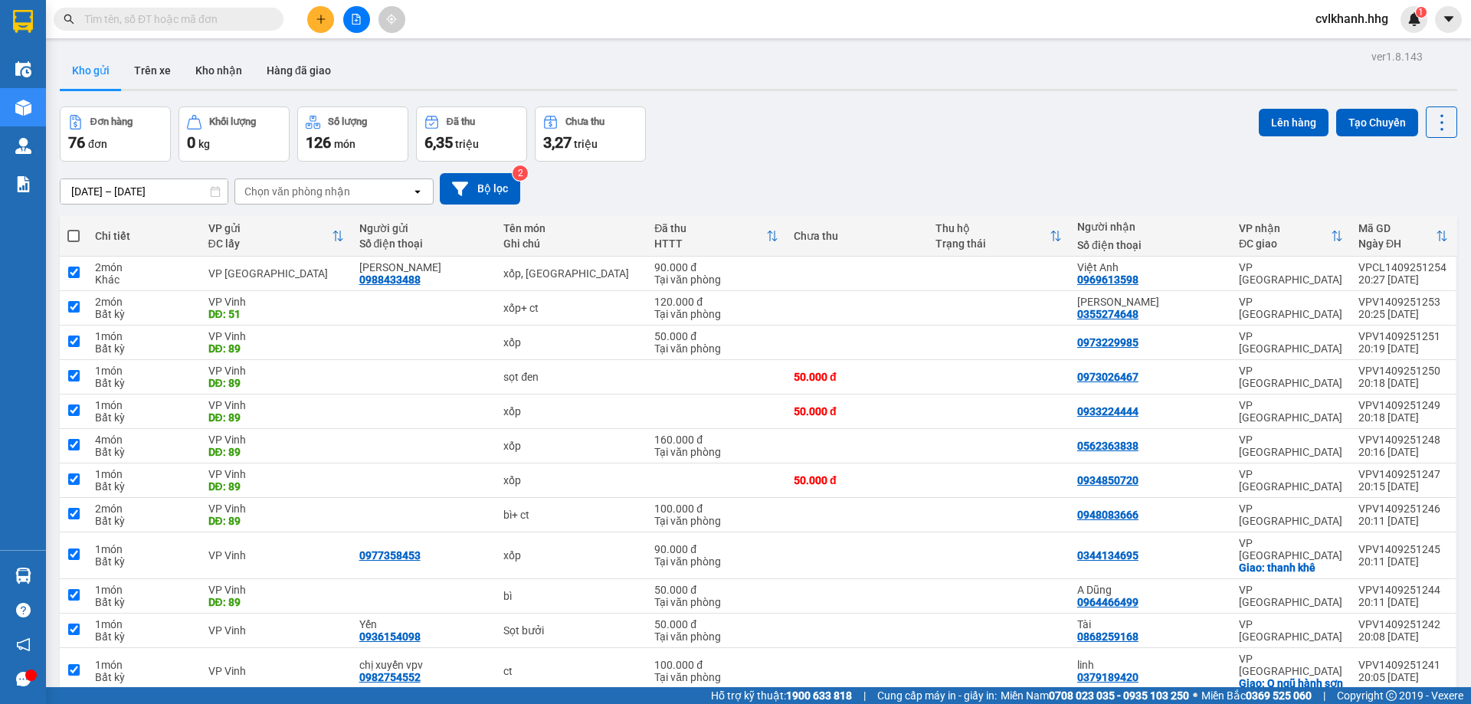
checkbox input "true"
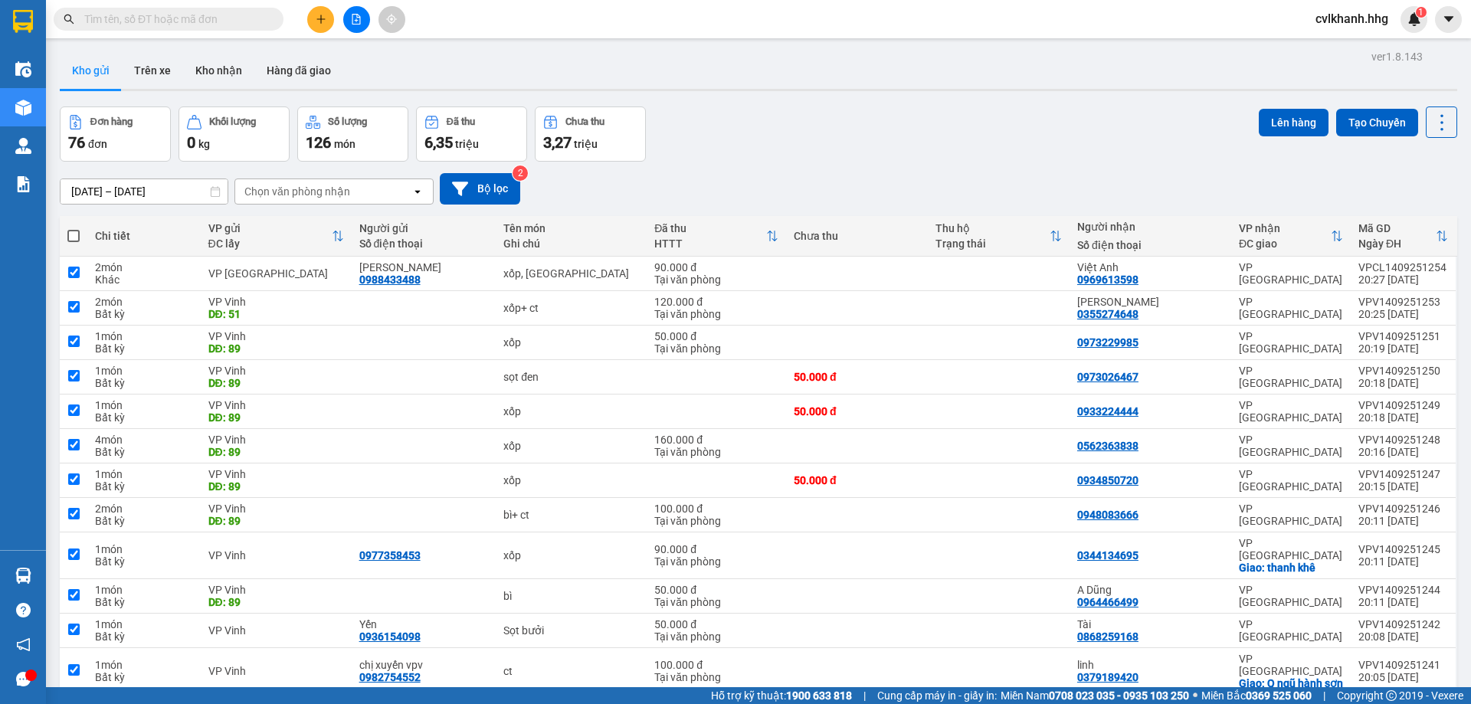
checkbox input "true"
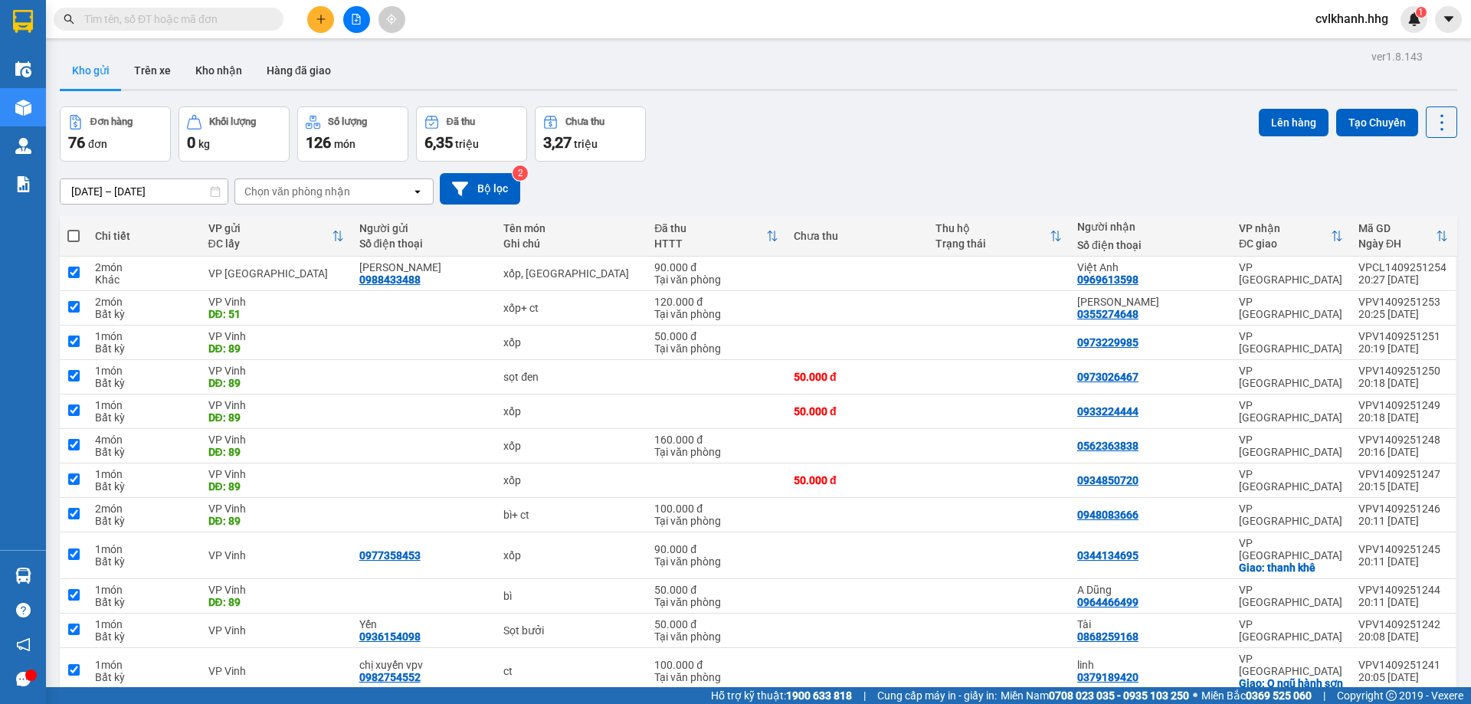
checkbox input "true"
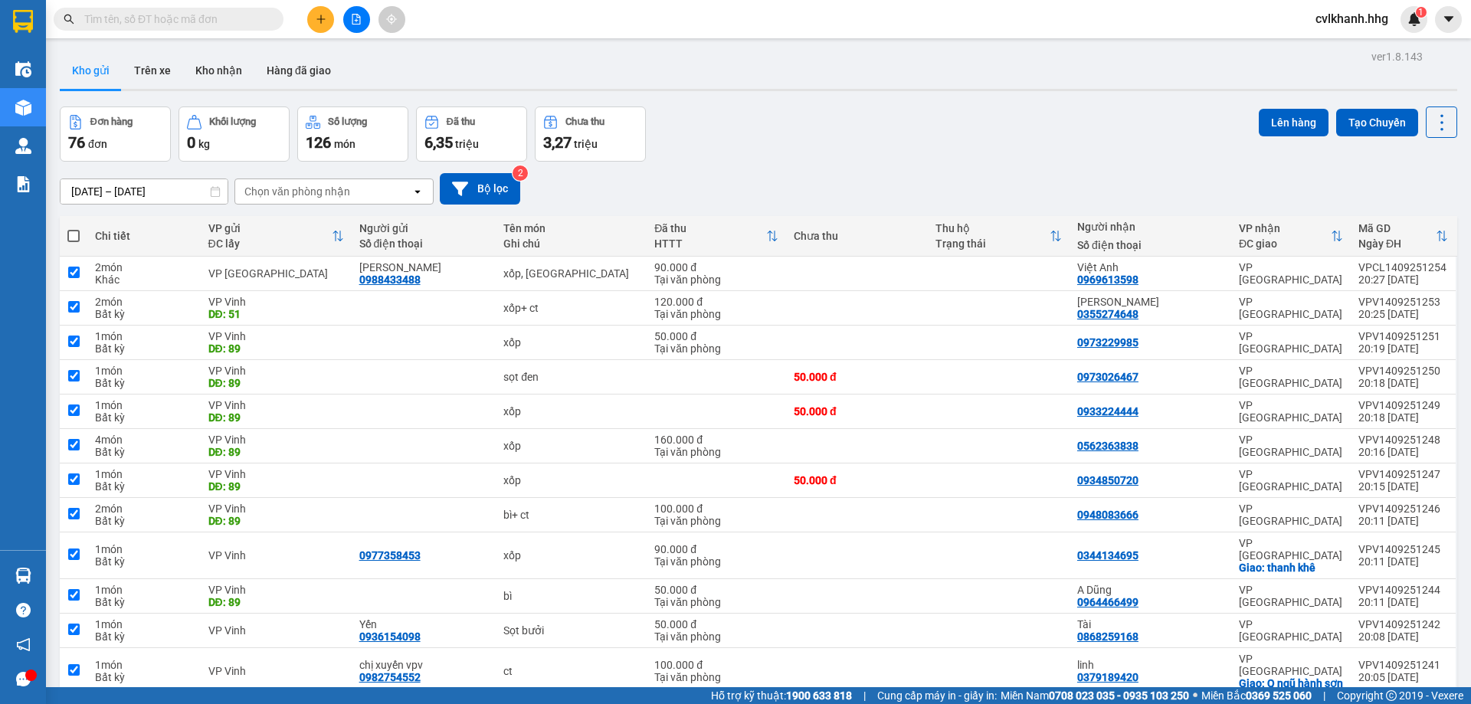
checkbox input "true"
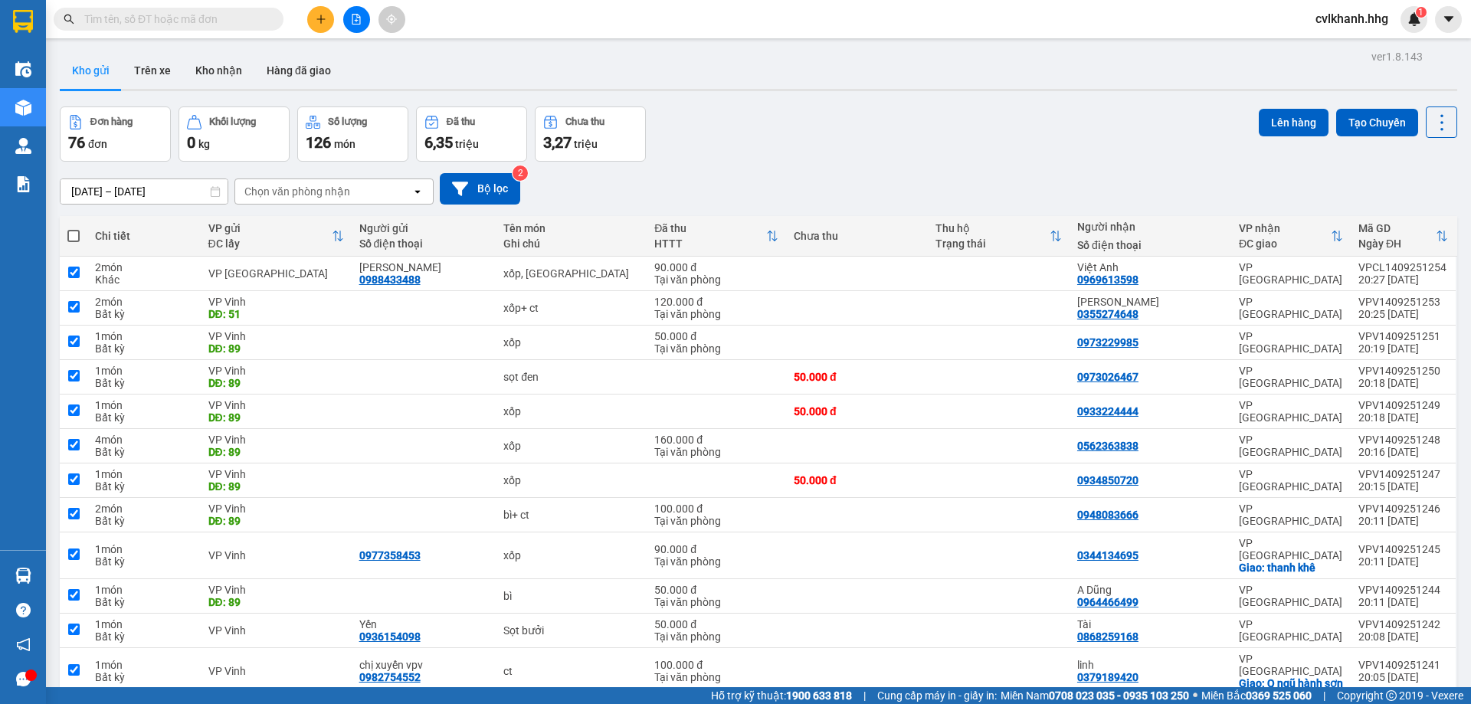
checkbox input "true"
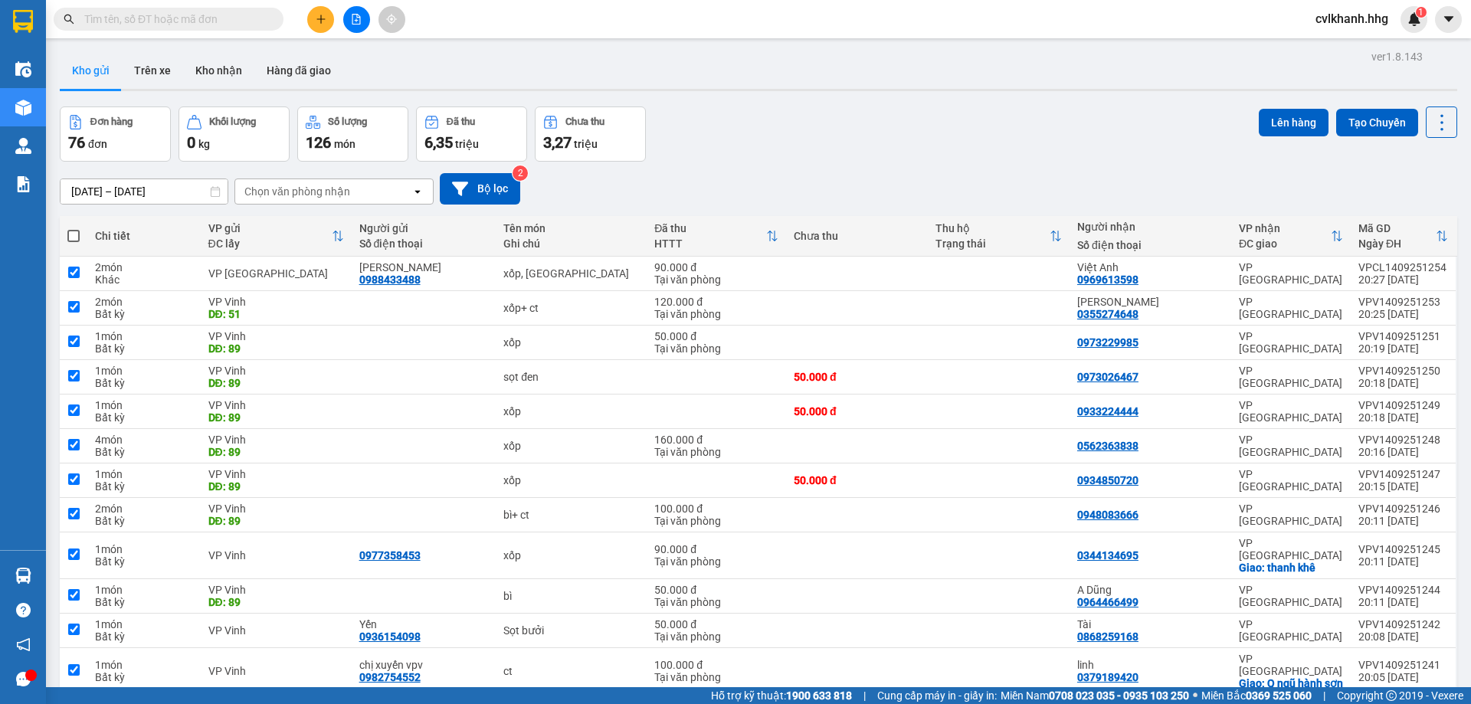
checkbox input "true"
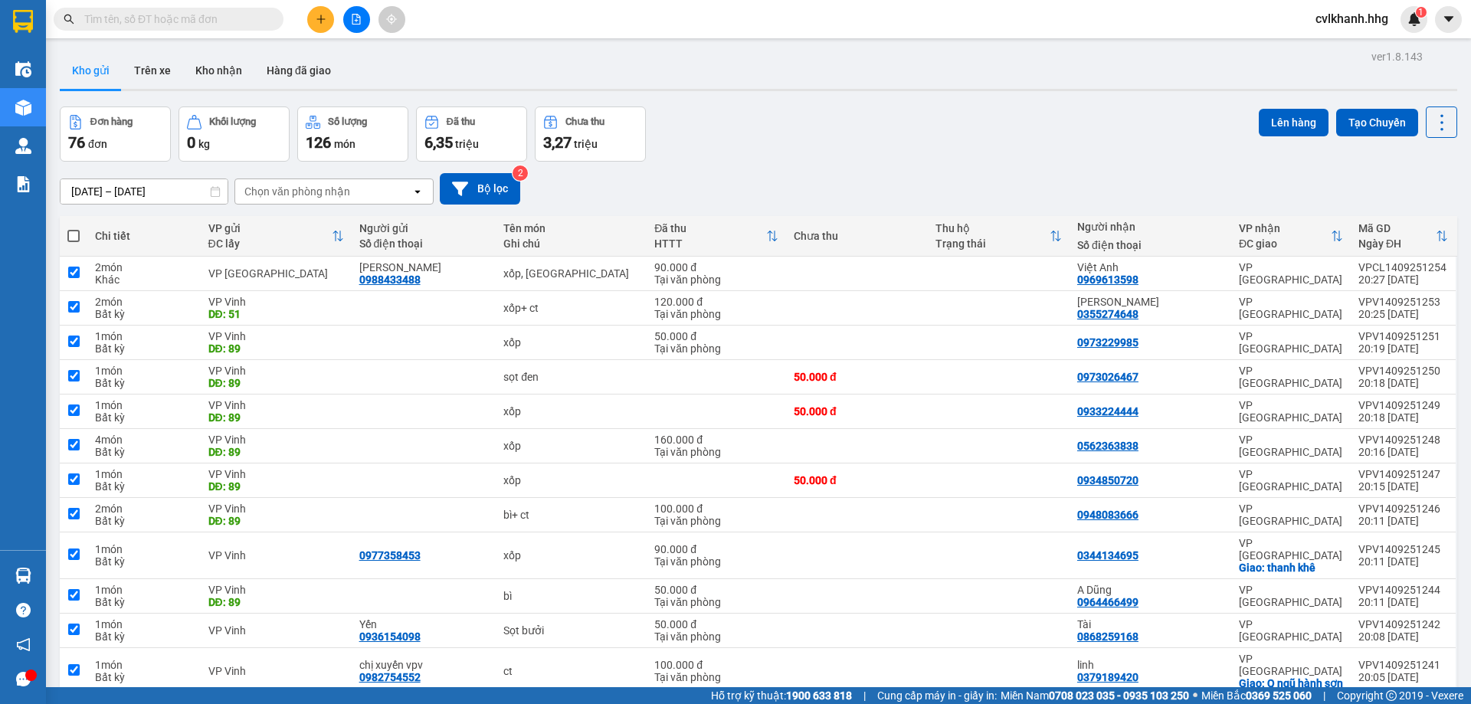
checkbox input "true"
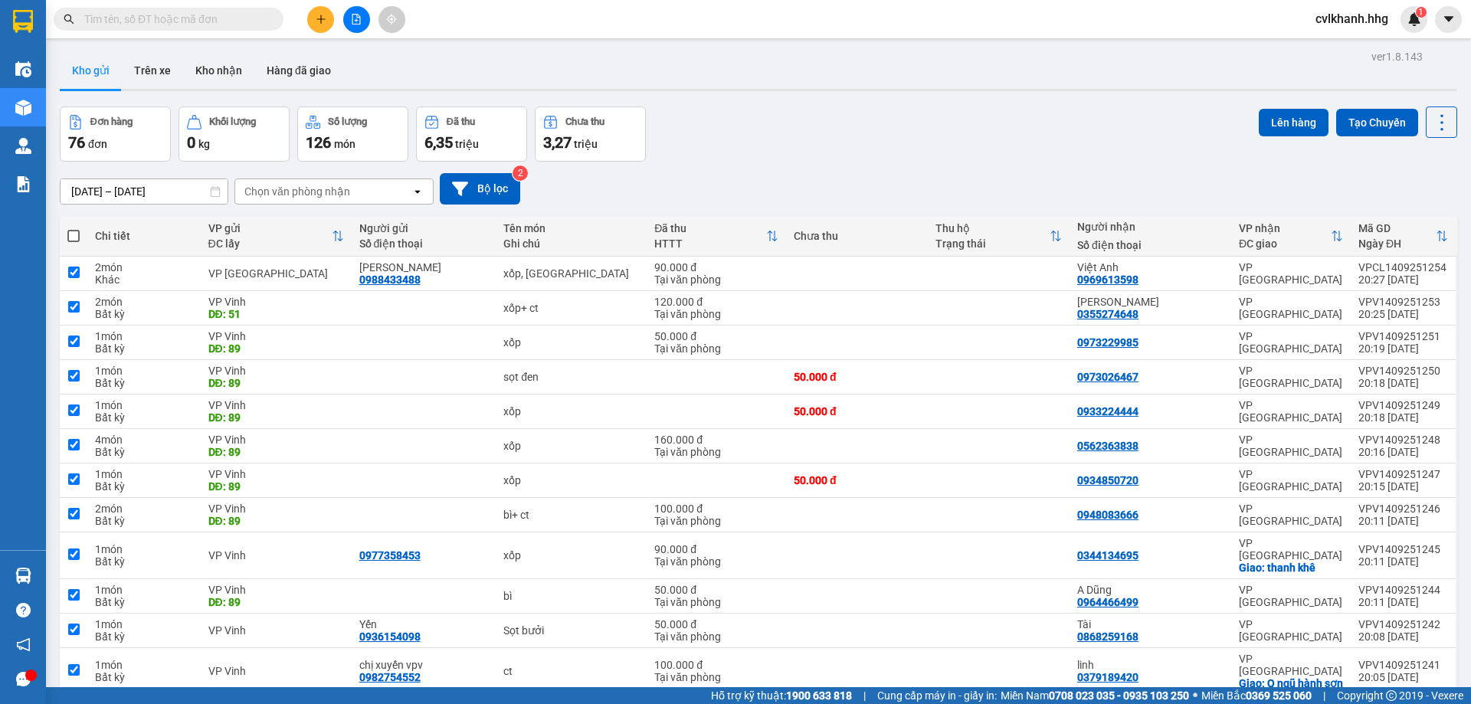
checkbox input "true"
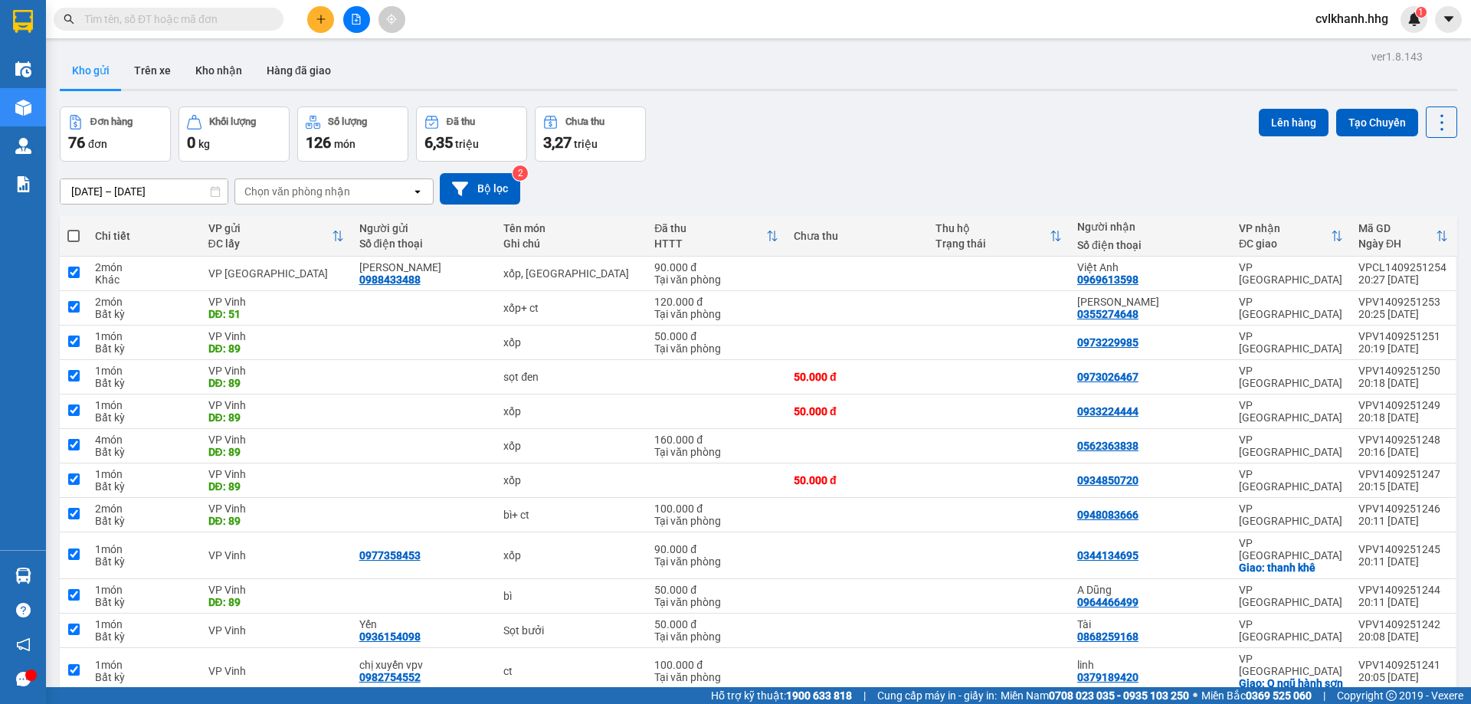
checkbox input "true"
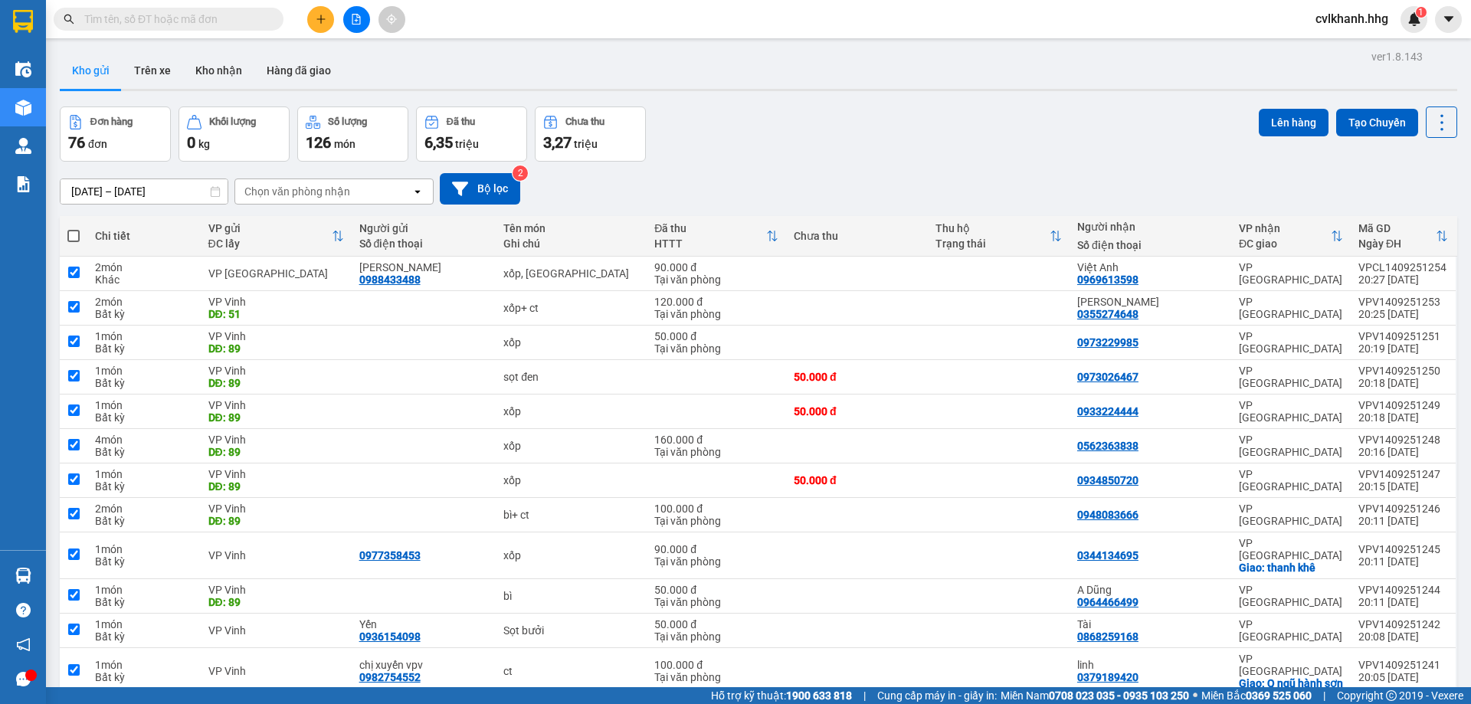
checkbox input "true"
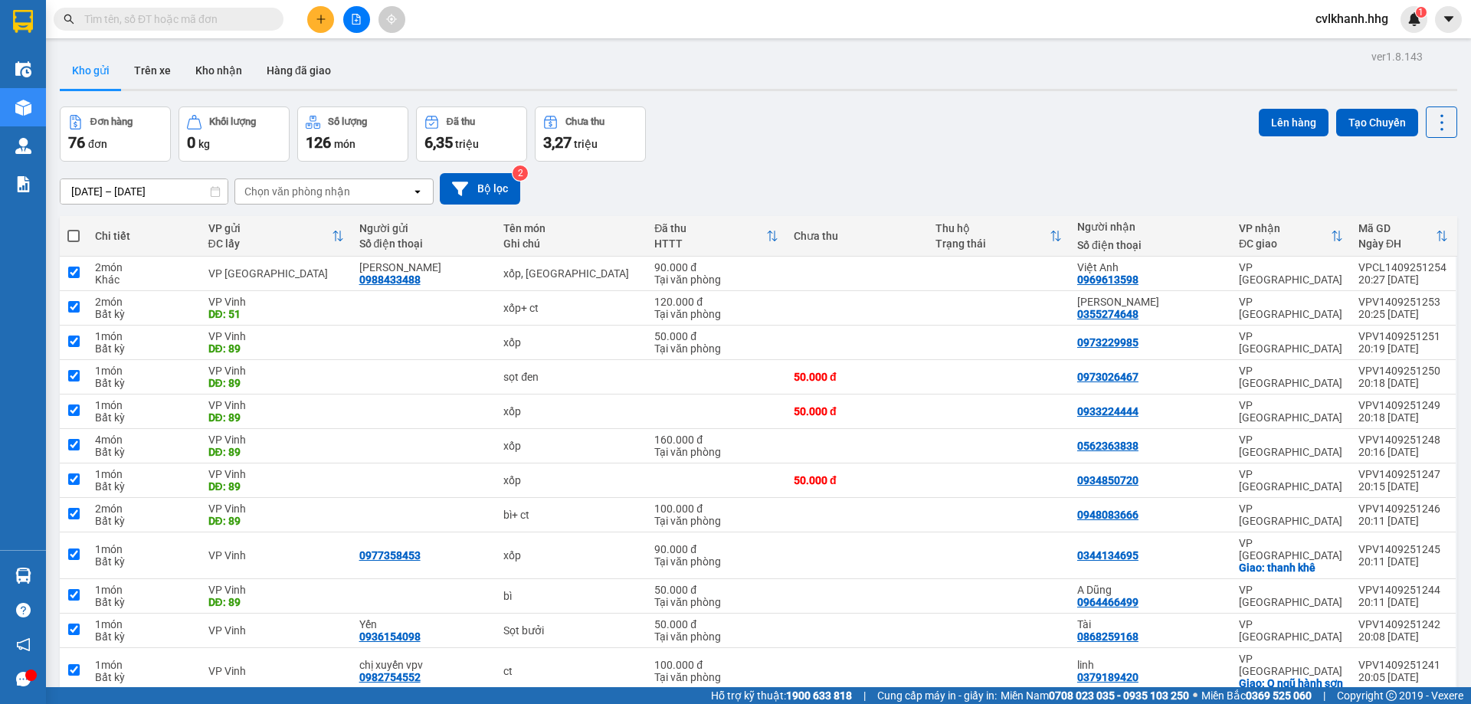
checkbox input "true"
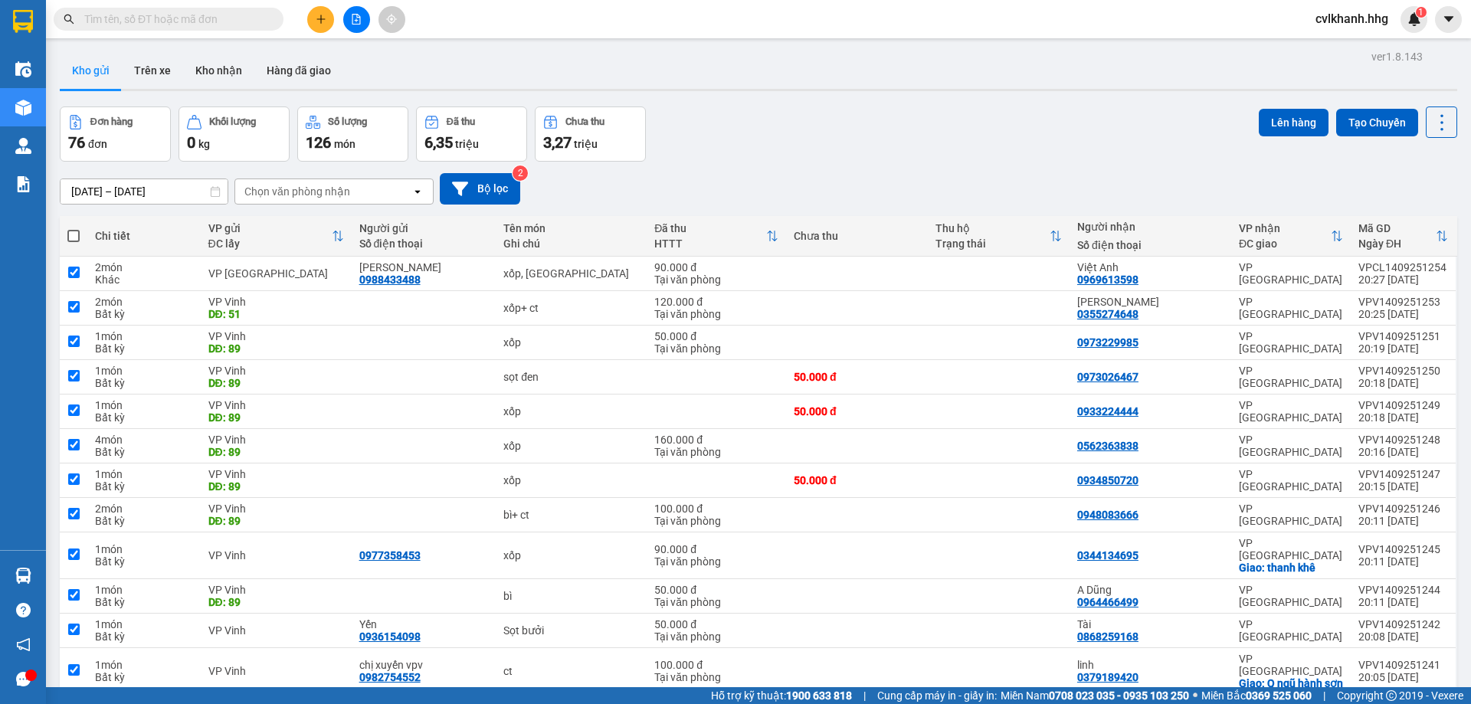
checkbox input "true"
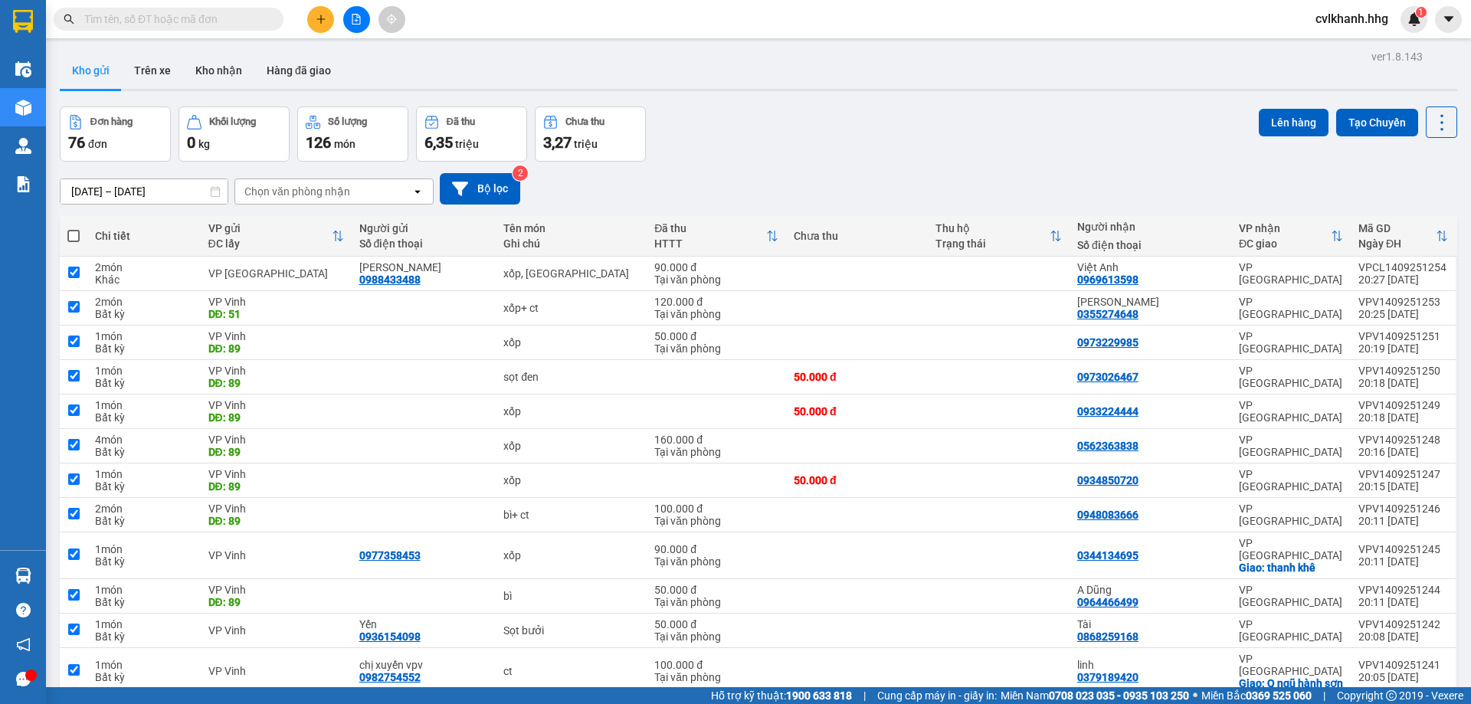
checkbox input "true"
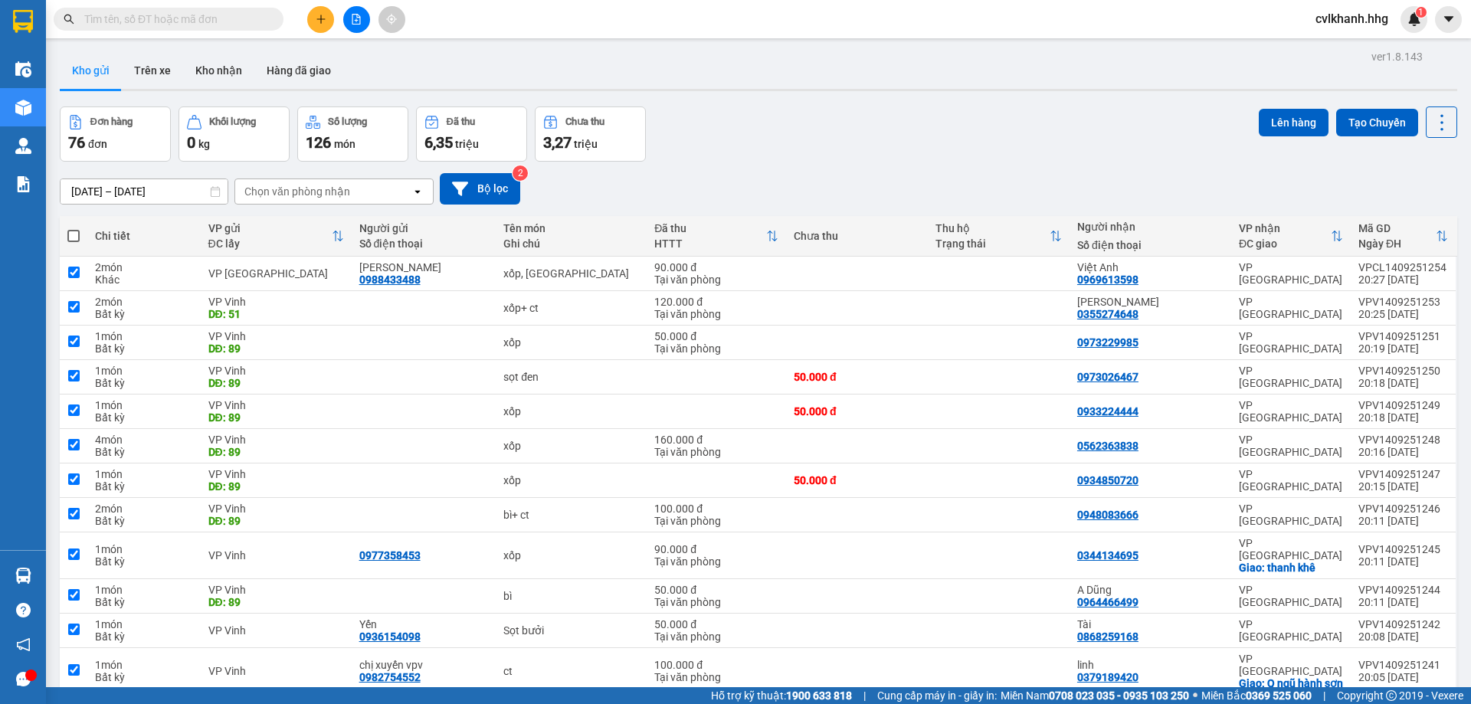
checkbox input "true"
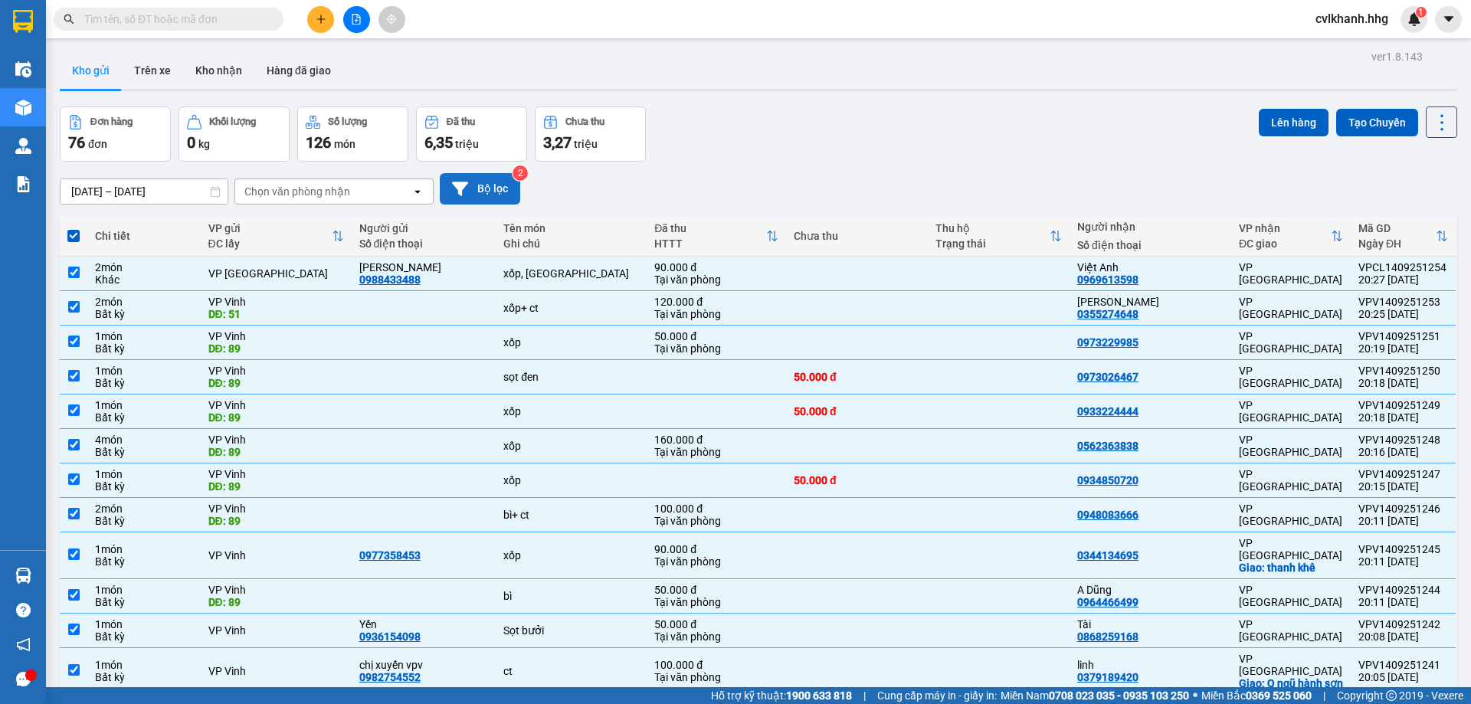
click at [490, 182] on button "Bộ lọc" at bounding box center [480, 188] width 80 height 31
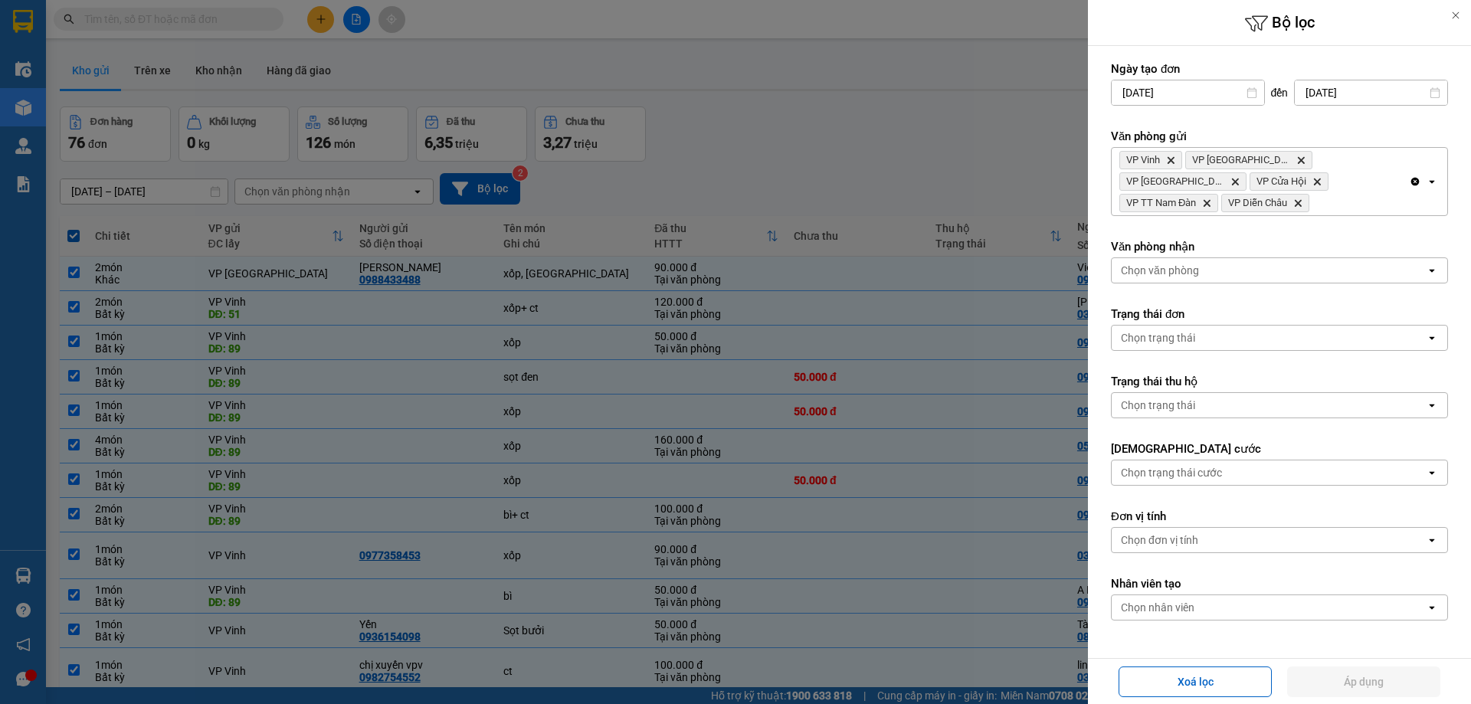
click at [871, 145] on div at bounding box center [735, 352] width 1471 height 704
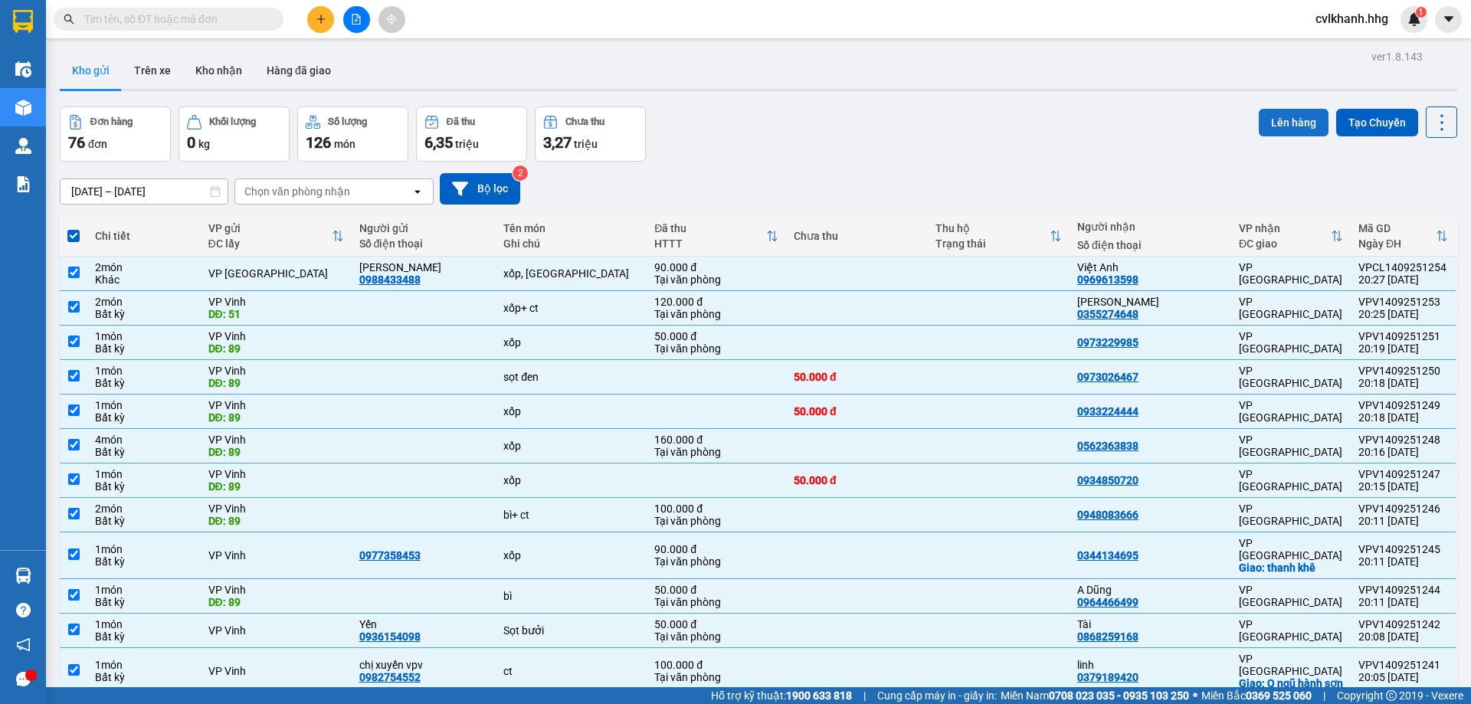
drag, startPoint x: 1293, startPoint y: 129, endPoint x: 1285, endPoint y: 127, distance: 8.6
click at [1293, 128] on button "Lên hàng" at bounding box center [1294, 123] width 70 height 28
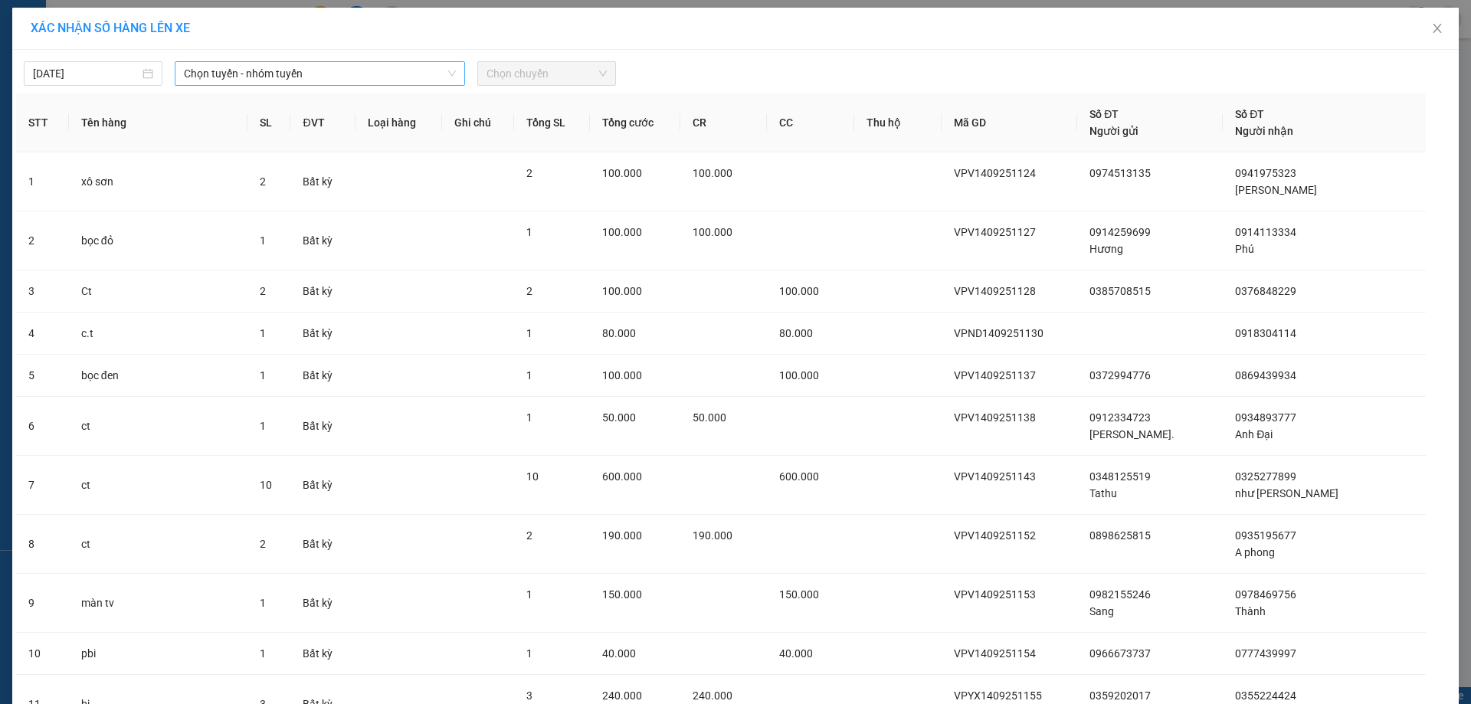
click at [281, 74] on span "Chọn tuyến - nhóm tuyến" at bounding box center [320, 73] width 272 height 23
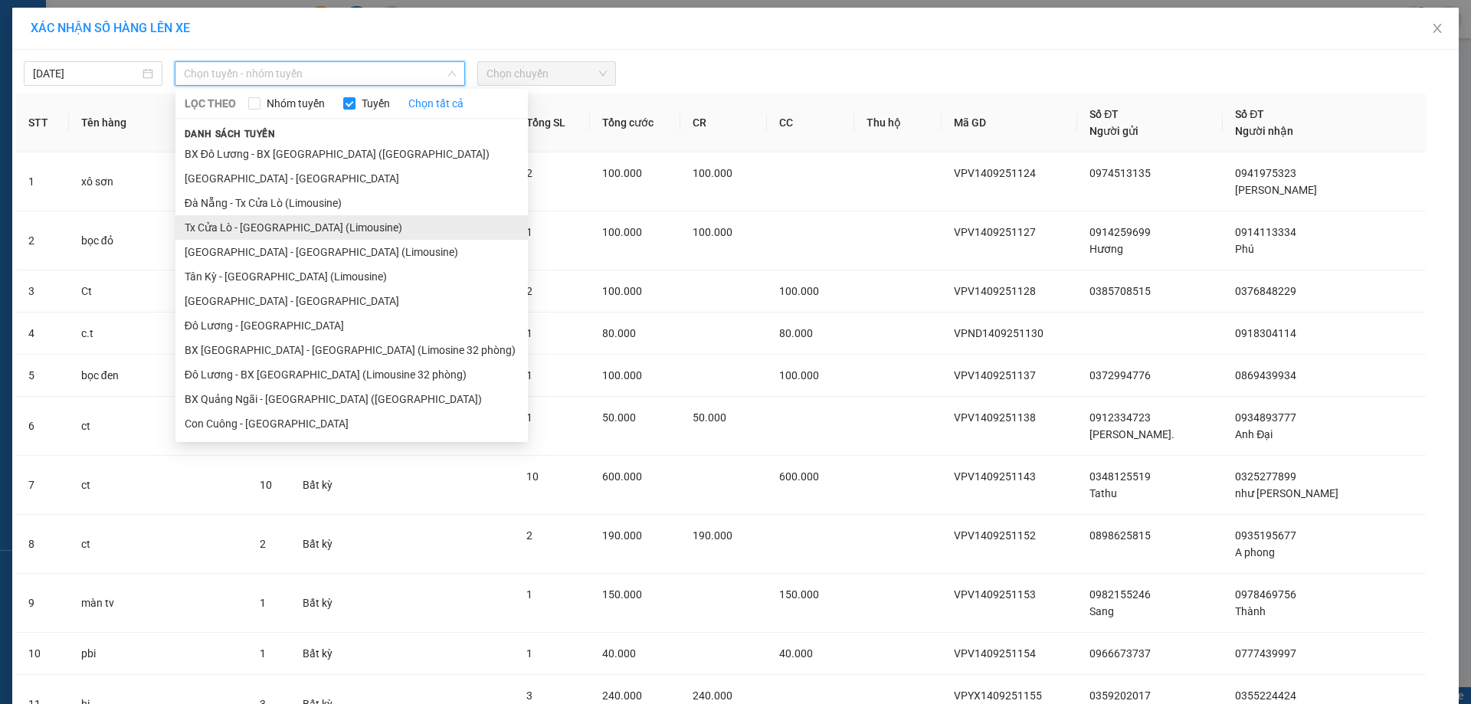
click at [272, 226] on li "Tx Cửa Lò - Đà Nẵng (Limousine)" at bounding box center [351, 227] width 352 height 25
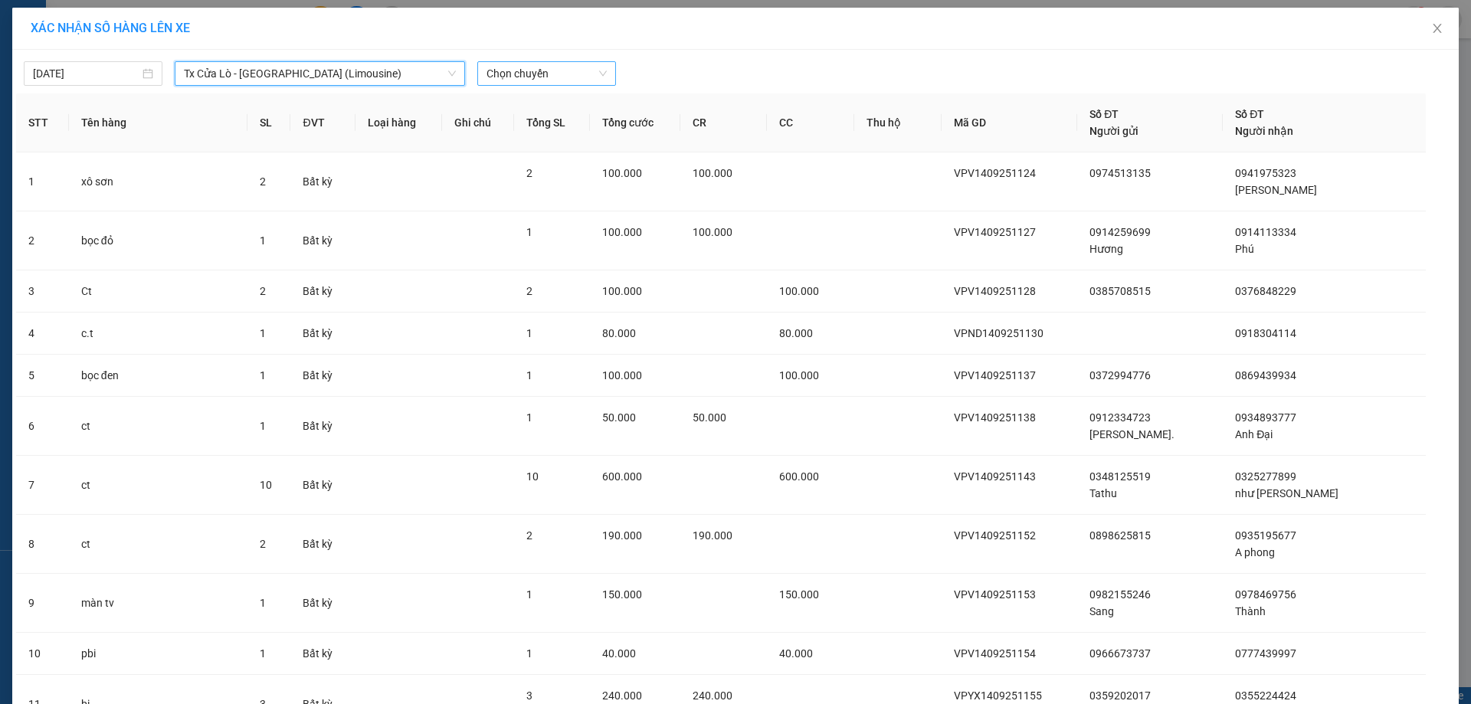
click at [513, 70] on span "Chọn chuyến" at bounding box center [547, 73] width 120 height 23
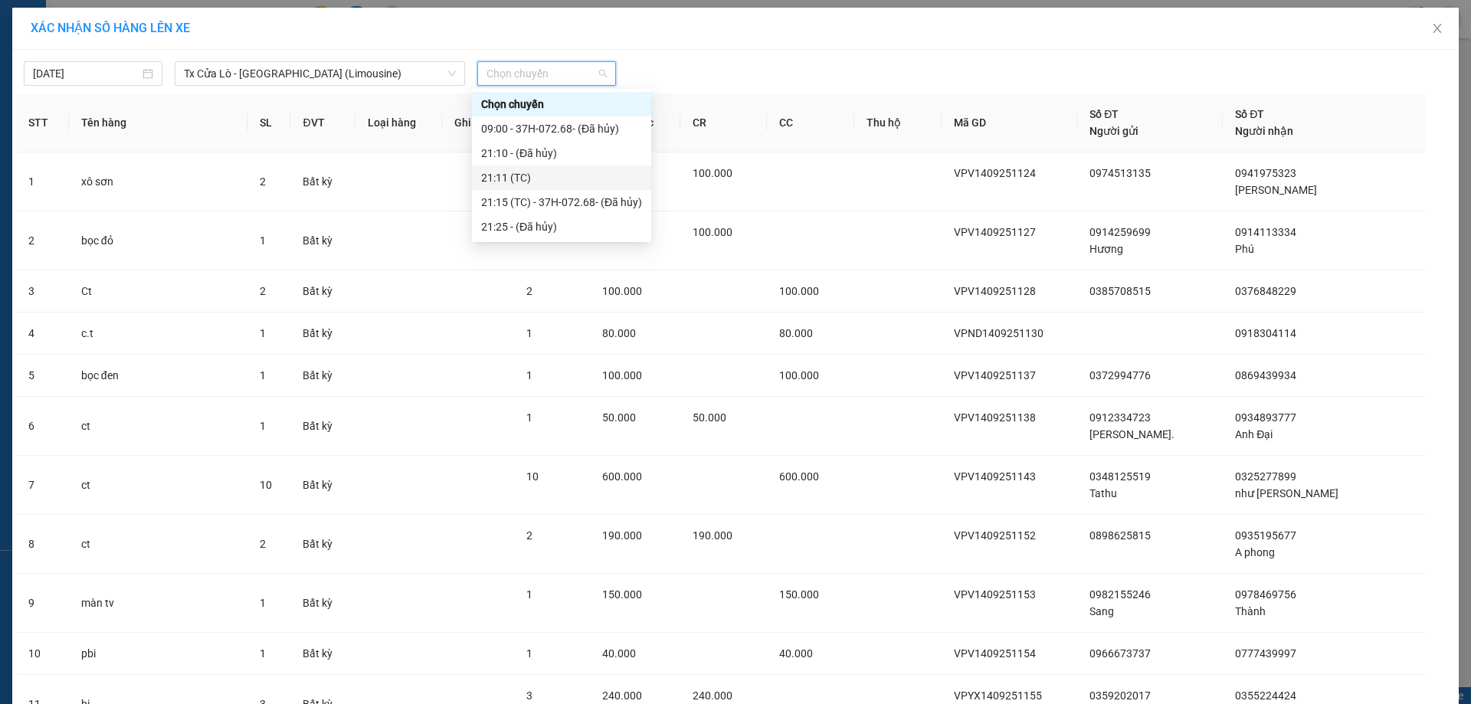
click at [585, 179] on div "21:11 (TC)" at bounding box center [561, 177] width 161 height 17
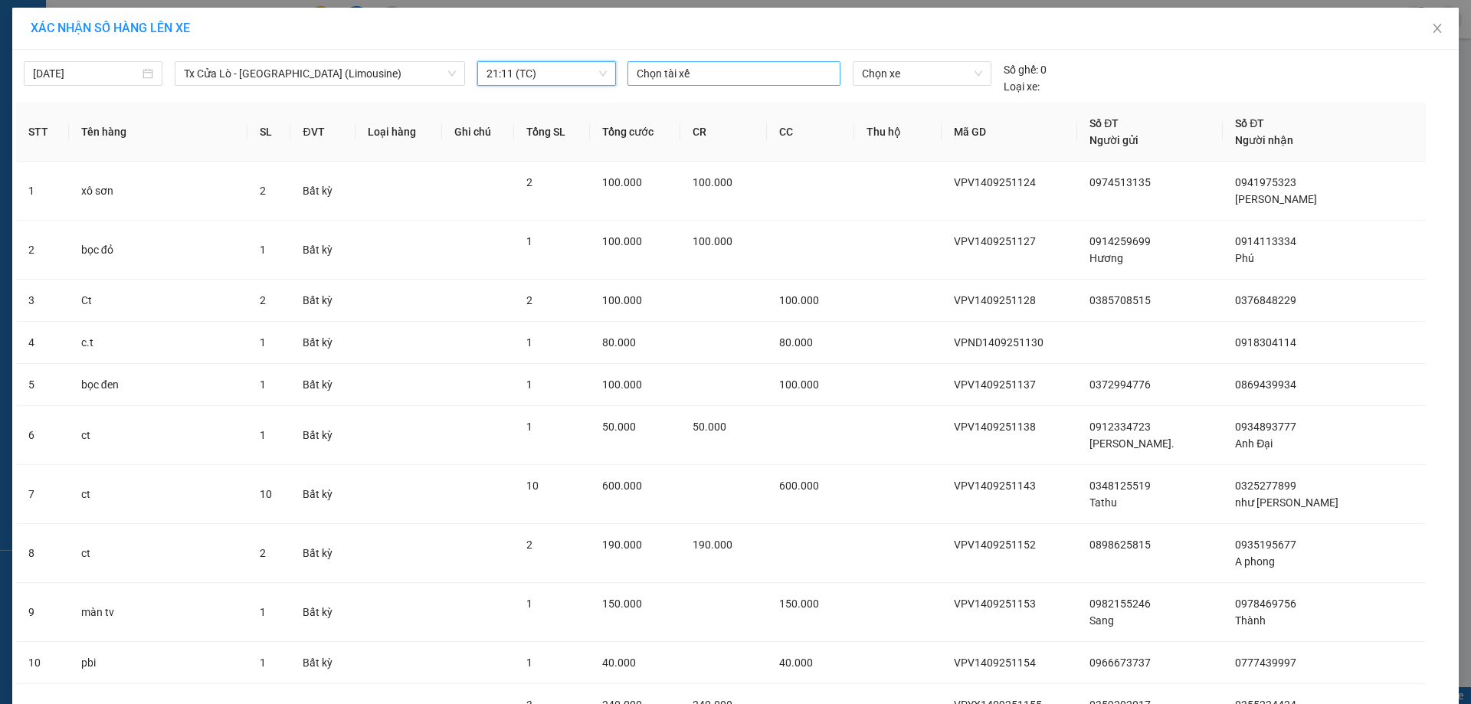
click at [710, 73] on div at bounding box center [733, 73] width 205 height 18
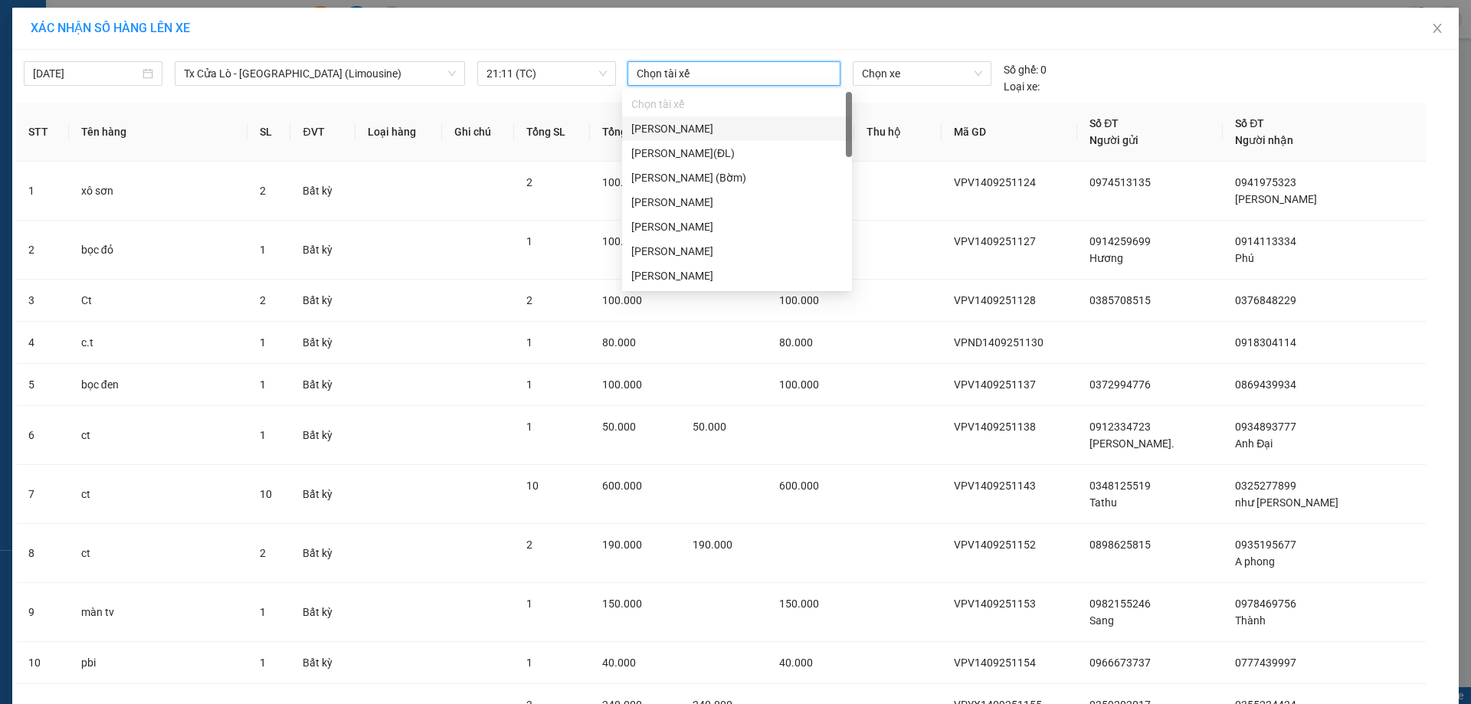
click at [710, 73] on div at bounding box center [733, 73] width 205 height 18
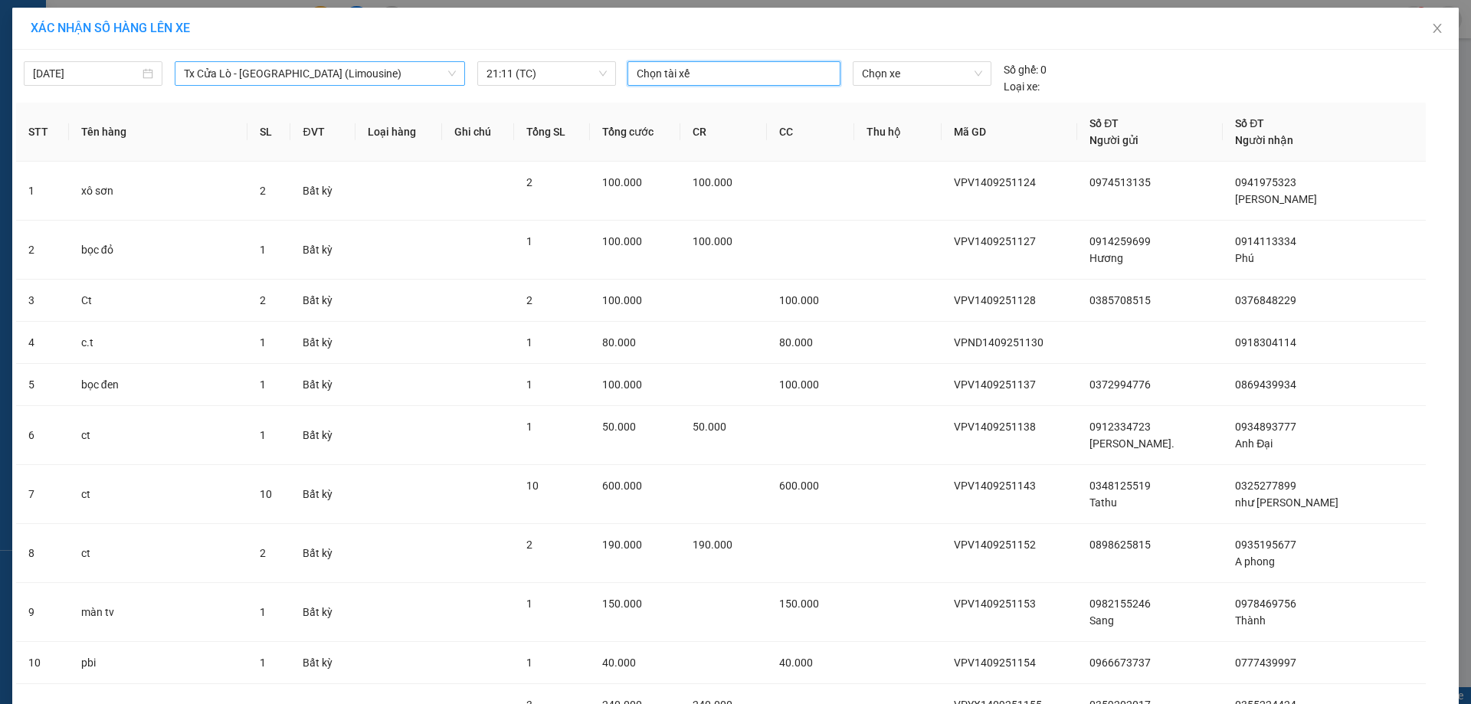
click at [318, 64] on span "Tx Cửa Lò - Đà Nẵng (Limousine)" at bounding box center [320, 73] width 272 height 23
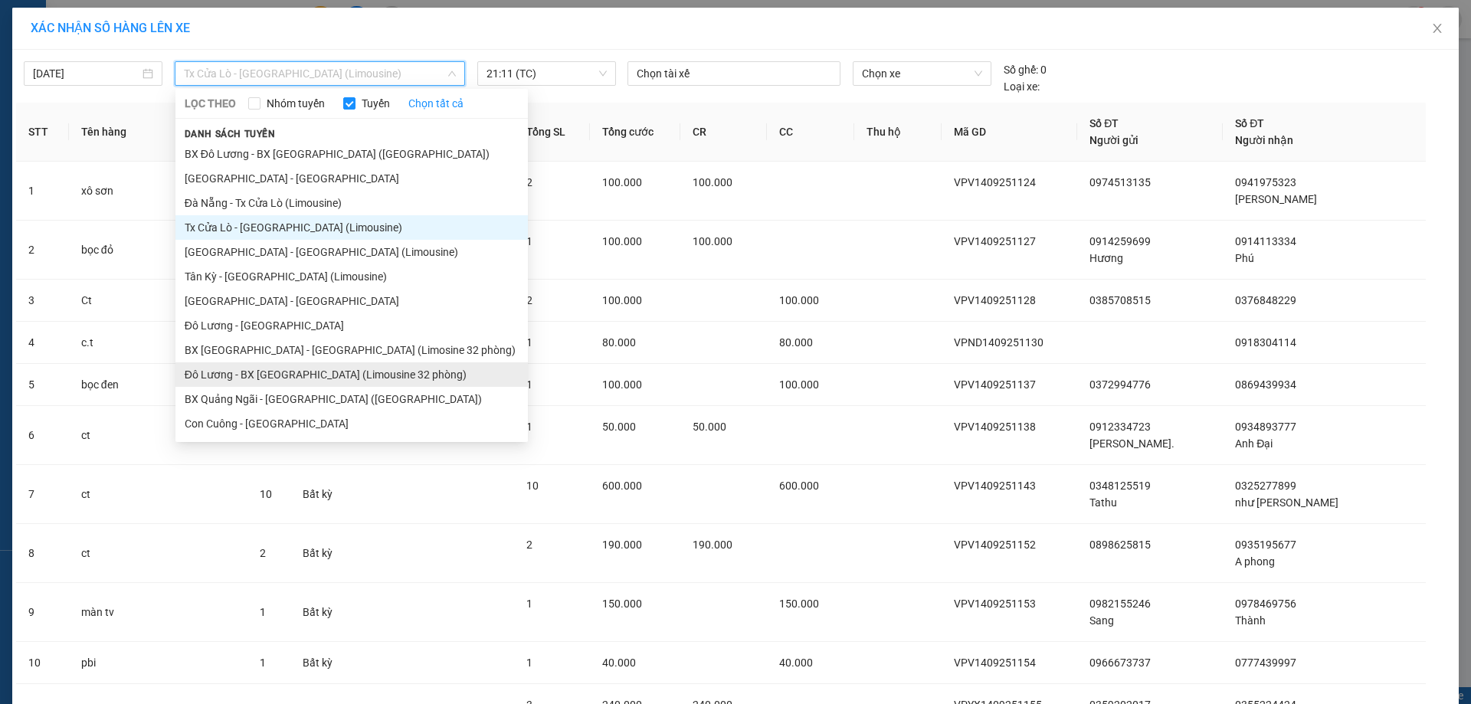
click at [272, 371] on li "Đô Lương - BX Đà Nẵng (Limousine 32 phòng)" at bounding box center [351, 374] width 352 height 25
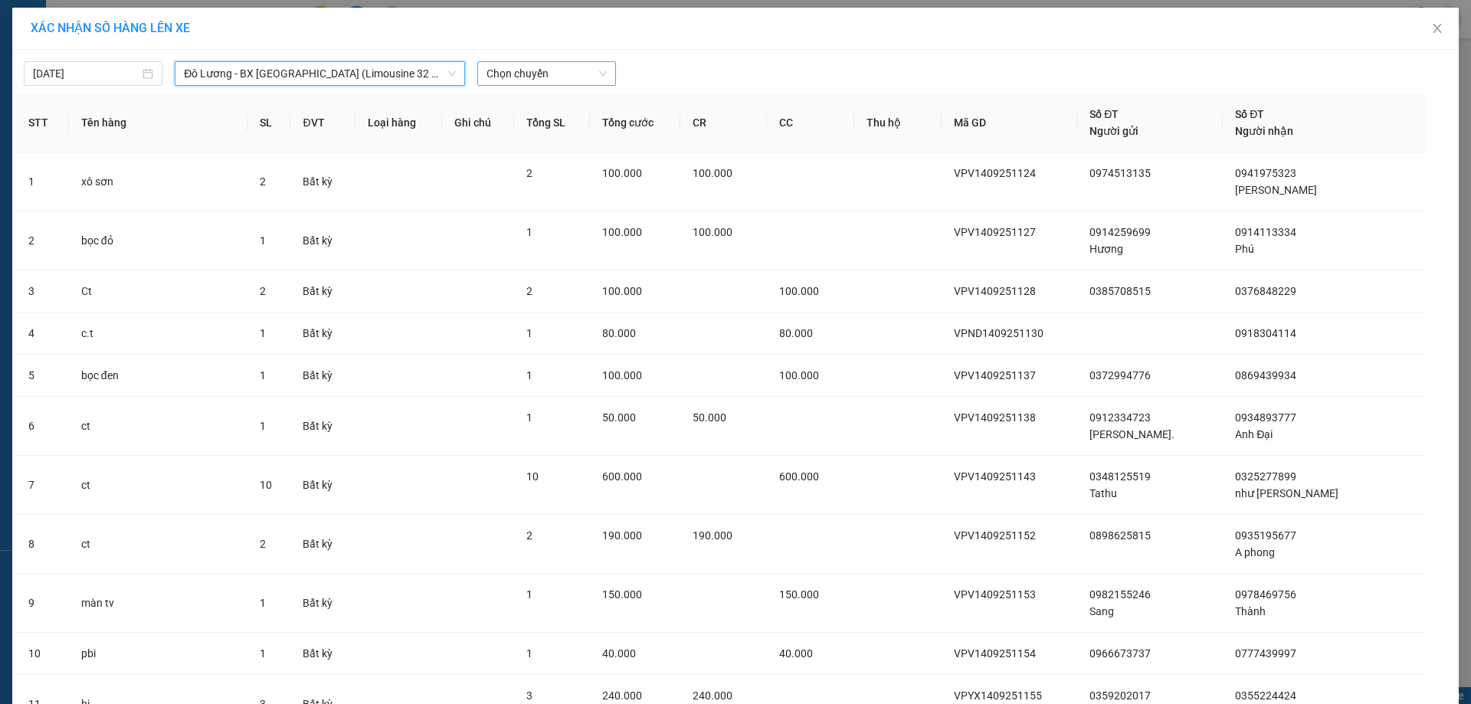
click at [532, 74] on span "Chọn chuyến" at bounding box center [547, 73] width 120 height 23
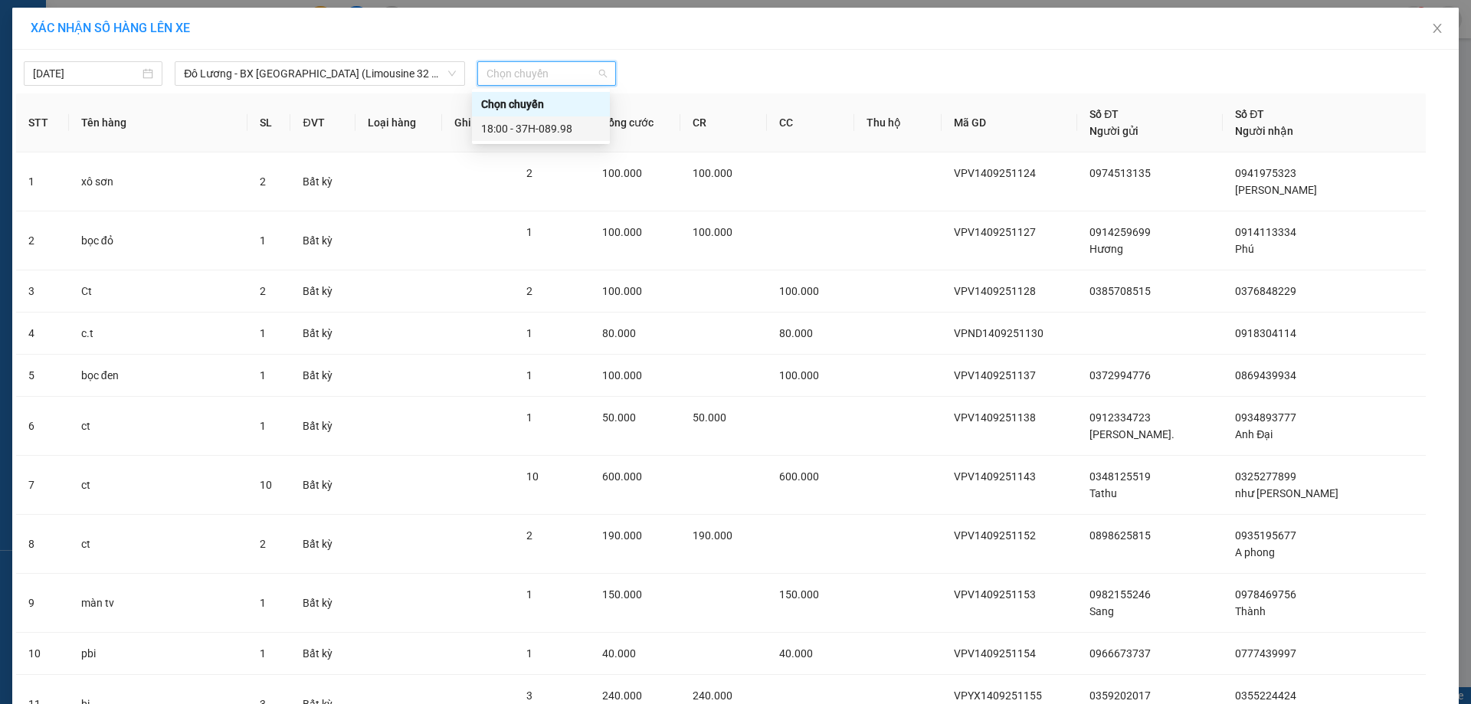
click at [559, 136] on div "18:00 - 37H-089.98" at bounding box center [541, 128] width 120 height 17
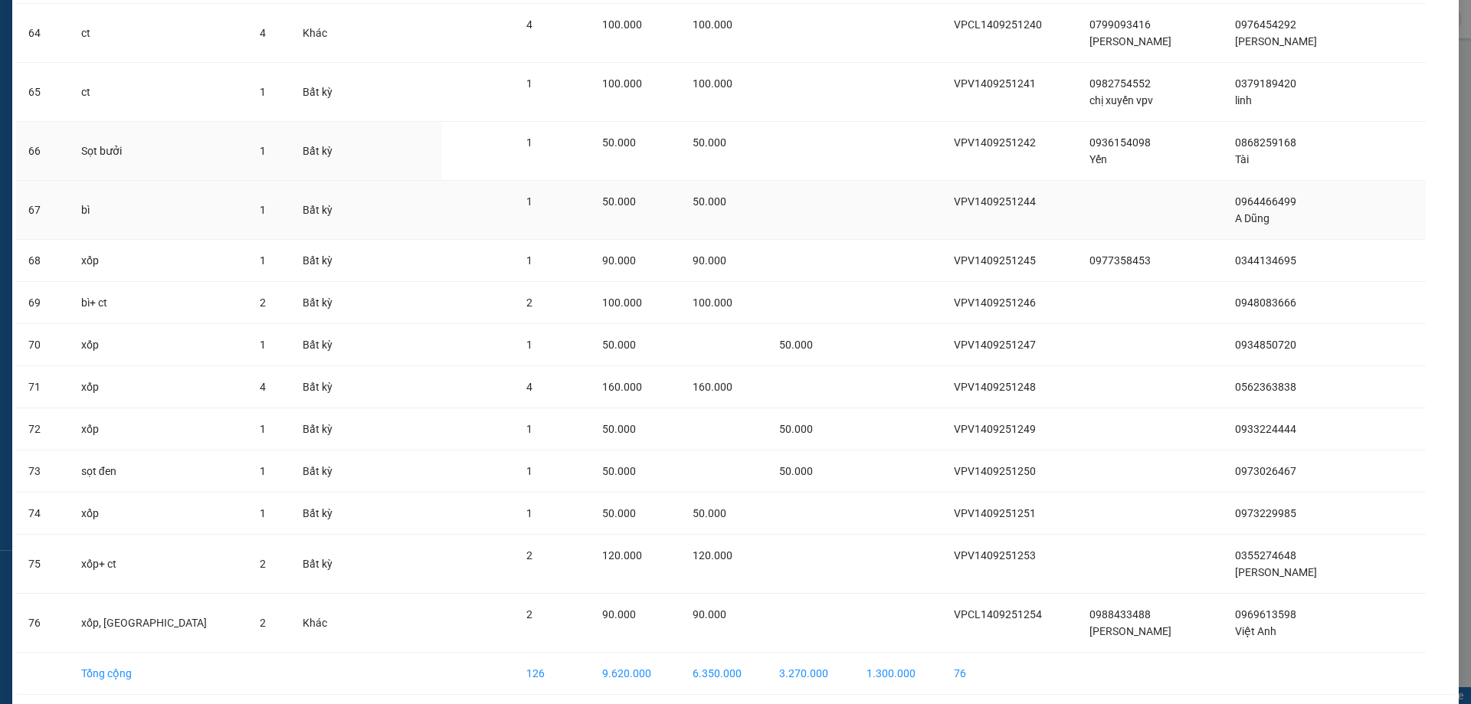
scroll to position [3572, 0]
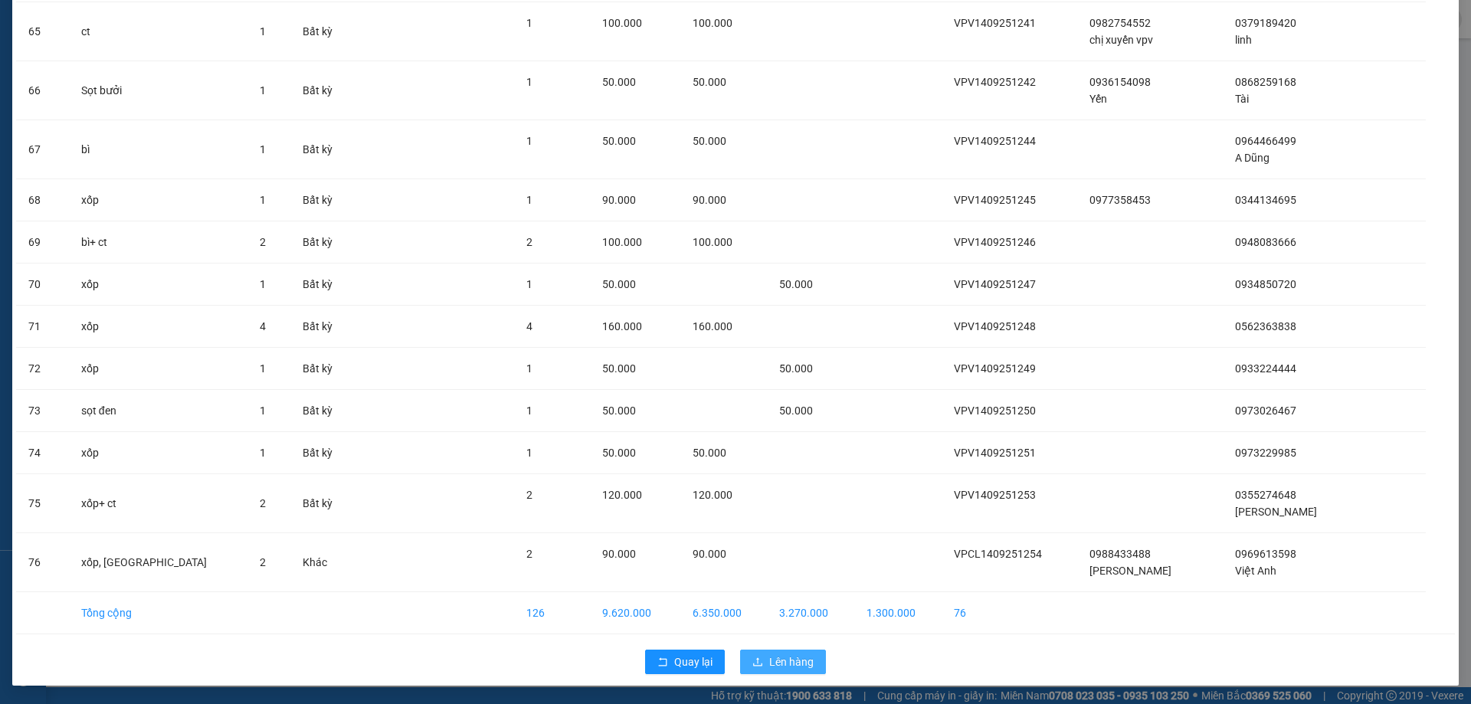
click at [801, 657] on span "Lên hàng" at bounding box center [791, 662] width 44 height 17
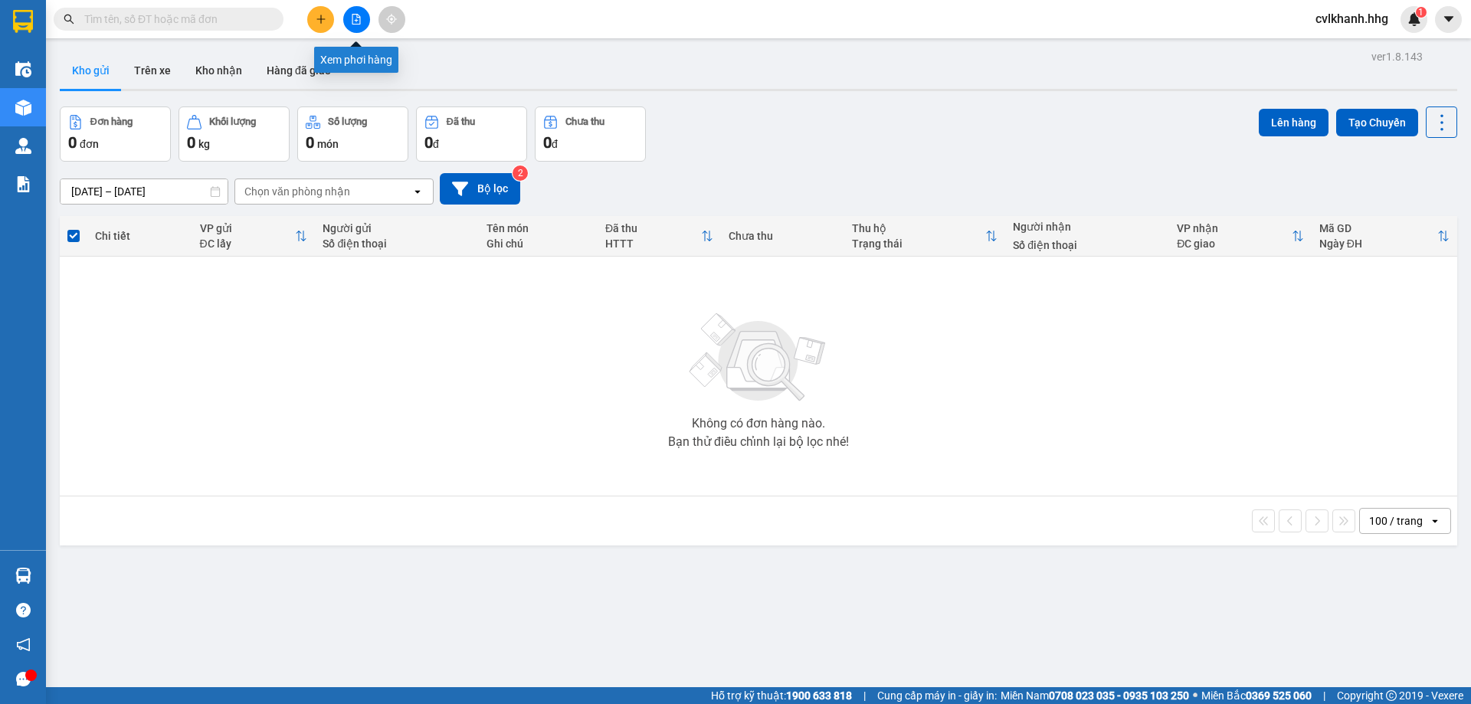
click at [357, 18] on icon "file-add" at bounding box center [356, 19] width 11 height 11
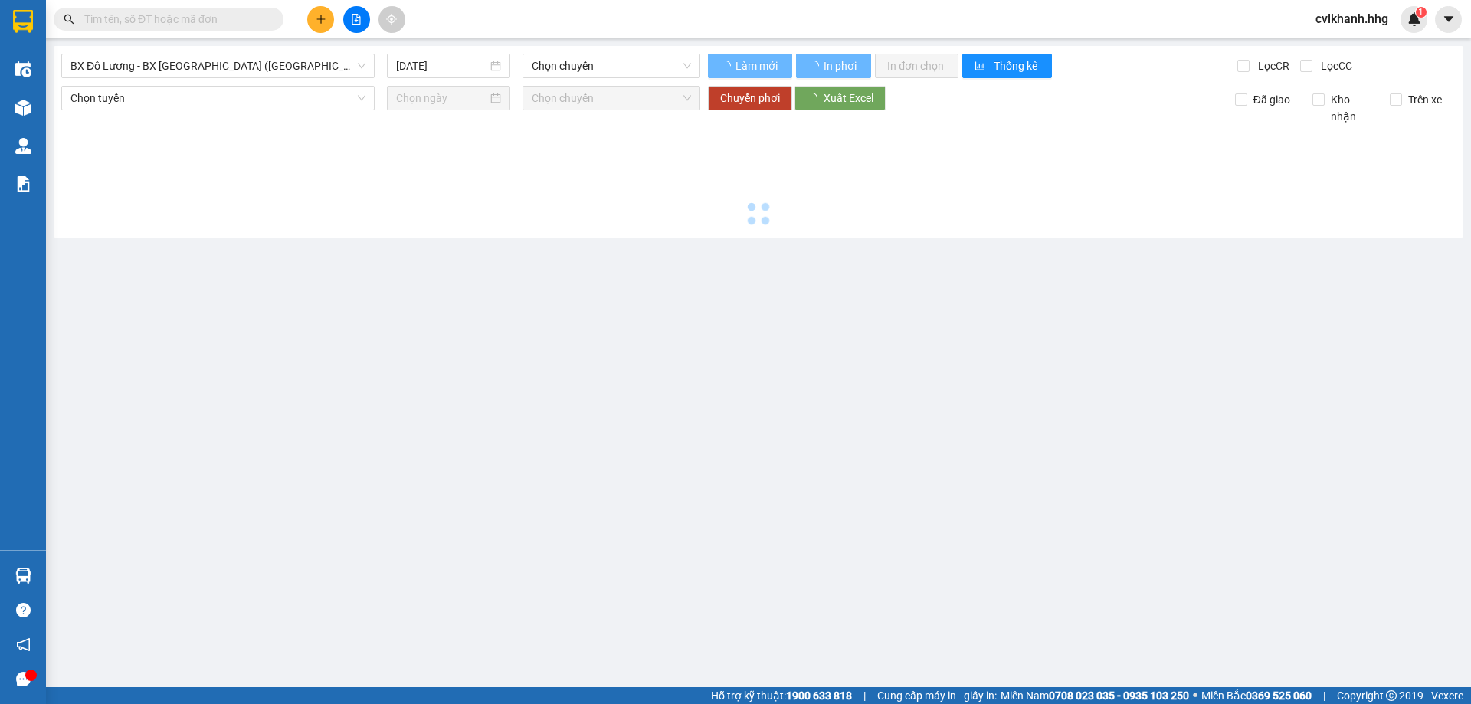
type input "15/09/2025"
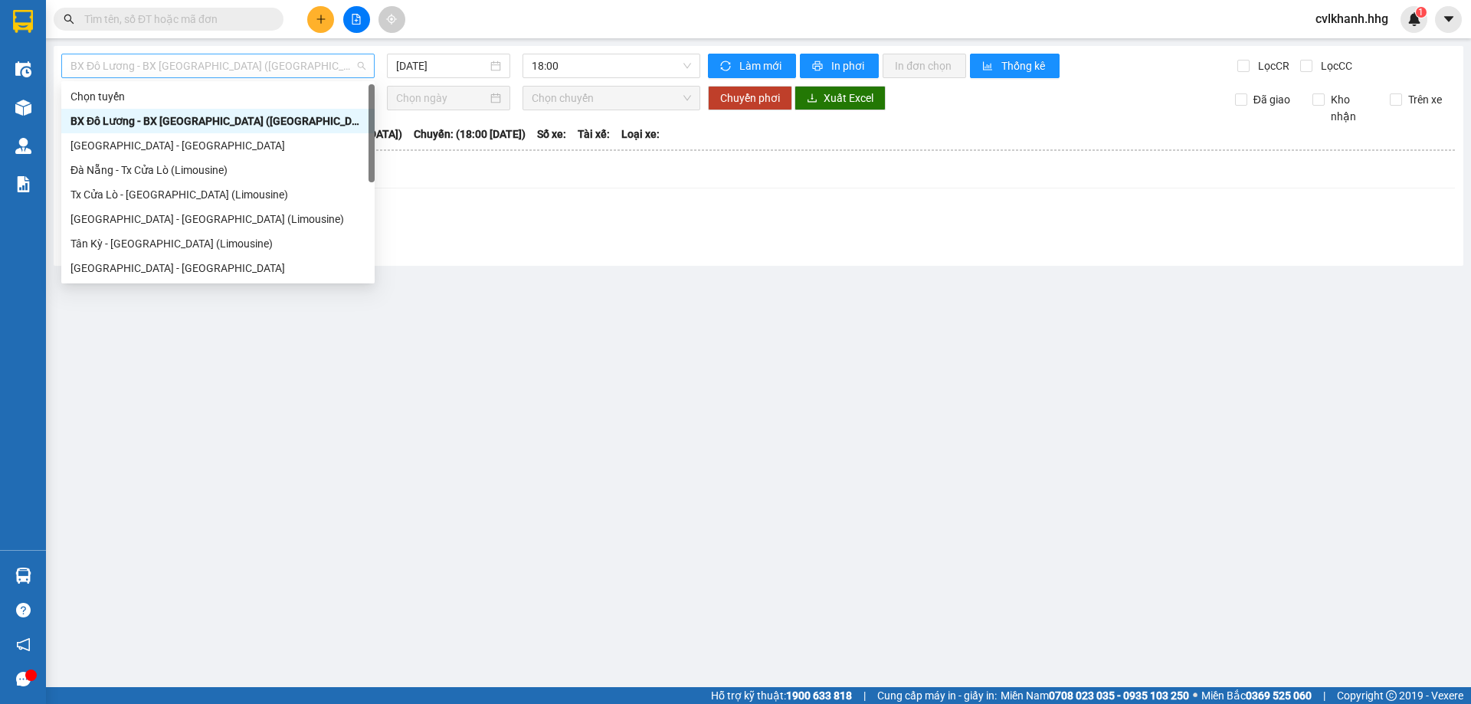
click at [291, 74] on span "BX Đô Lương - BX Quảng Ngãi (Limousine)" at bounding box center [217, 65] width 295 height 23
click at [137, 178] on div "Đà Nẵng - Tx Cửa Lò (Limousine)" at bounding box center [217, 170] width 295 height 17
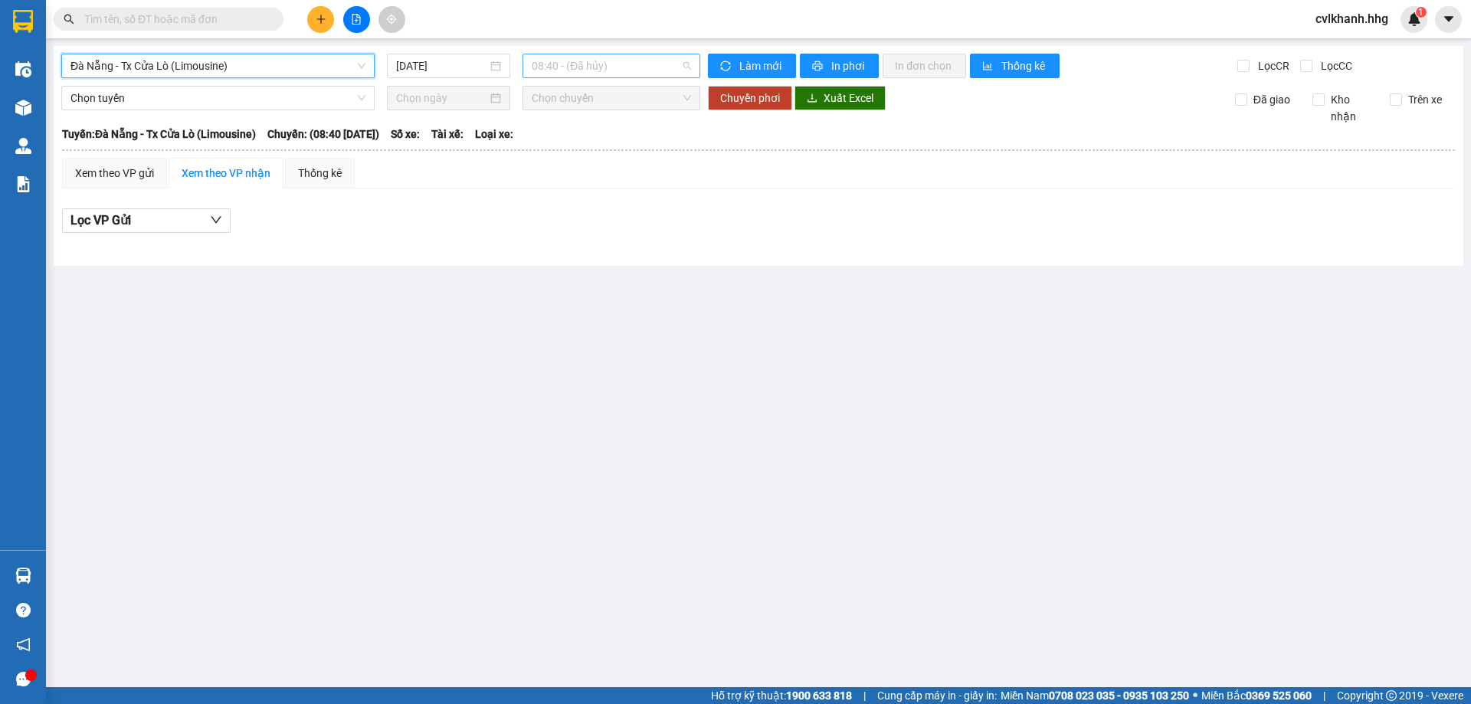
click at [618, 64] on span "08:40 - (Đã hủy)" at bounding box center [611, 65] width 159 height 23
click at [453, 68] on input "15/09/2025" at bounding box center [441, 65] width 91 height 17
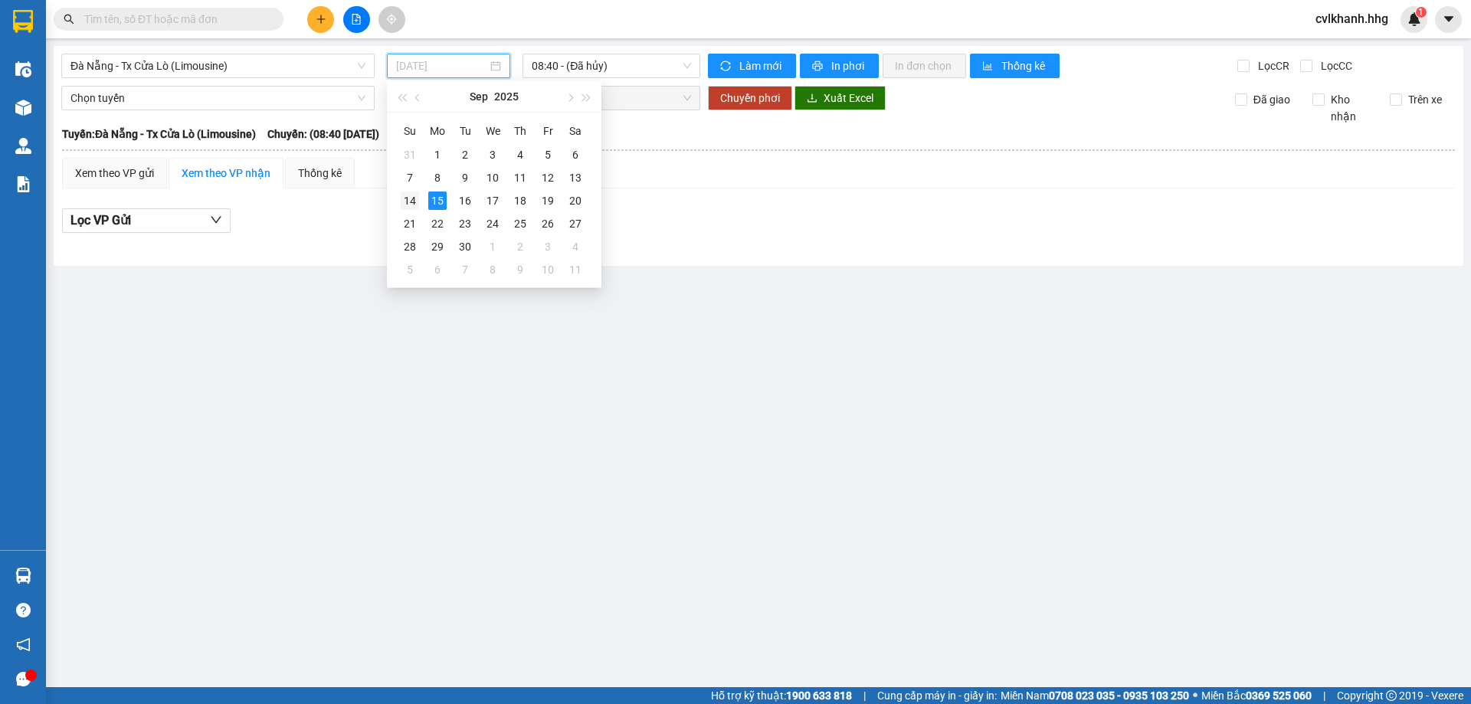
click at [410, 201] on div "14" at bounding box center [410, 201] width 18 height 18
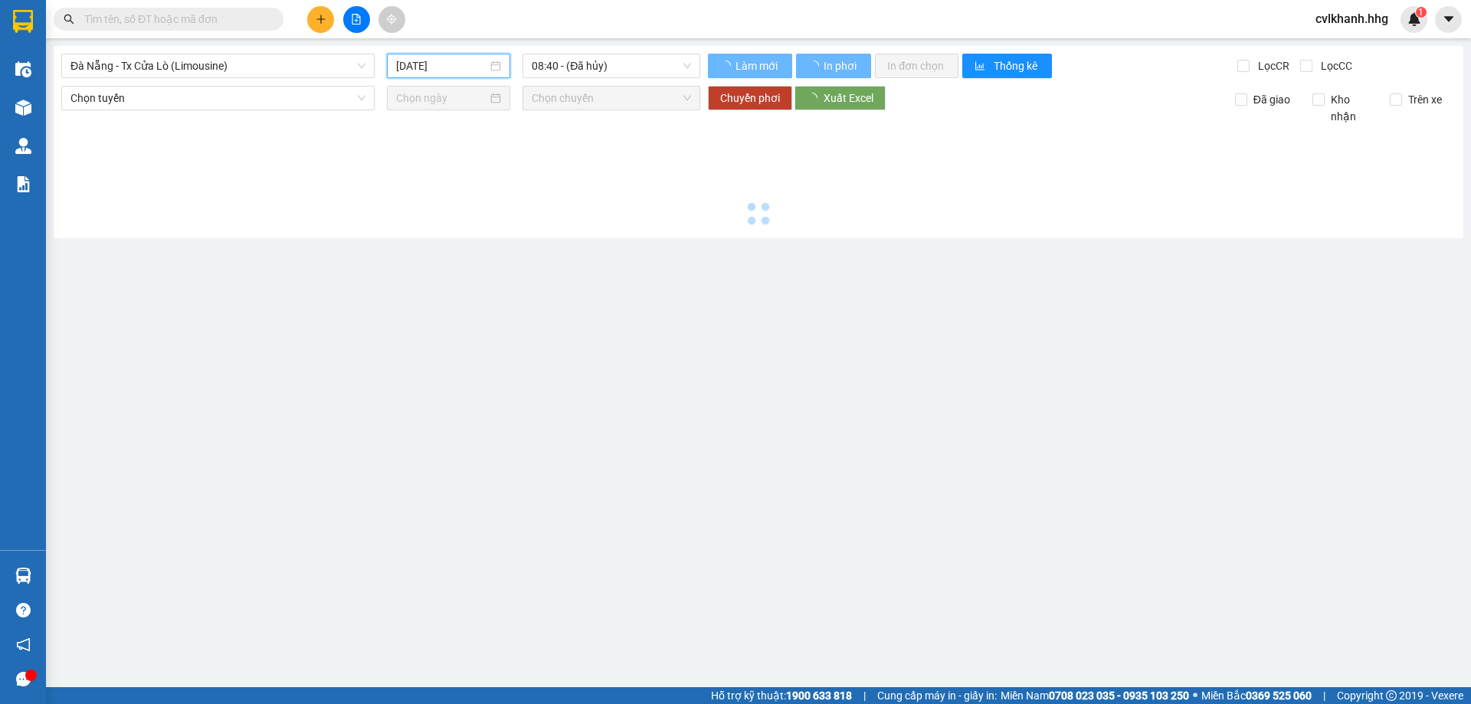
type input "14/09/2025"
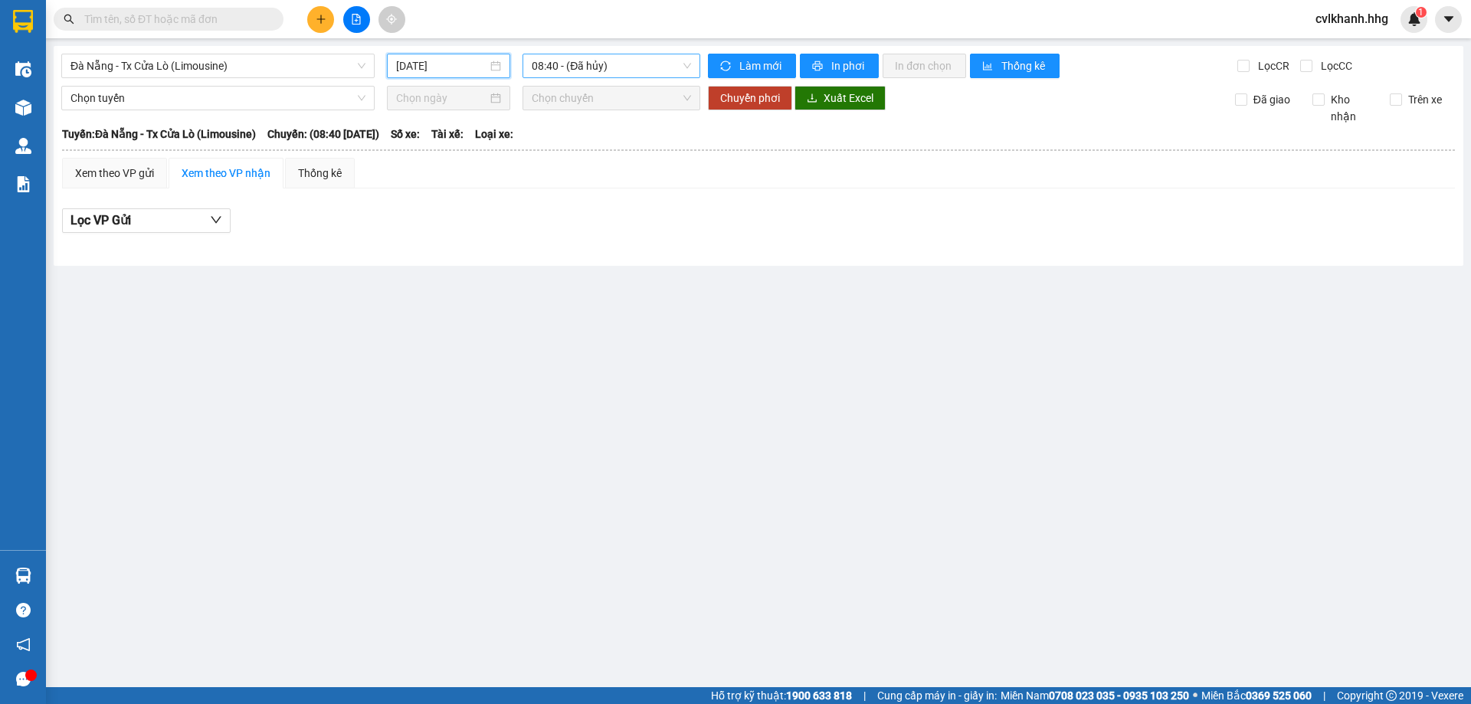
click at [631, 67] on span "08:40 - (Đã hủy)" at bounding box center [611, 65] width 159 height 23
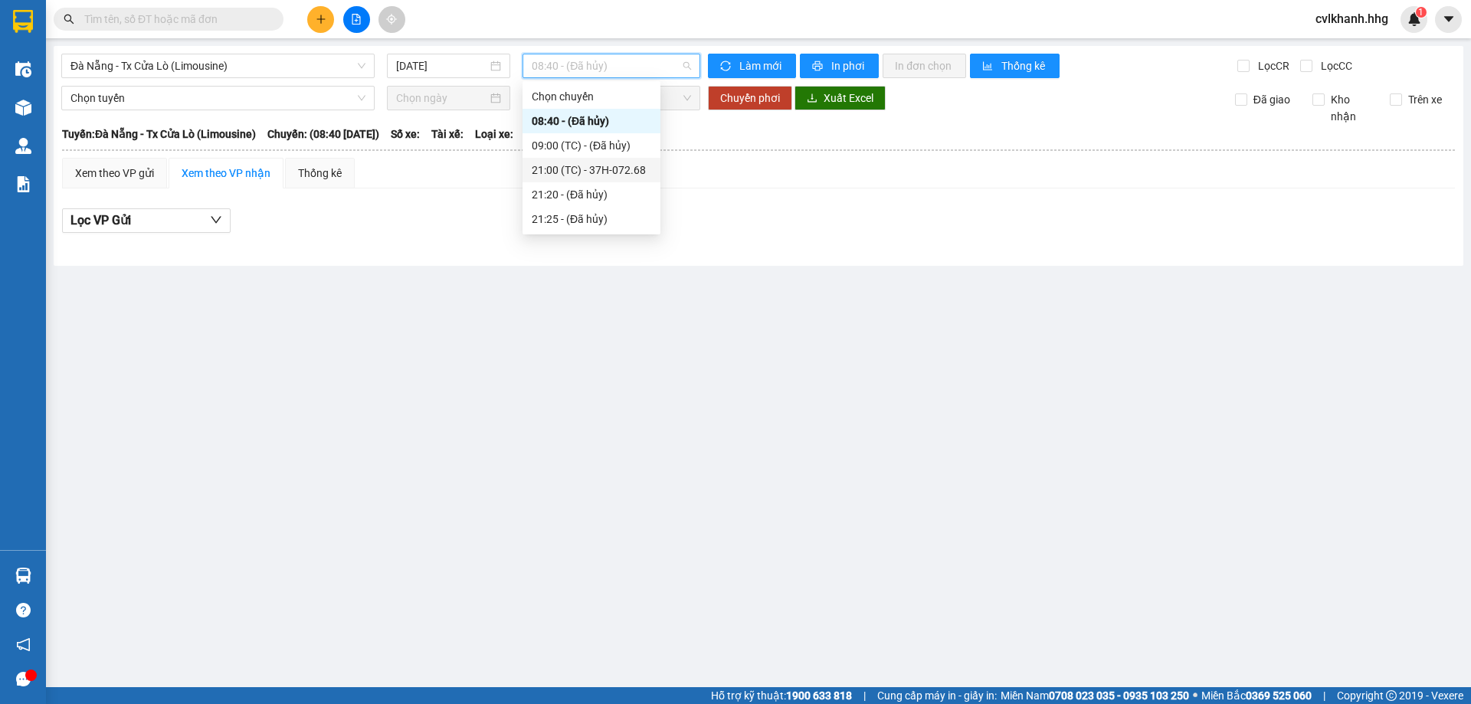
click at [620, 168] on div "21:00 (TC) - 37H-072.68" at bounding box center [592, 170] width 120 height 17
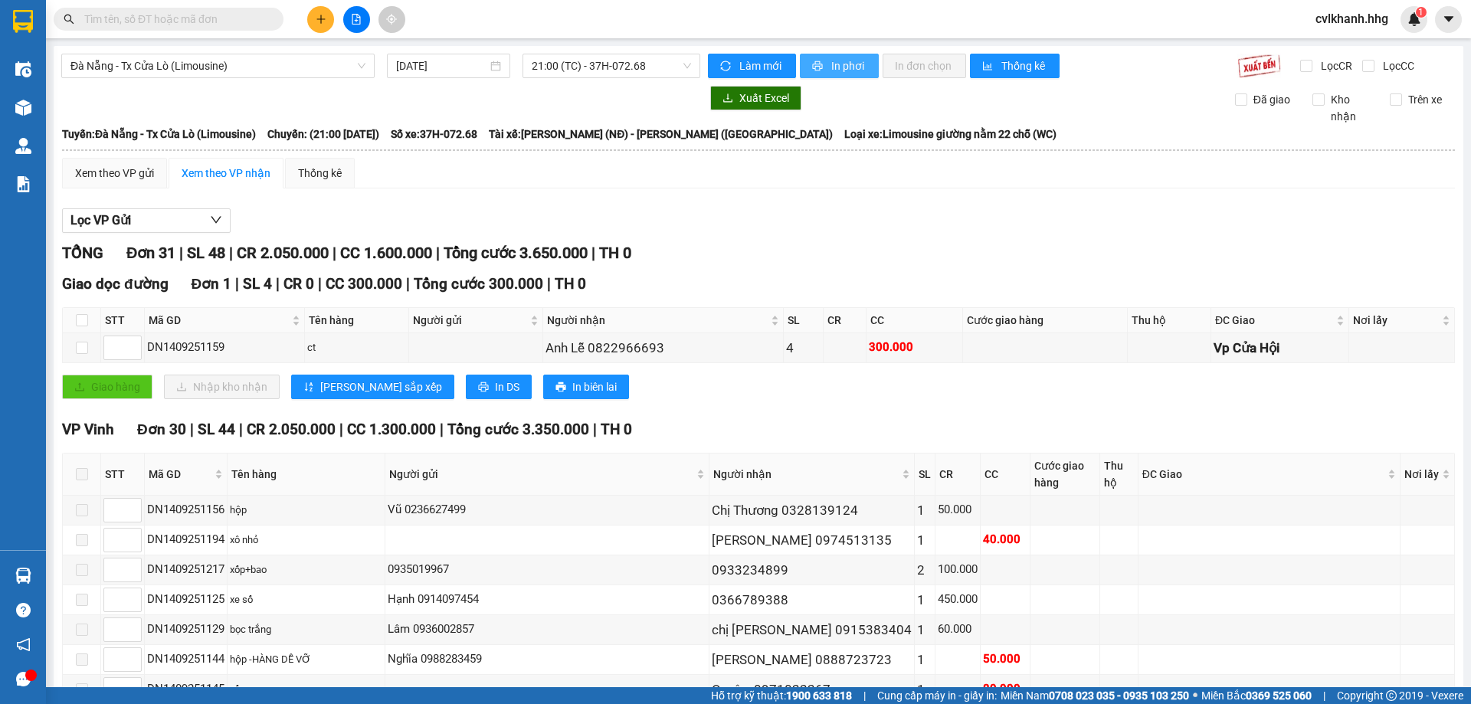
click at [848, 75] on button "In phơi" at bounding box center [839, 66] width 79 height 25
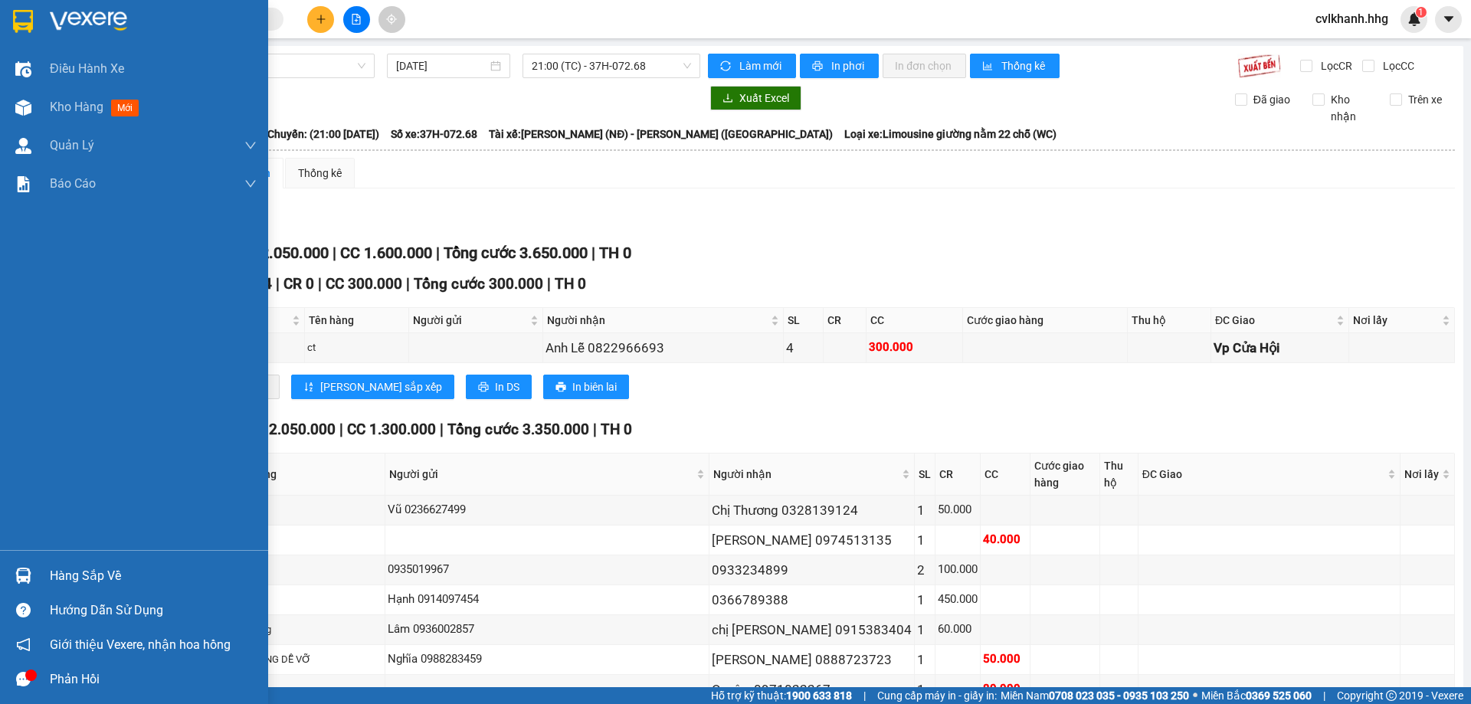
click at [25, 11] on img at bounding box center [23, 21] width 20 height 23
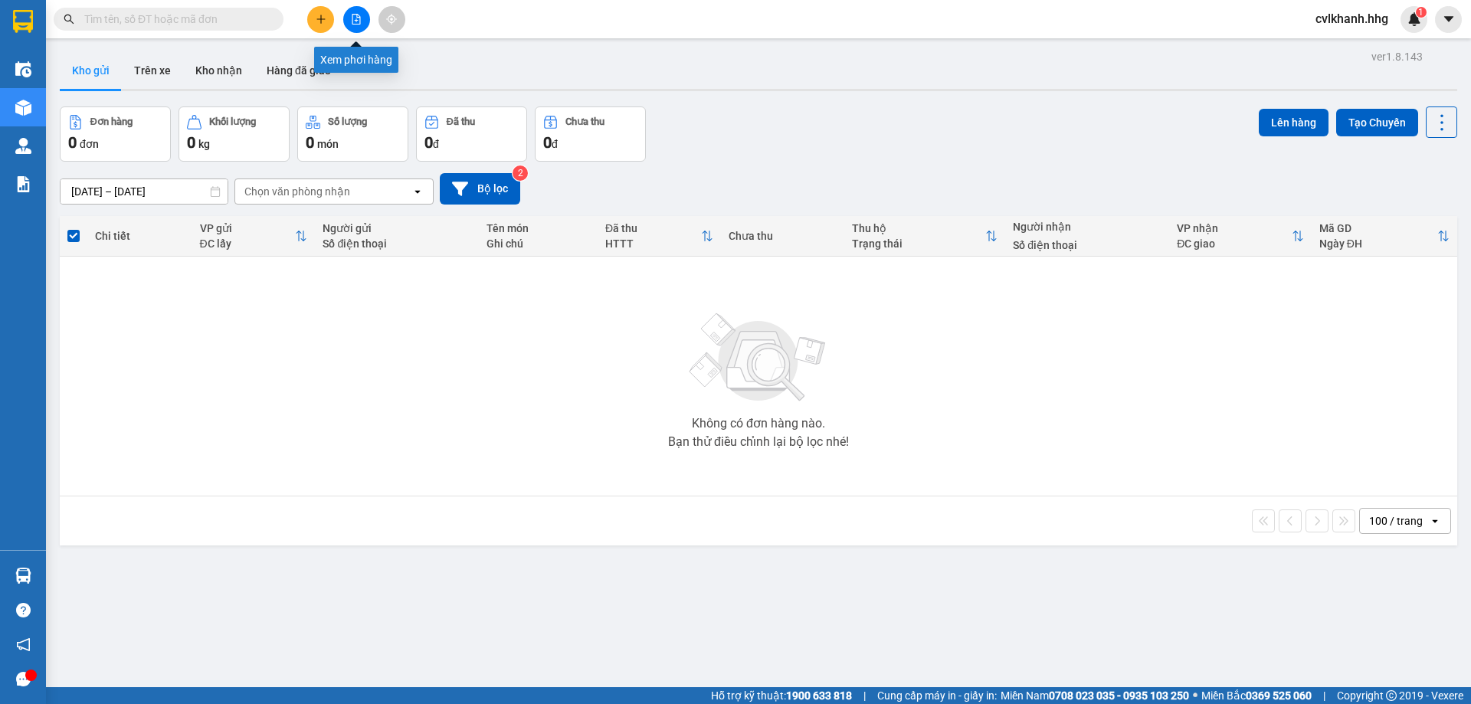
click at [363, 26] on button at bounding box center [356, 19] width 27 height 27
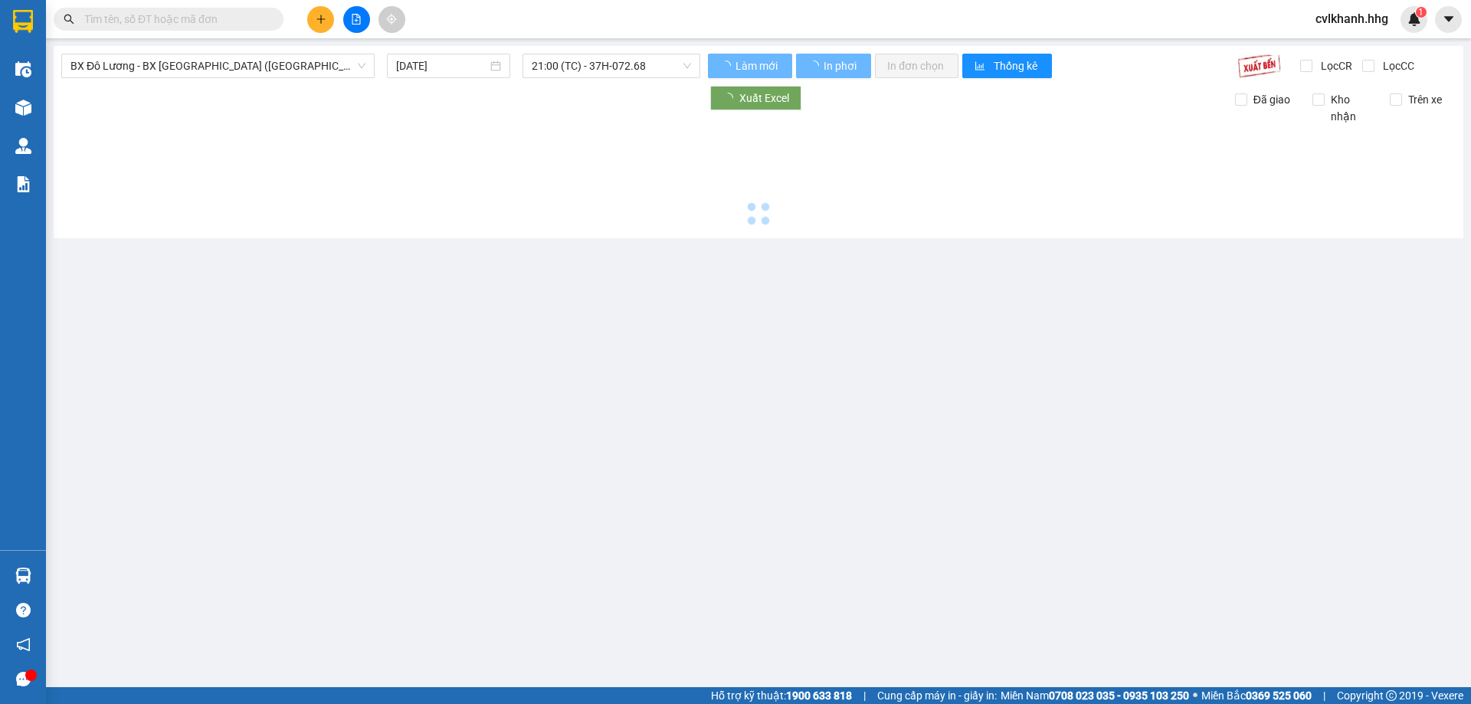
type input "15/09/2025"
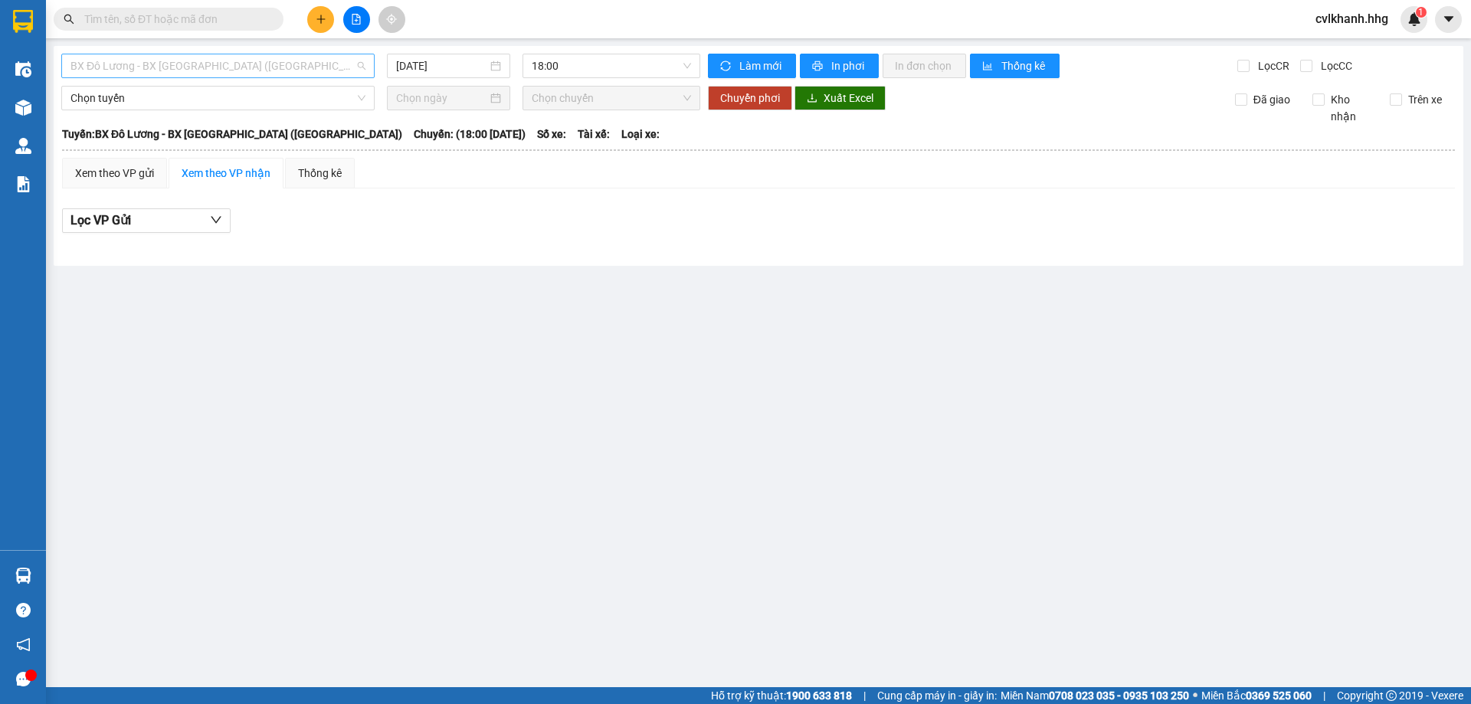
click at [261, 64] on span "BX Đô Lương - BX Quảng Ngãi (Limousine)" at bounding box center [217, 65] width 295 height 23
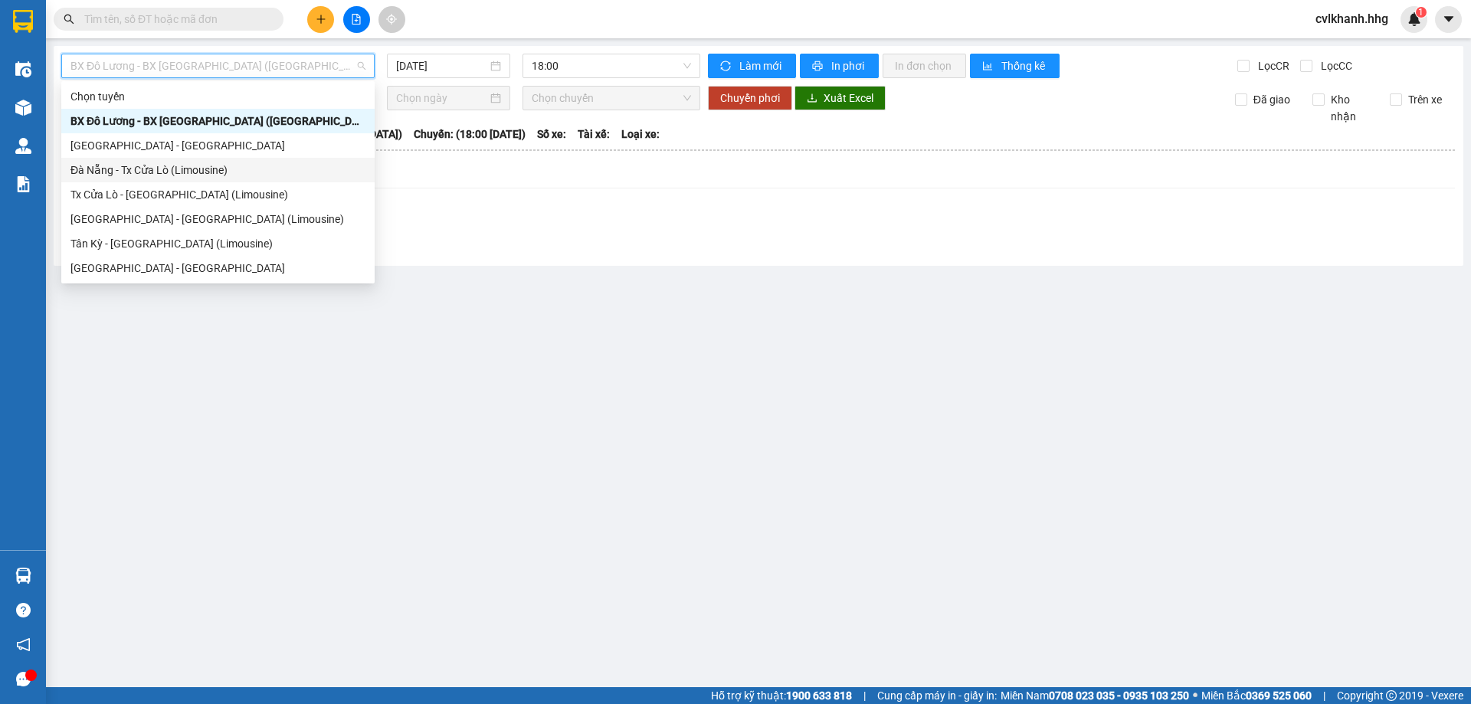
click at [211, 175] on div "Đà Nẵng - Tx Cửa Lò (Limousine)" at bounding box center [217, 170] width 295 height 17
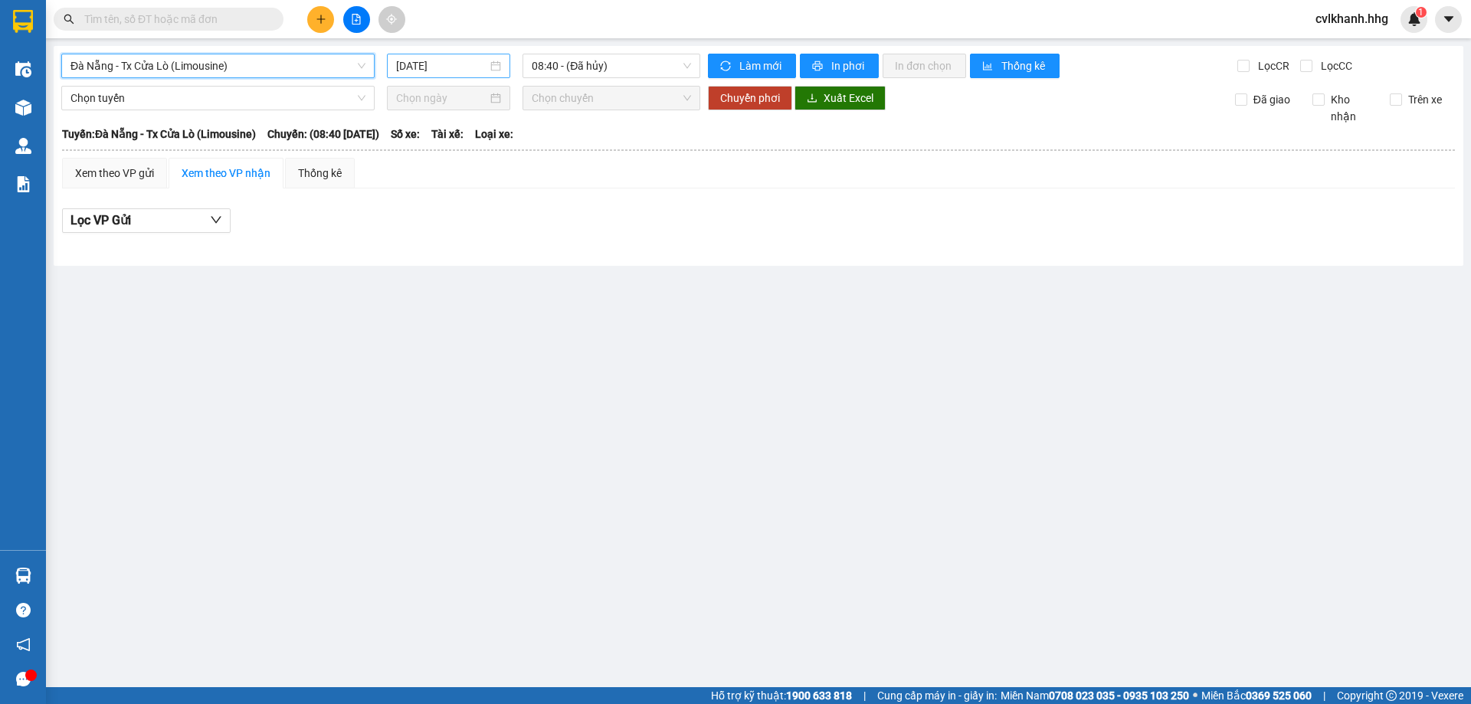
click at [448, 59] on input "15/09/2025" at bounding box center [441, 65] width 91 height 17
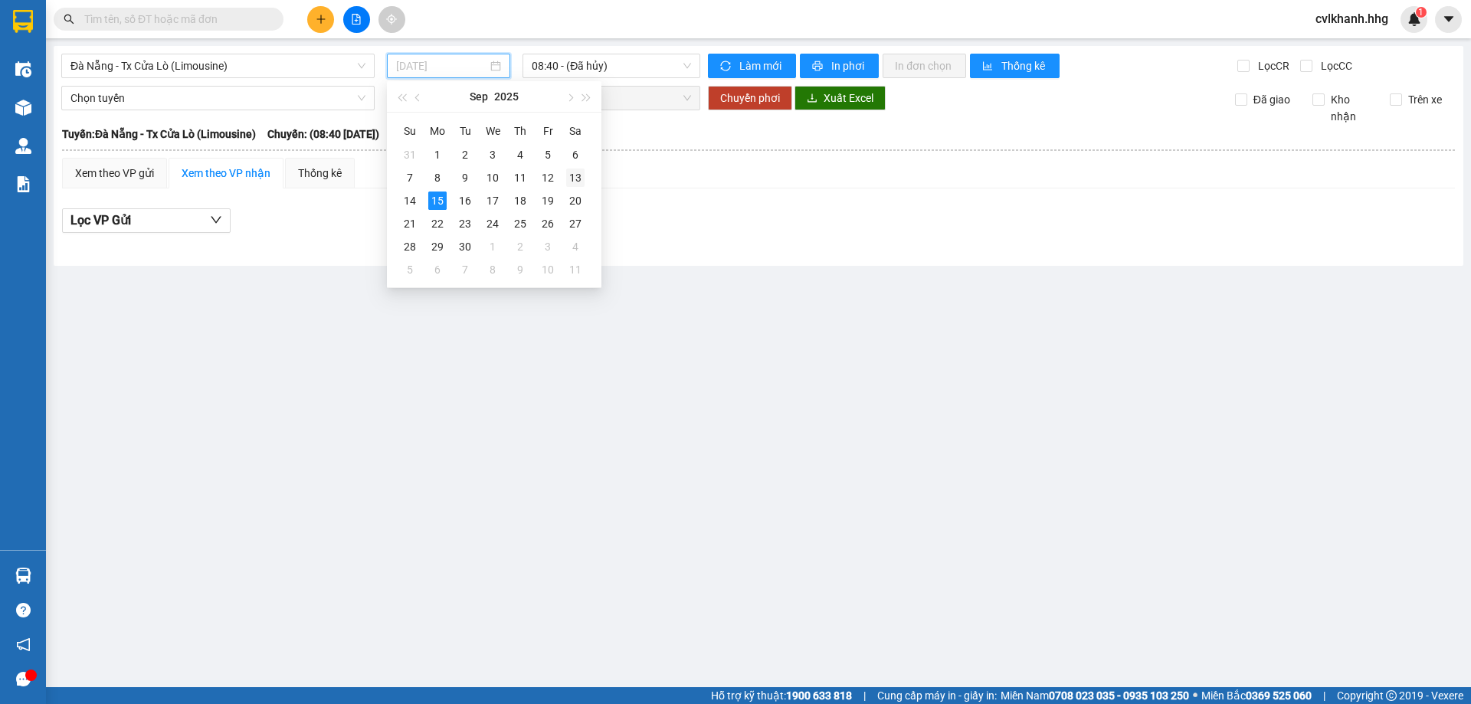
click at [581, 168] on td "13" at bounding box center [576, 177] width 28 height 23
type input "13/09/2025"
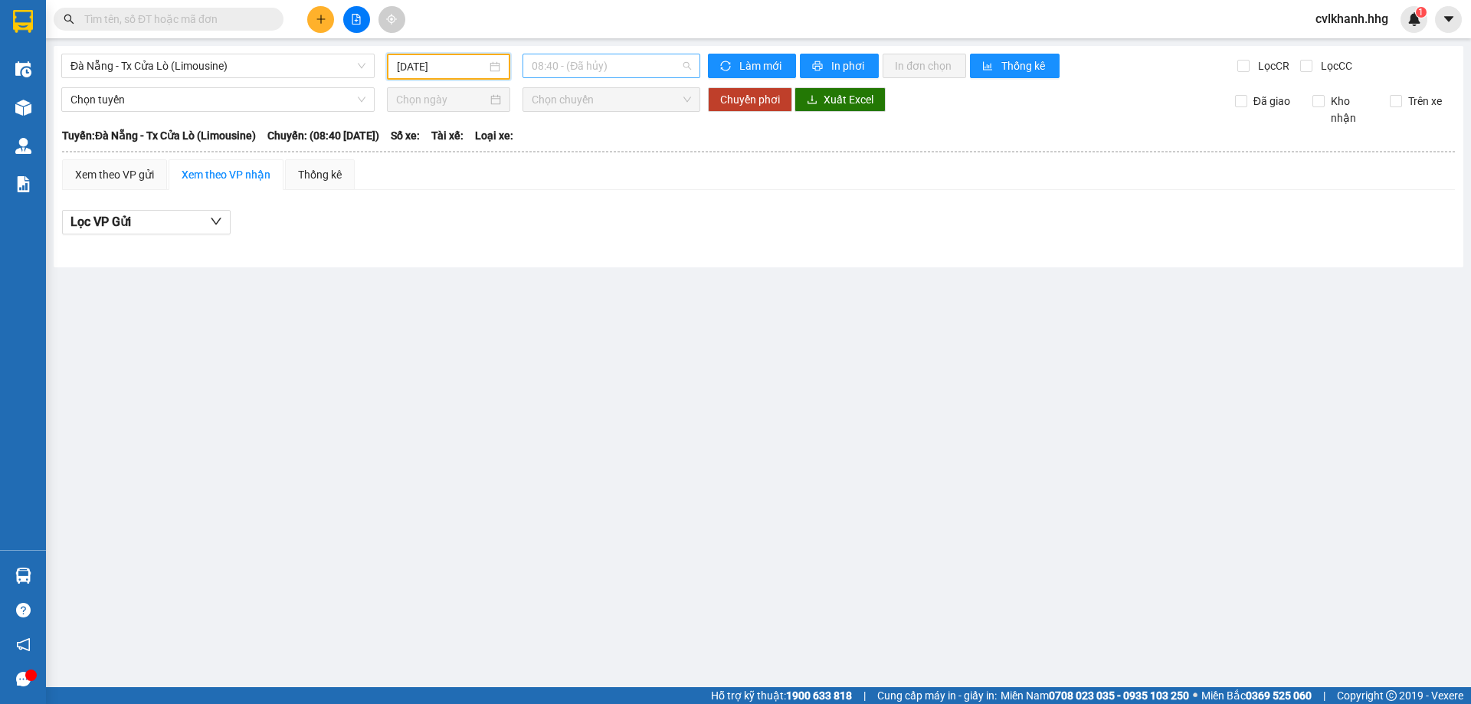
click at [651, 64] on span "08:40 - (Đã hủy)" at bounding box center [611, 65] width 159 height 23
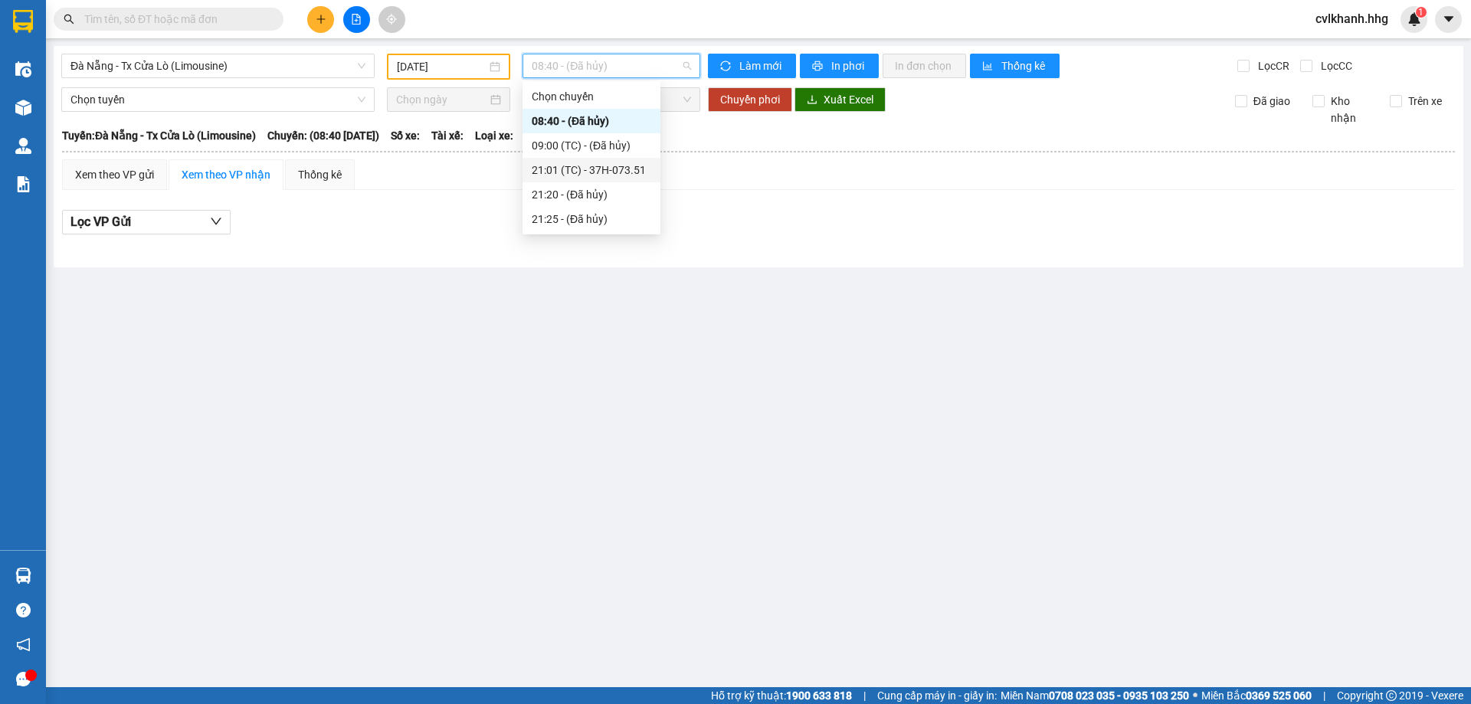
click at [631, 165] on div "21:01 (TC) - 37H-073.51" at bounding box center [592, 170] width 120 height 17
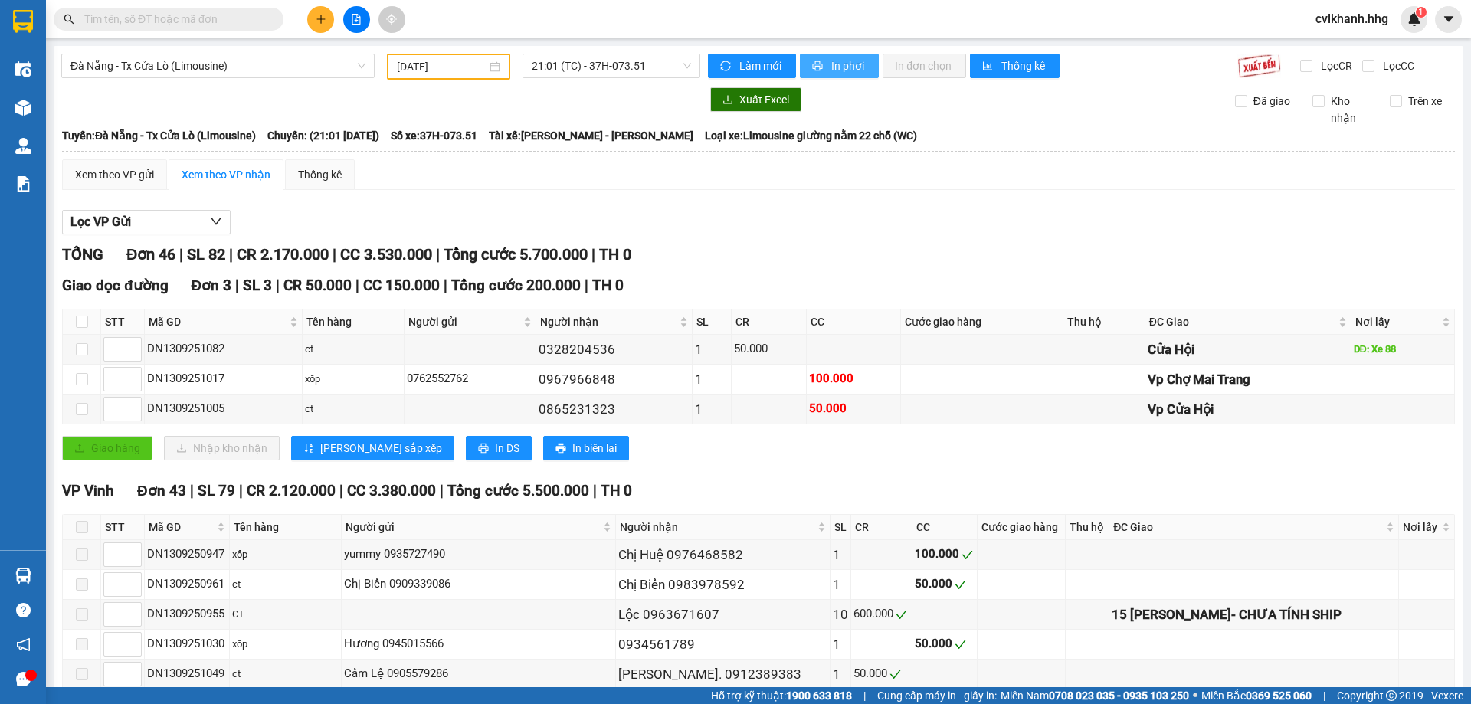
click at [839, 70] on span "In phơi" at bounding box center [848, 65] width 35 height 17
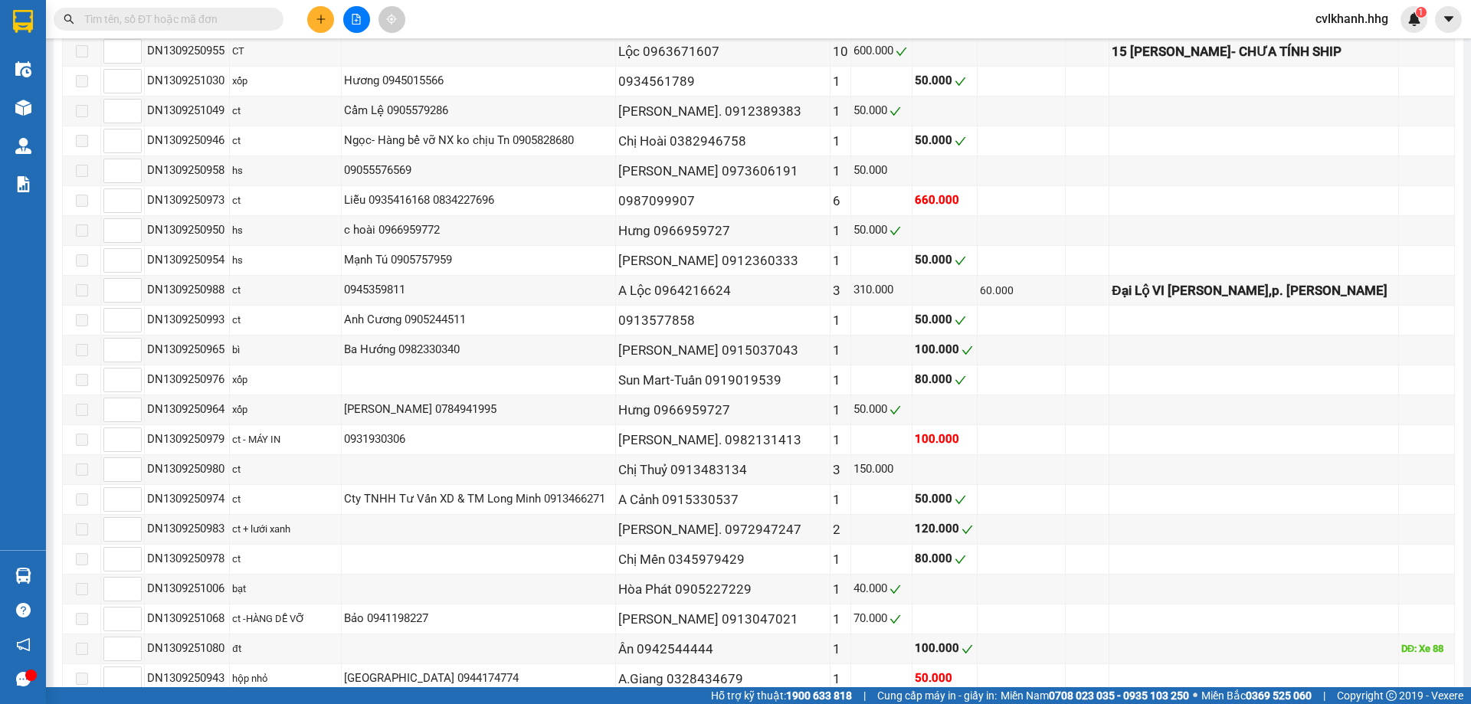
scroll to position [374, 0]
